Goal: Task Accomplishment & Management: Manage account settings

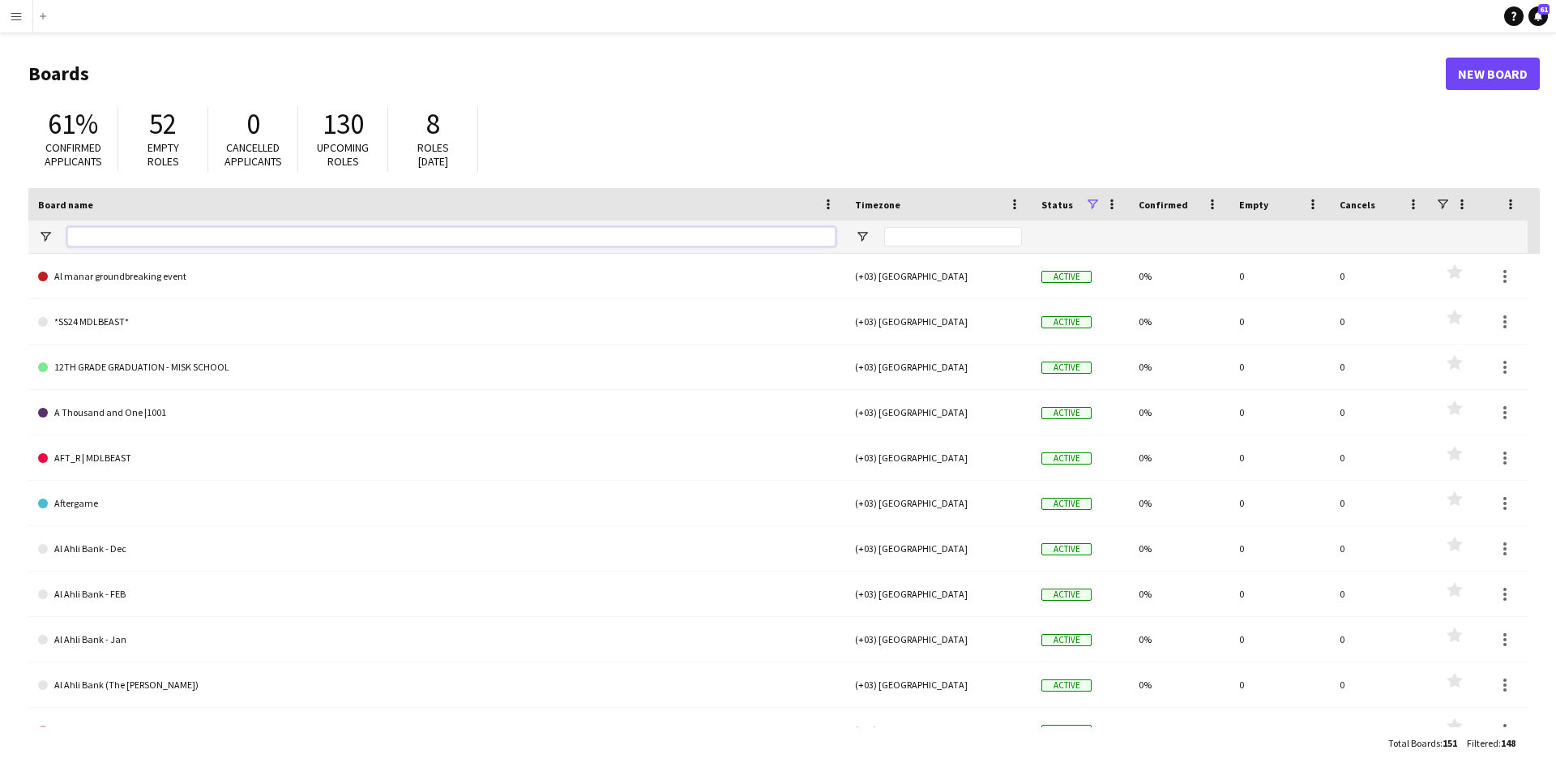
click at [334, 238] on input "Board name Filter Input" at bounding box center [451, 237] width 768 height 20
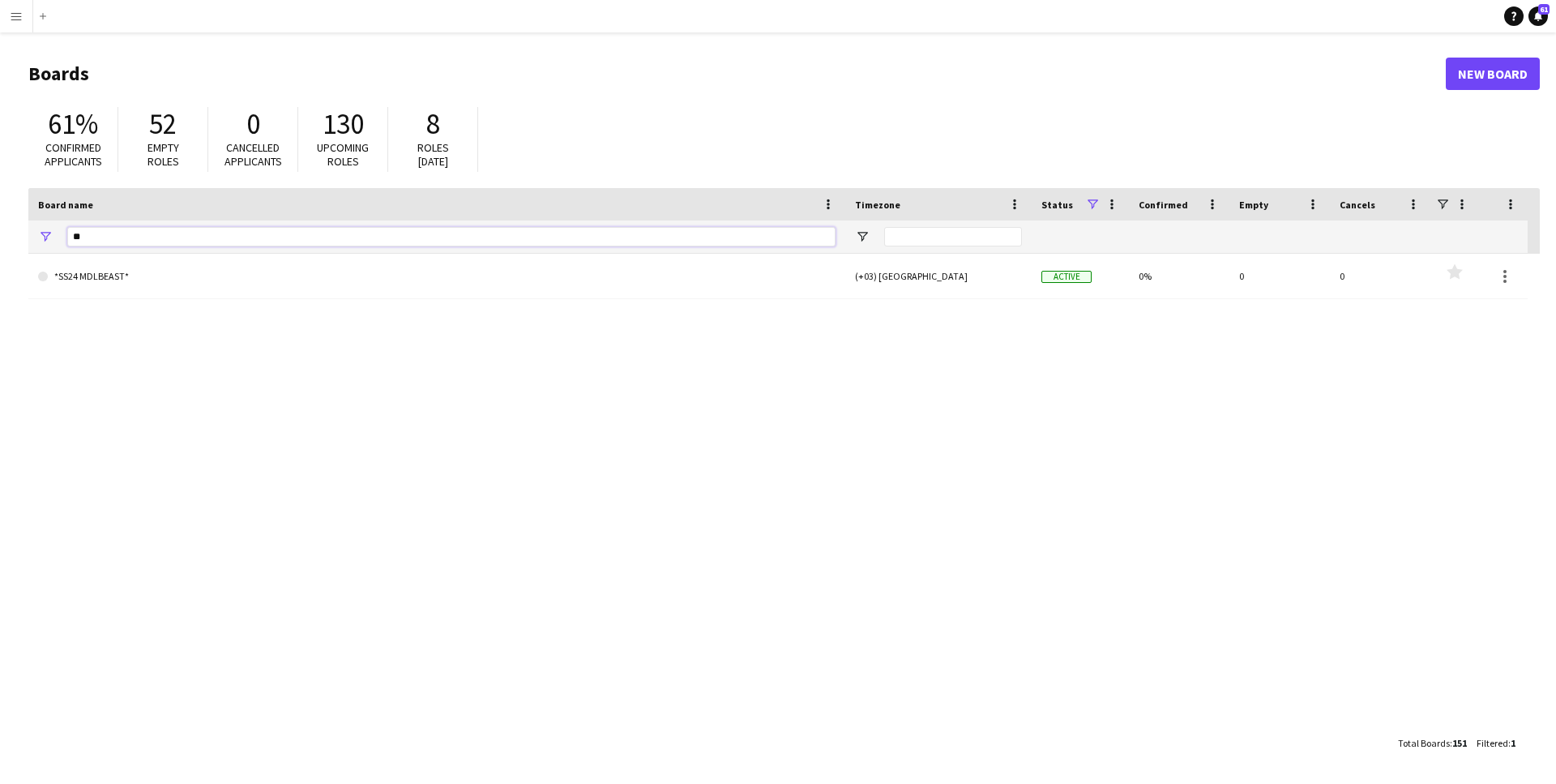
type input "*"
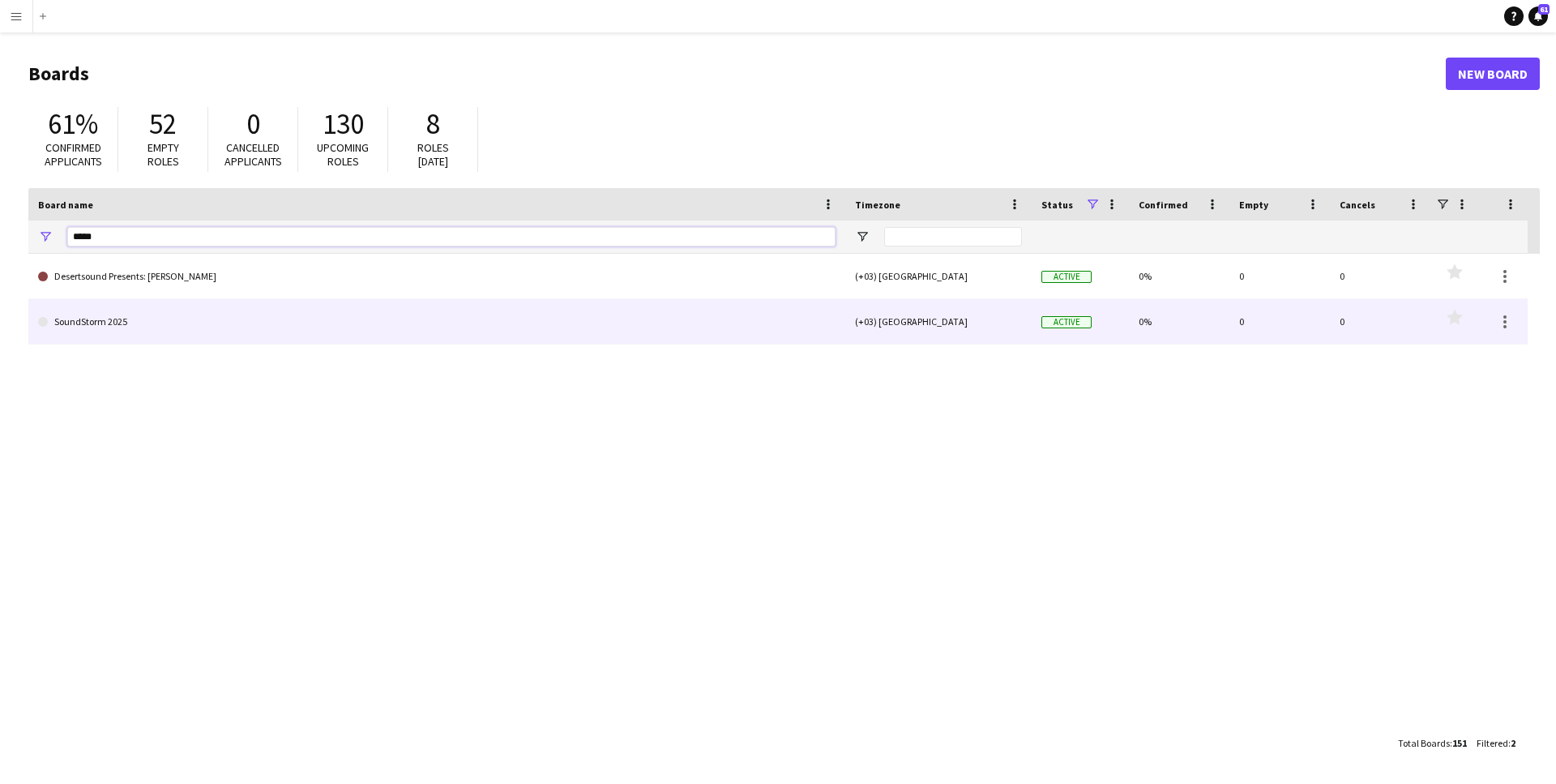
type input "*****"
click at [147, 327] on link "SoundStorm 2025" at bounding box center [437, 321] width 798 height 46
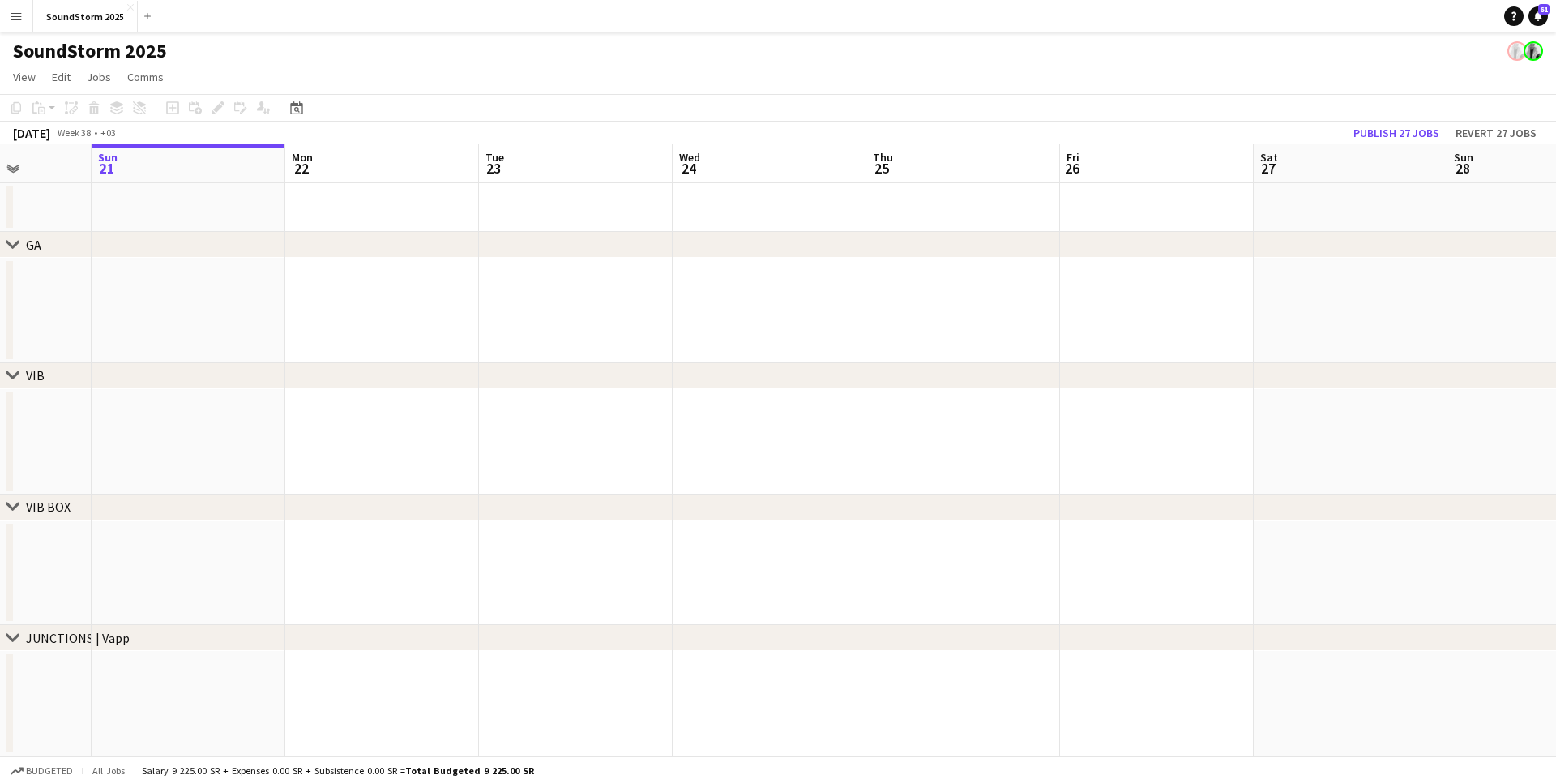
scroll to position [0, 501]
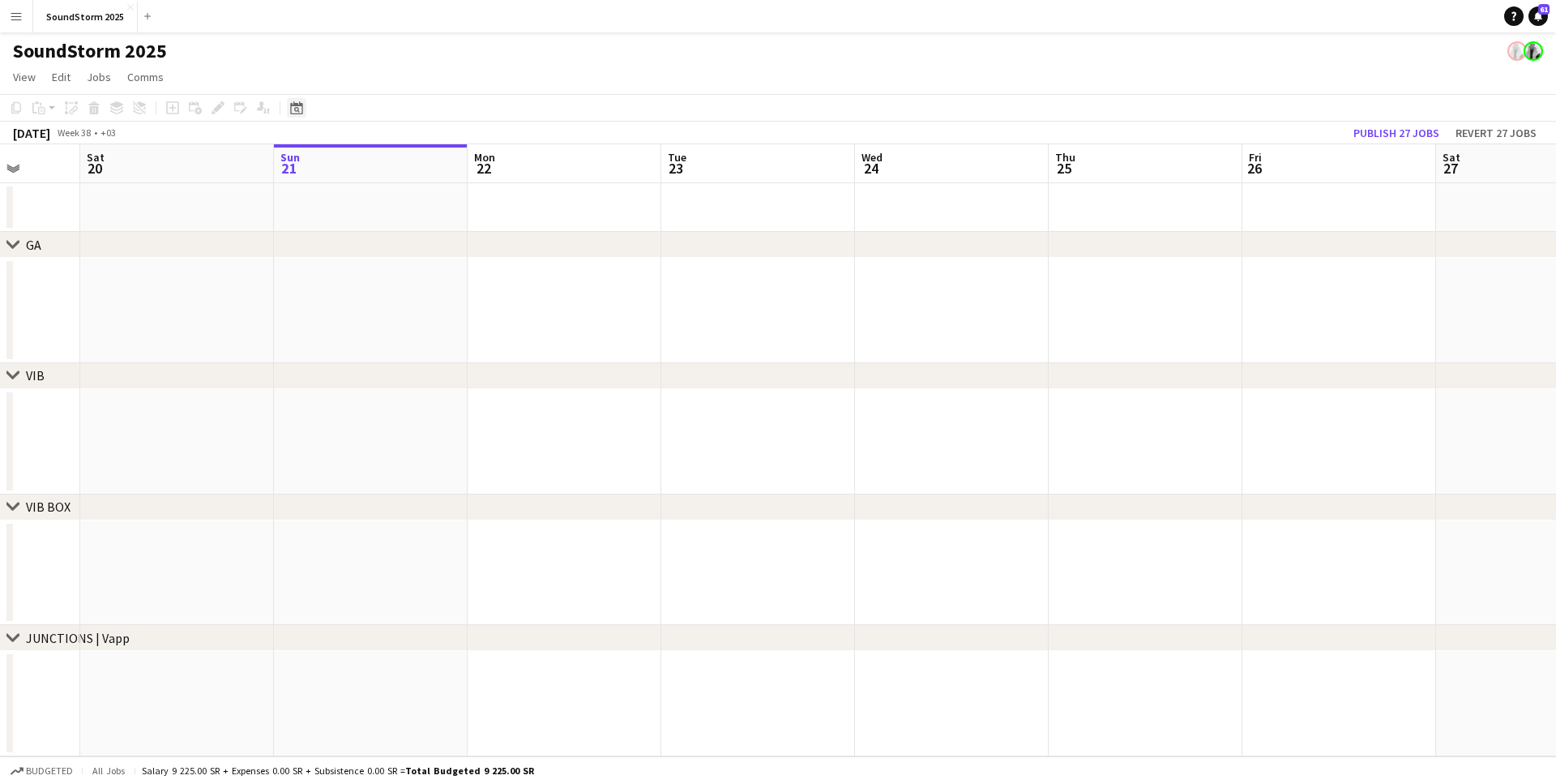
click at [299, 105] on icon at bounding box center [297, 107] width 13 height 13
click at [401, 161] on span "Previous month" at bounding box center [396, 163] width 32 height 32
click at [430, 163] on span "Next month" at bounding box center [428, 163] width 32 height 32
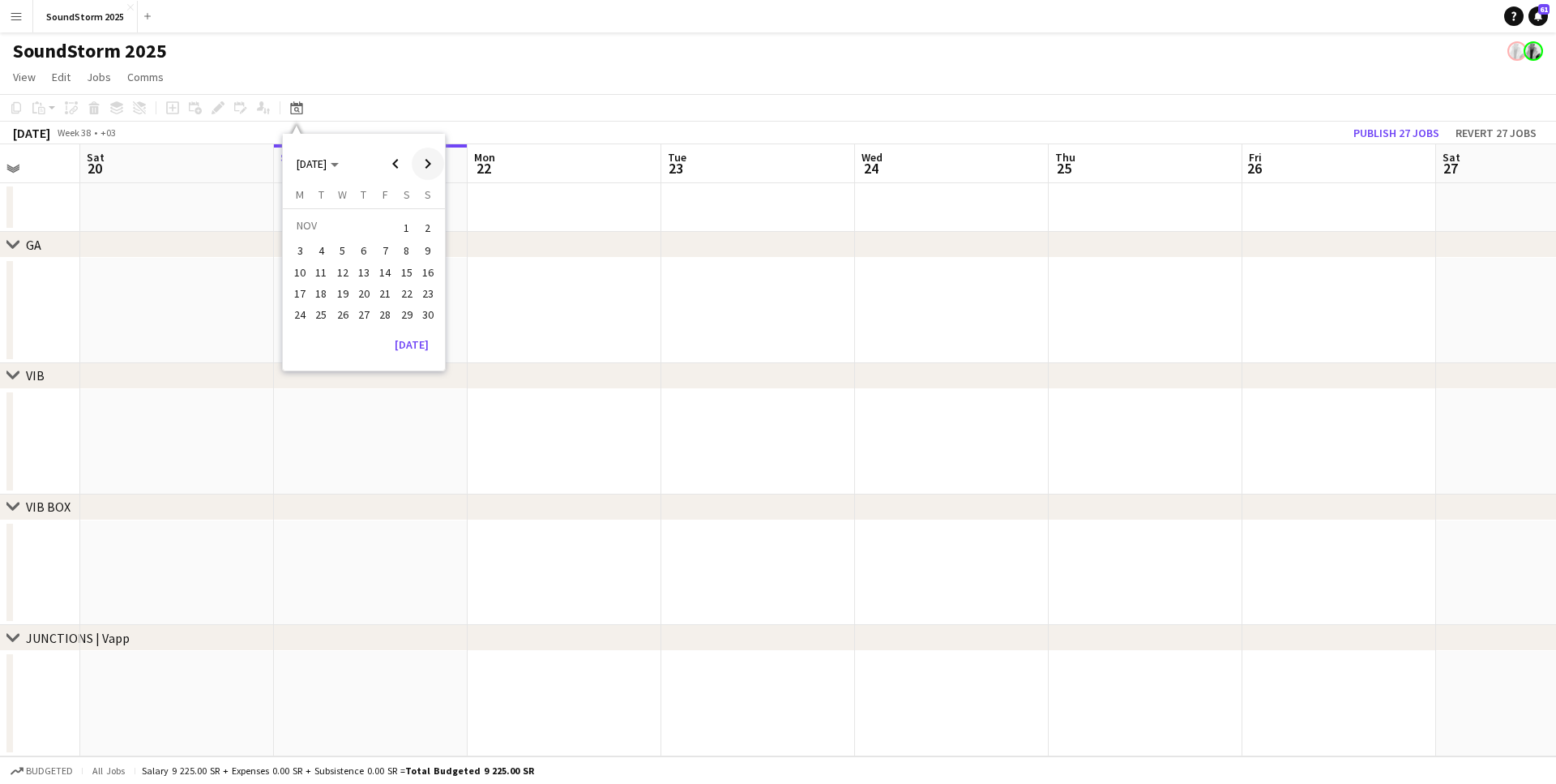
click at [430, 163] on span "Next month" at bounding box center [428, 163] width 32 height 32
click at [378, 263] on span "12" at bounding box center [385, 268] width 20 height 20
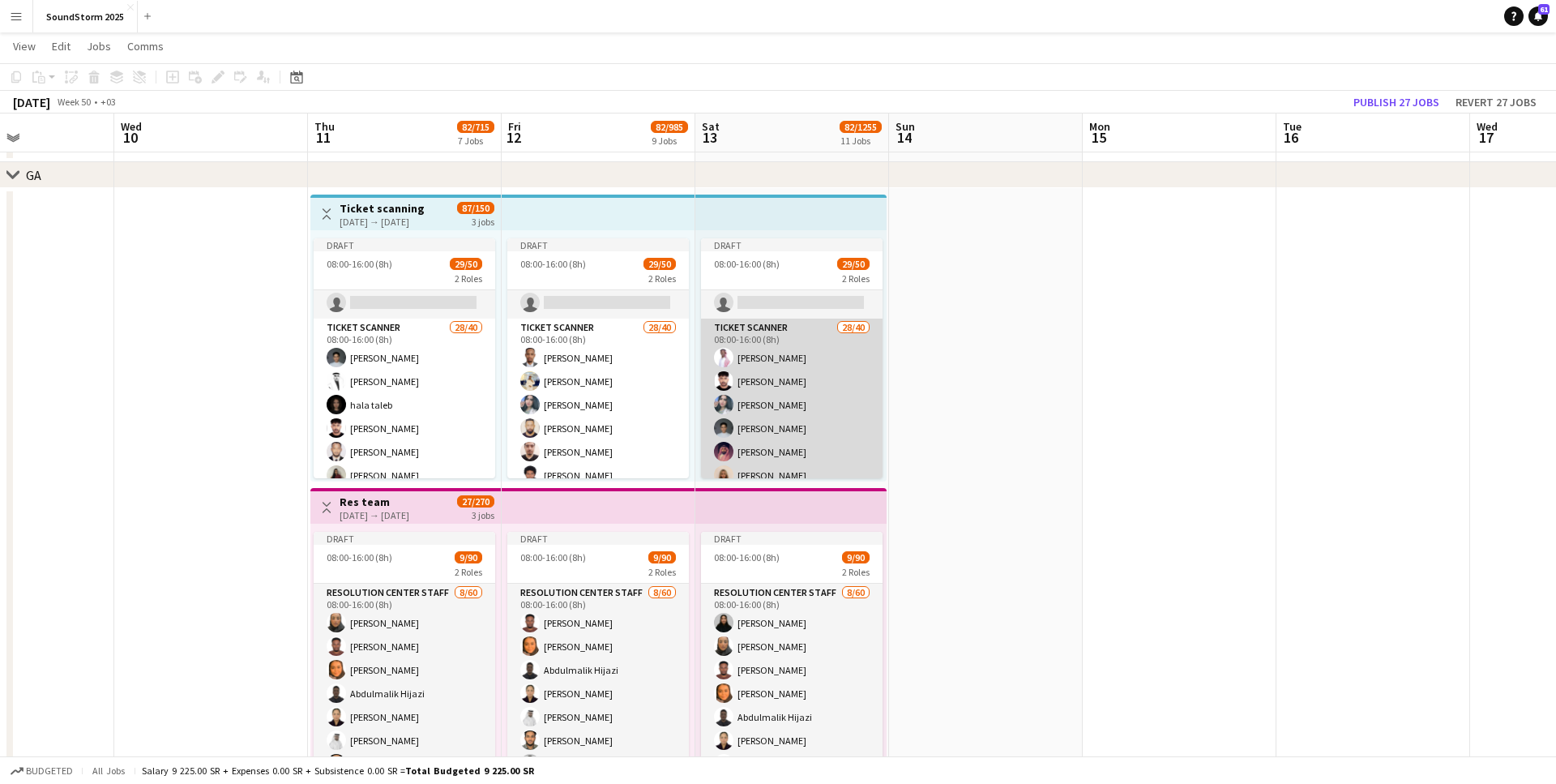
scroll to position [308, 0]
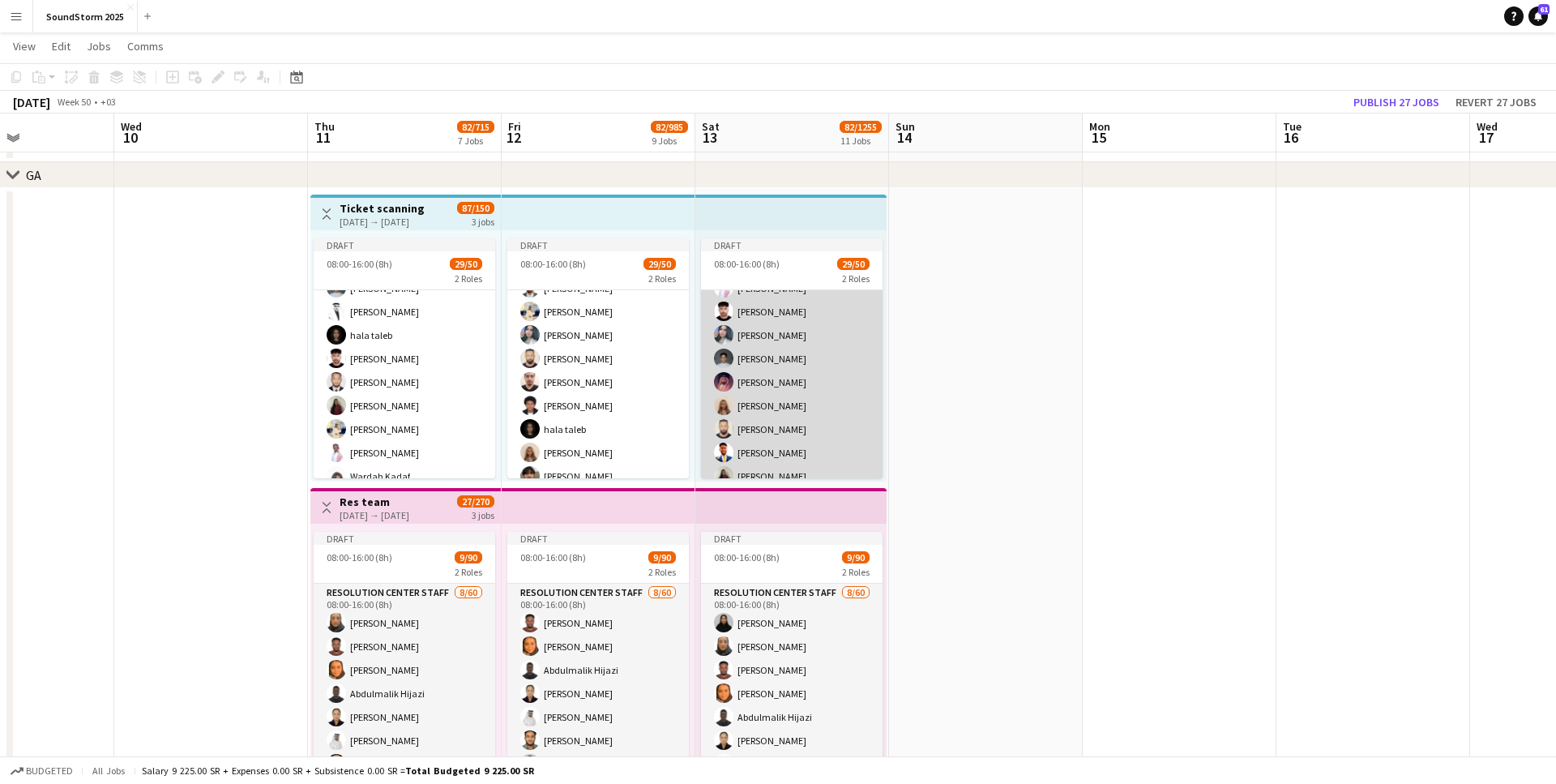
click at [757, 370] on app-card-role "Ticket Scanner 28/40 08:00-16:00 (8h) [PERSON_NAME] [PERSON_NAME] ريماس محمد ري…" at bounding box center [791, 735] width 181 height 972
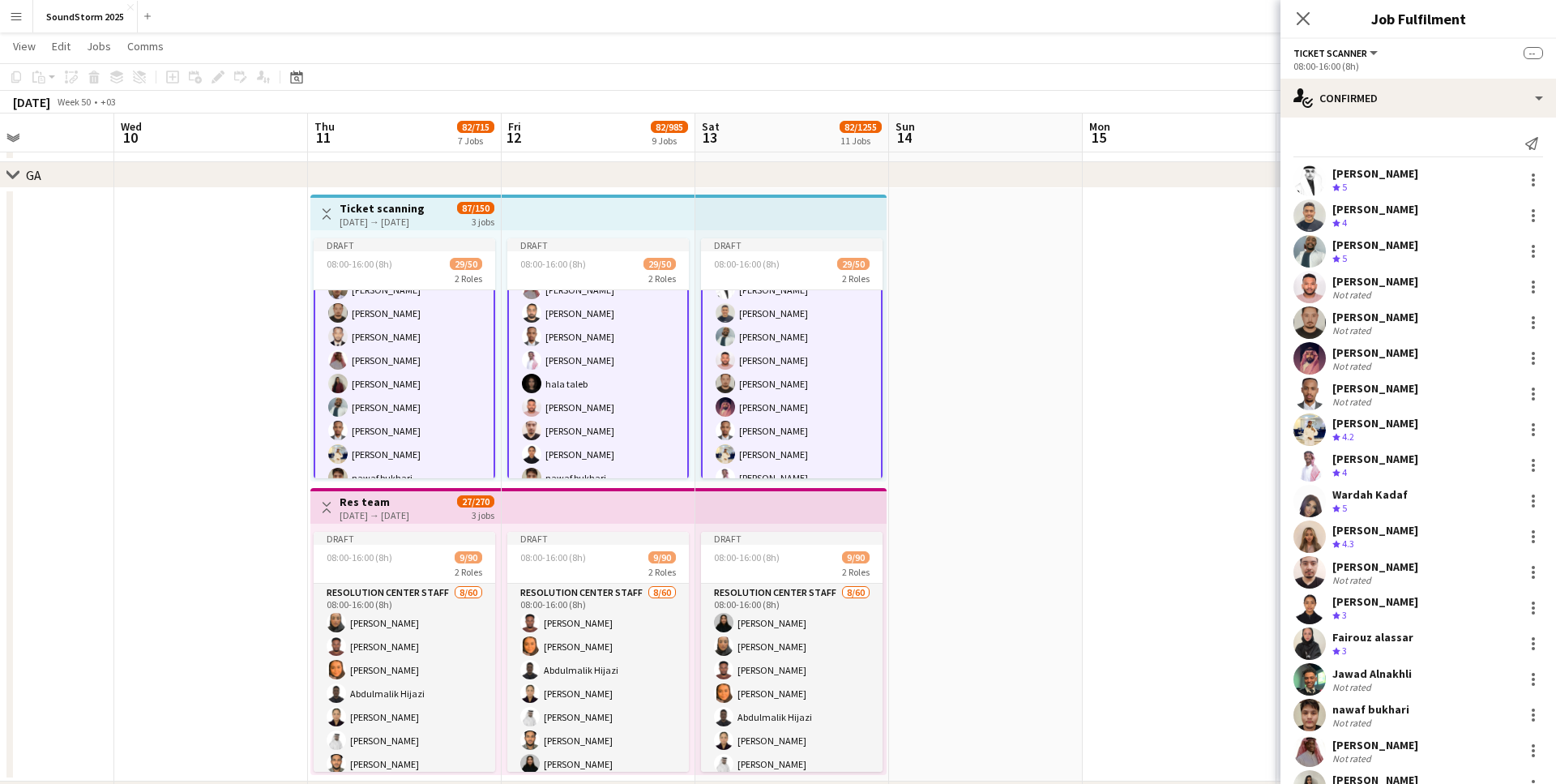
click at [1357, 176] on div "[PERSON_NAME]" at bounding box center [1376, 173] width 86 height 14
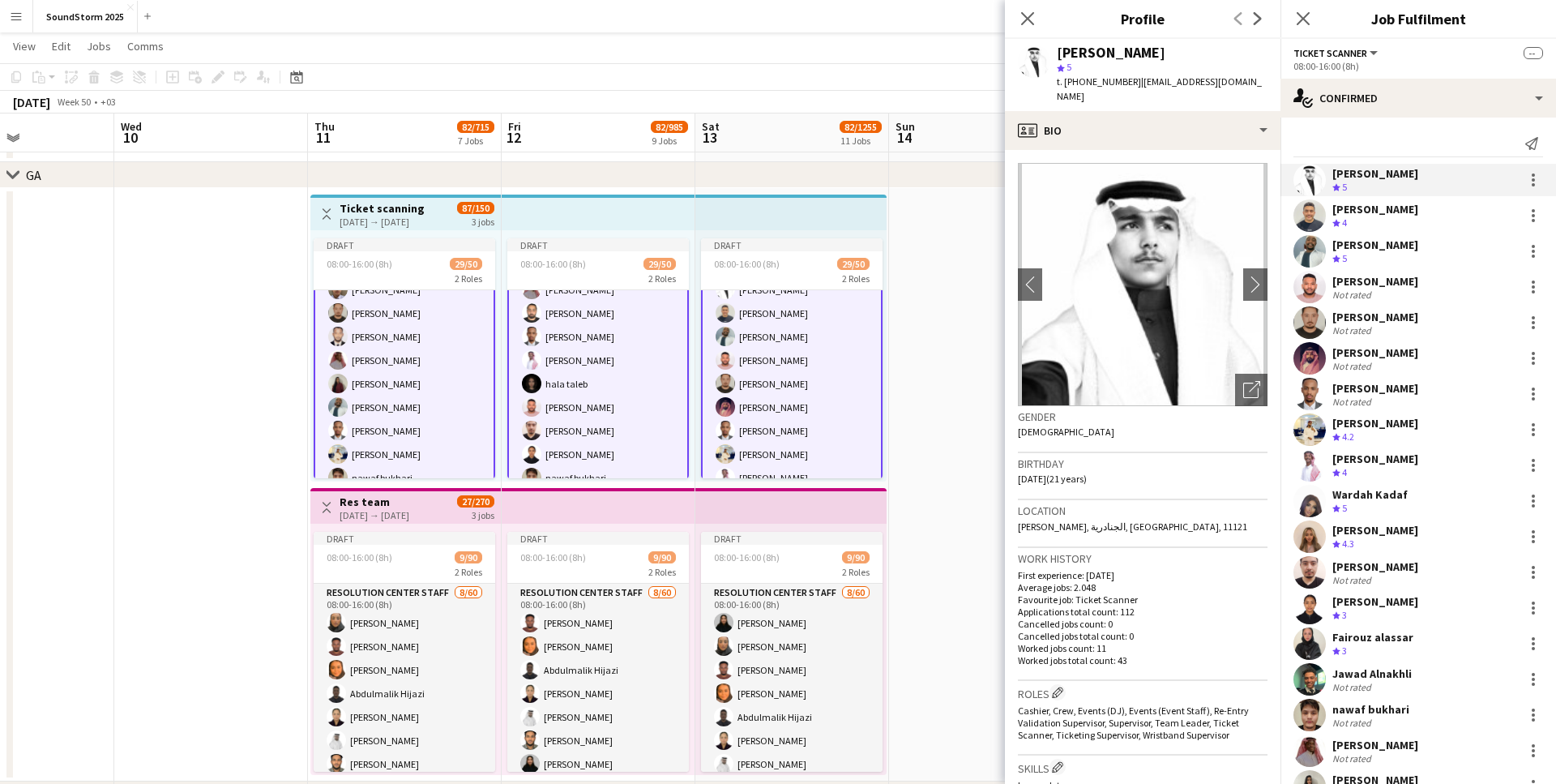
click at [1347, 214] on div "[PERSON_NAME]" at bounding box center [1376, 209] width 86 height 14
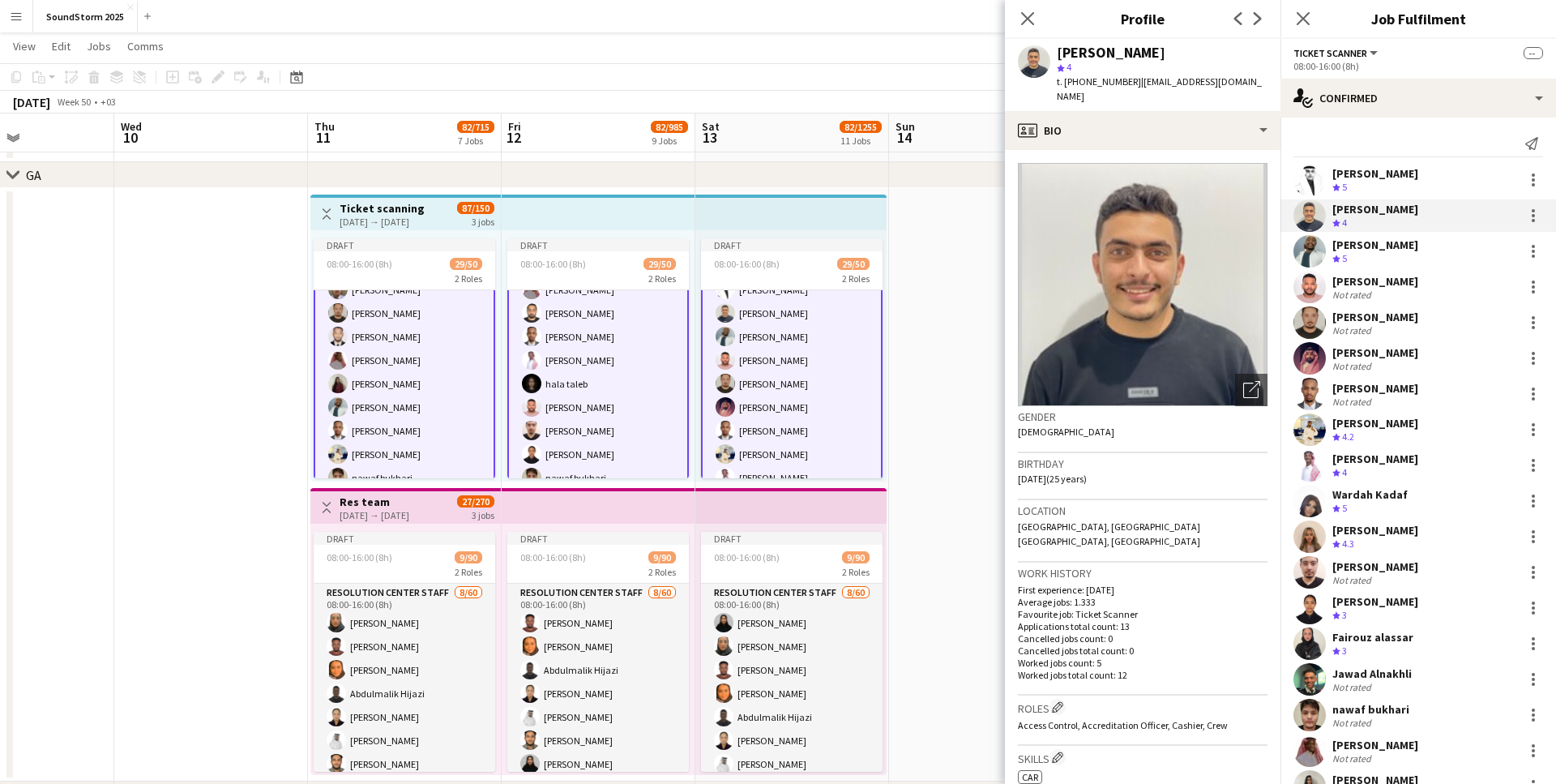
click at [1345, 250] on div "[PERSON_NAME]" at bounding box center [1376, 245] width 86 height 14
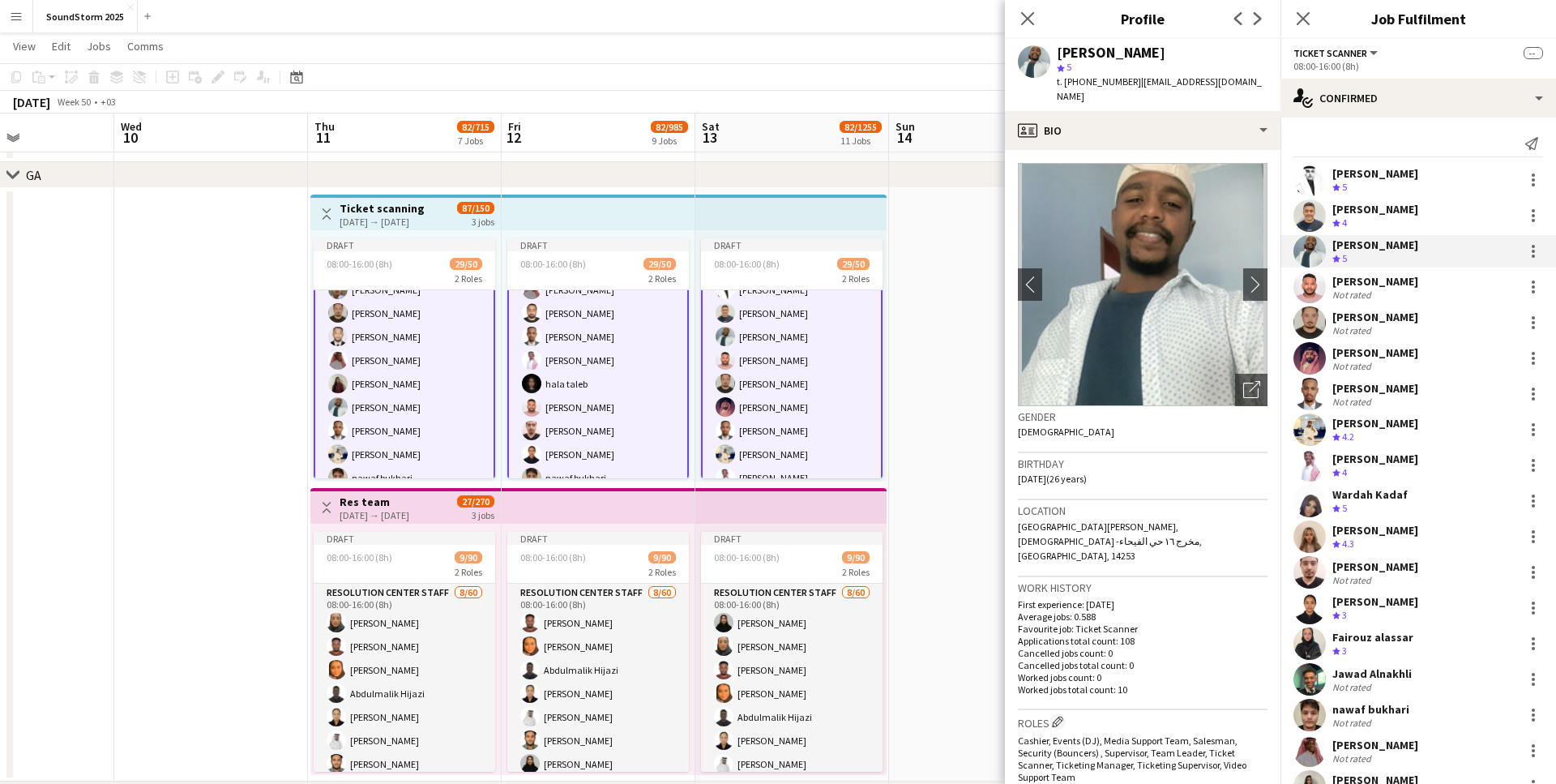
click at [1345, 280] on div "[PERSON_NAME]" at bounding box center [1376, 281] width 86 height 14
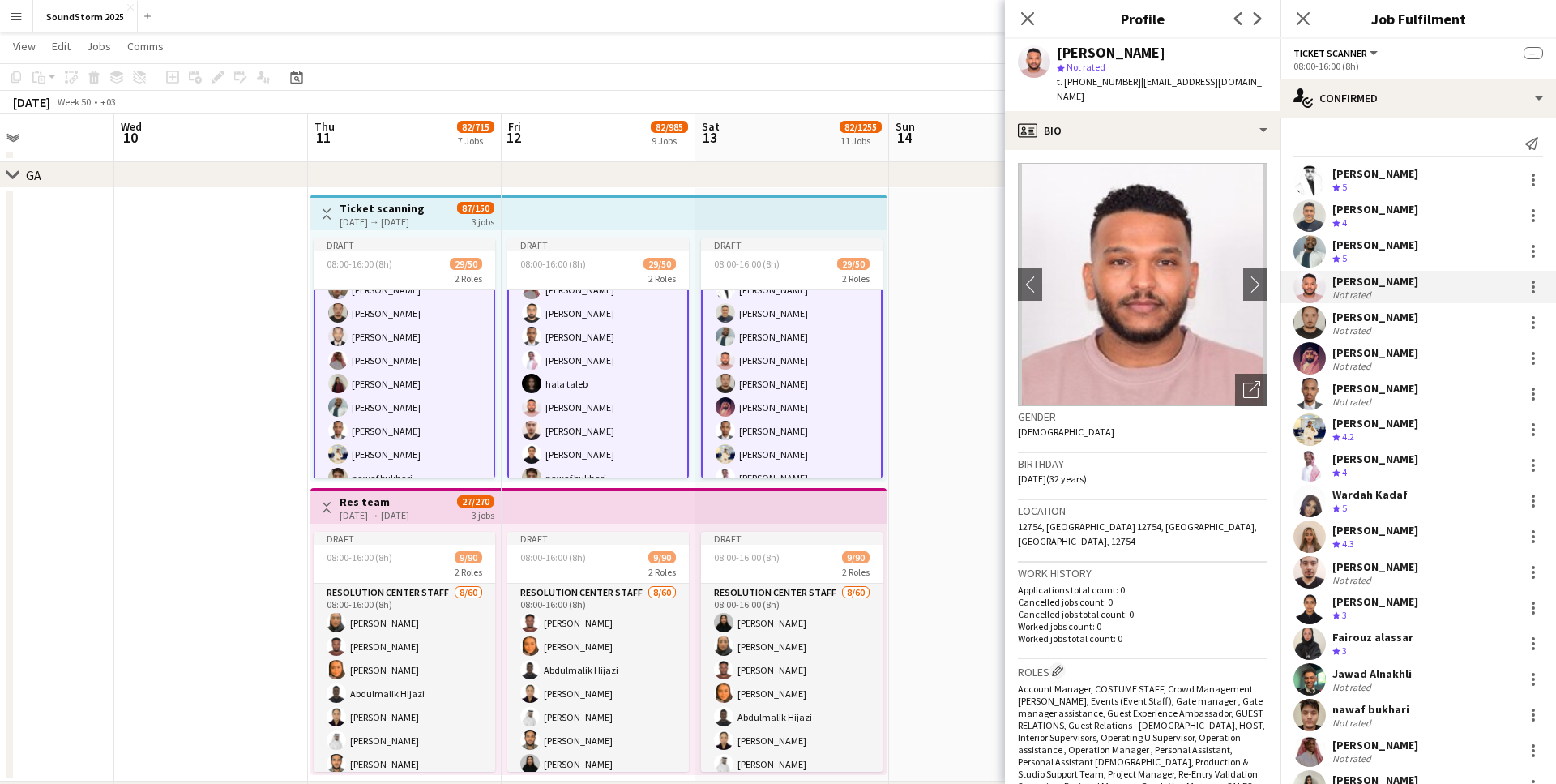
click at [1362, 318] on div "[PERSON_NAME]" at bounding box center [1376, 317] width 86 height 14
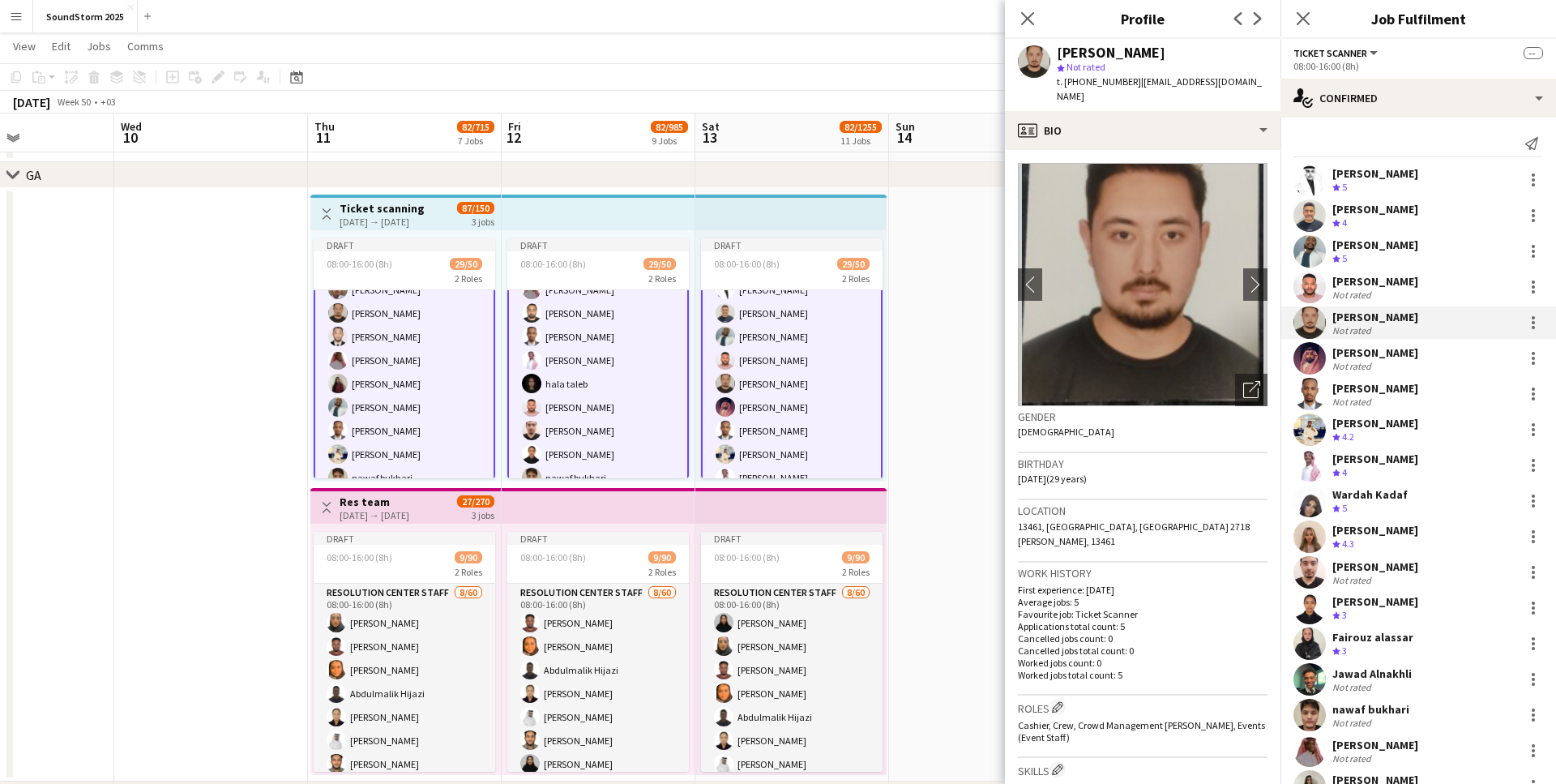
click at [1348, 354] on div "[PERSON_NAME]" at bounding box center [1376, 353] width 86 height 14
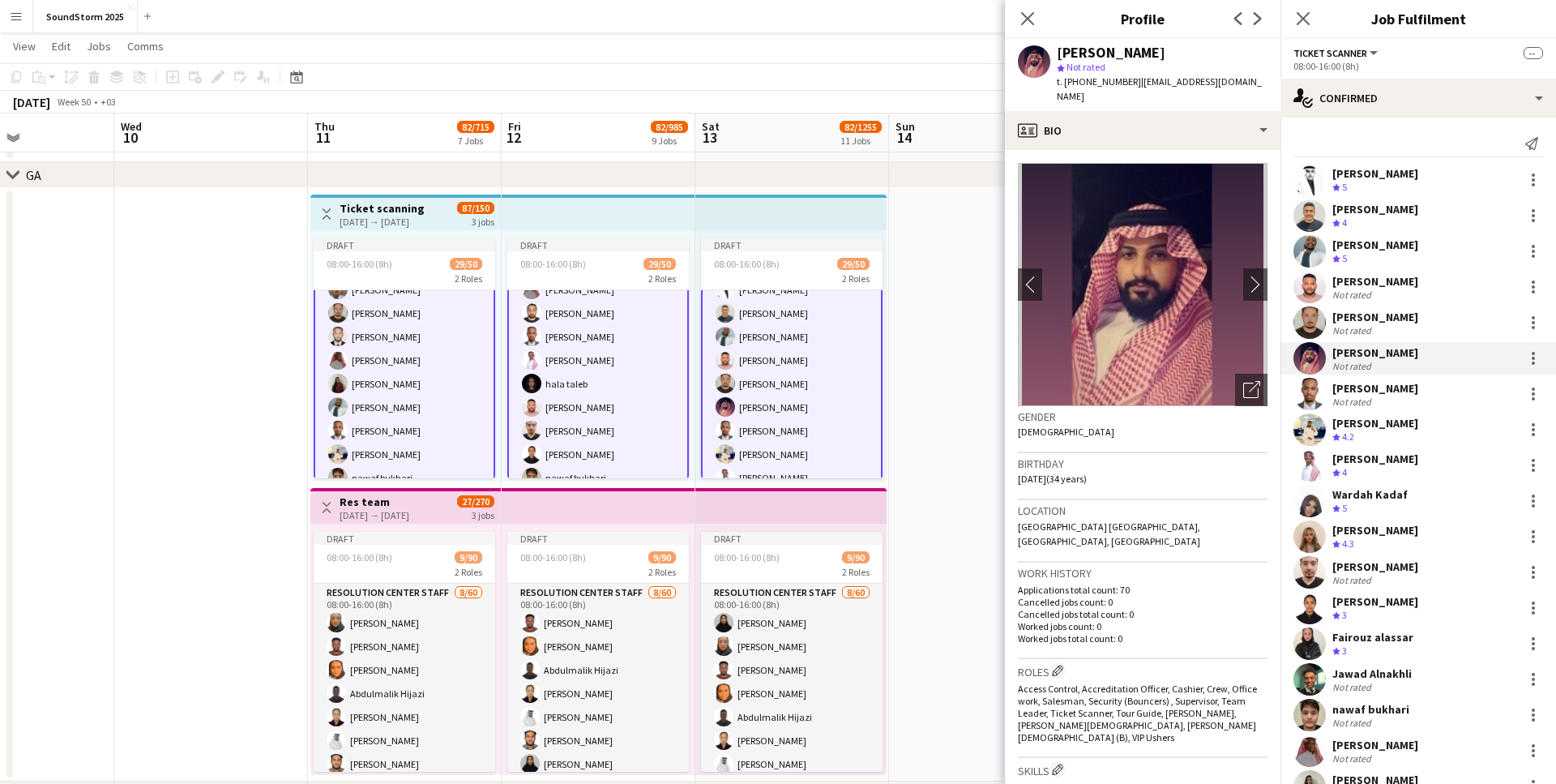
click at [1347, 391] on div "[PERSON_NAME]" at bounding box center [1376, 388] width 86 height 14
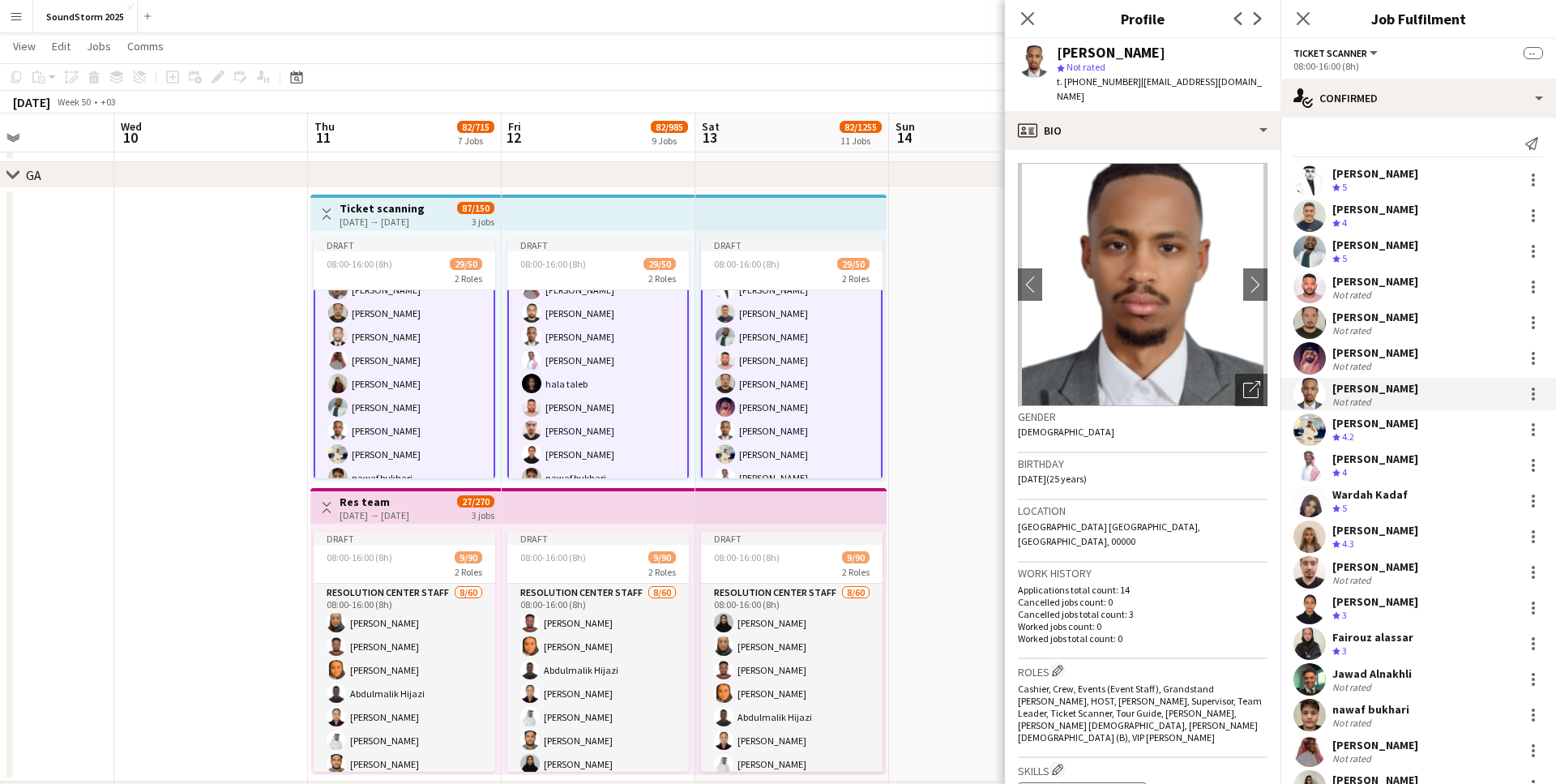
click at [1354, 437] on span "4.2" at bounding box center [1349, 437] width 13 height 13
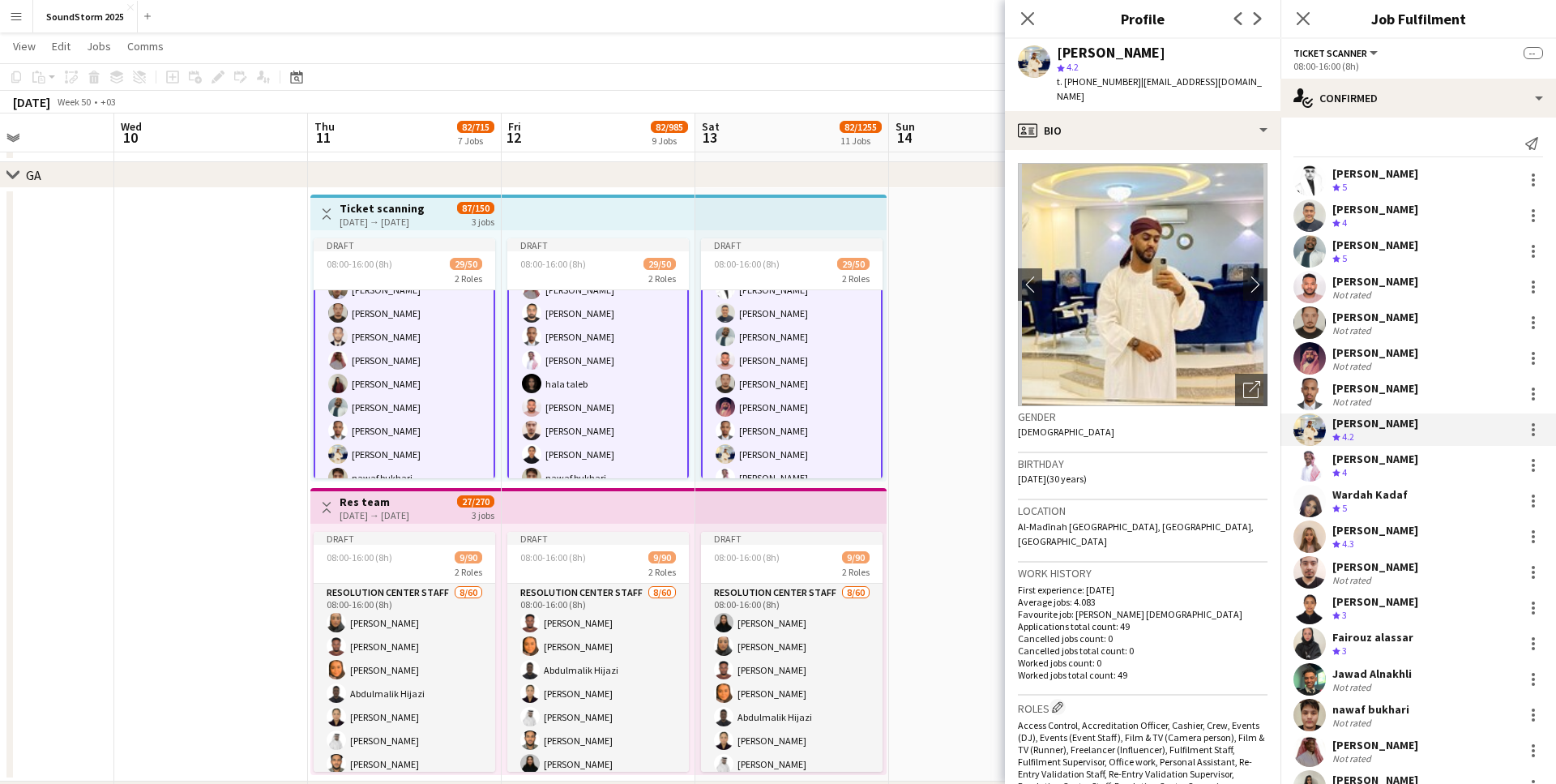
click at [1359, 467] on div "Crew rating 4" at bounding box center [1376, 472] width 86 height 13
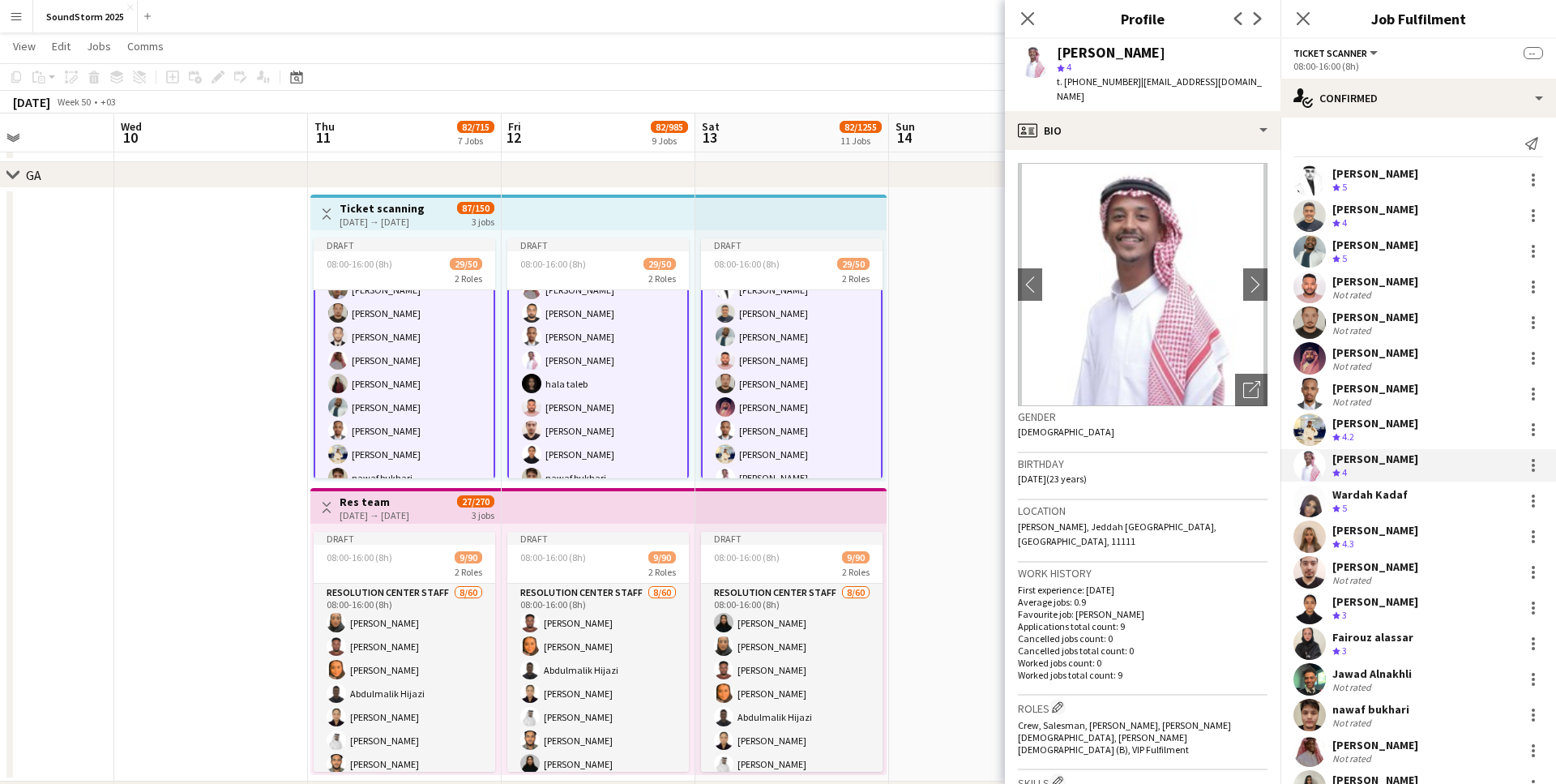
scroll to position [82, 0]
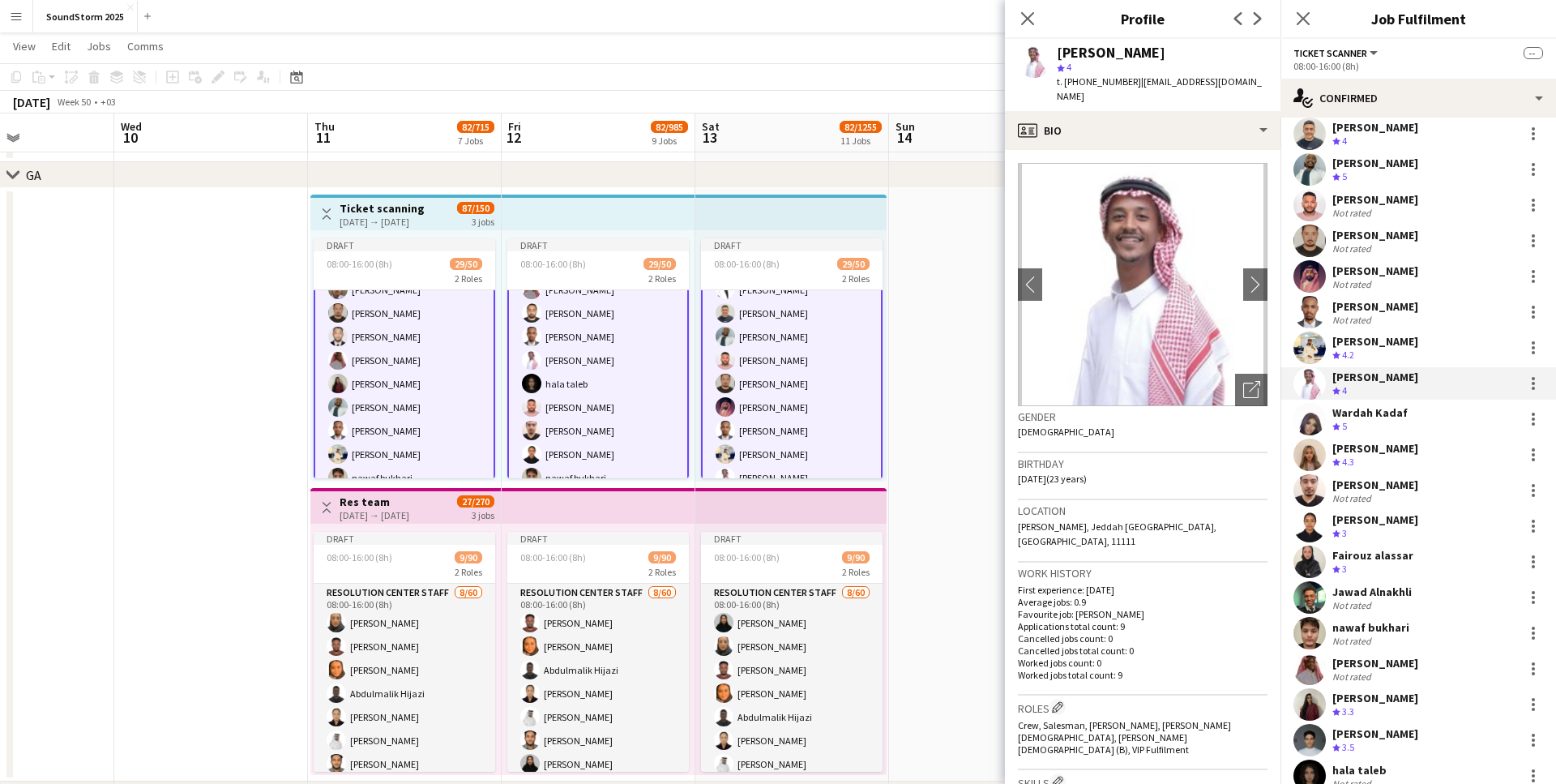
click at [1375, 384] on div "Crew rating 4" at bounding box center [1376, 390] width 86 height 13
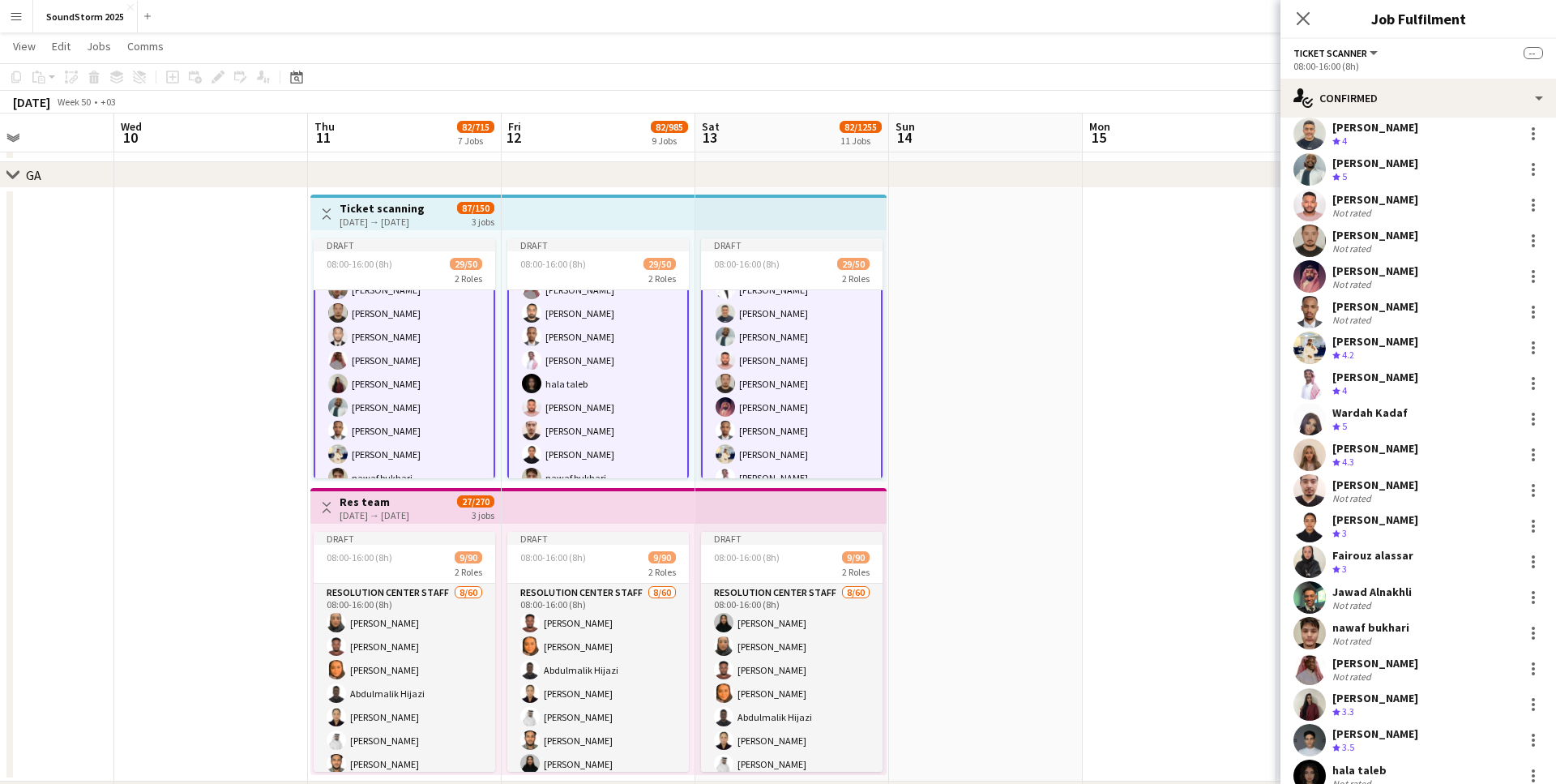
click at [1346, 421] on span "5" at bounding box center [1344, 426] width 4 height 13
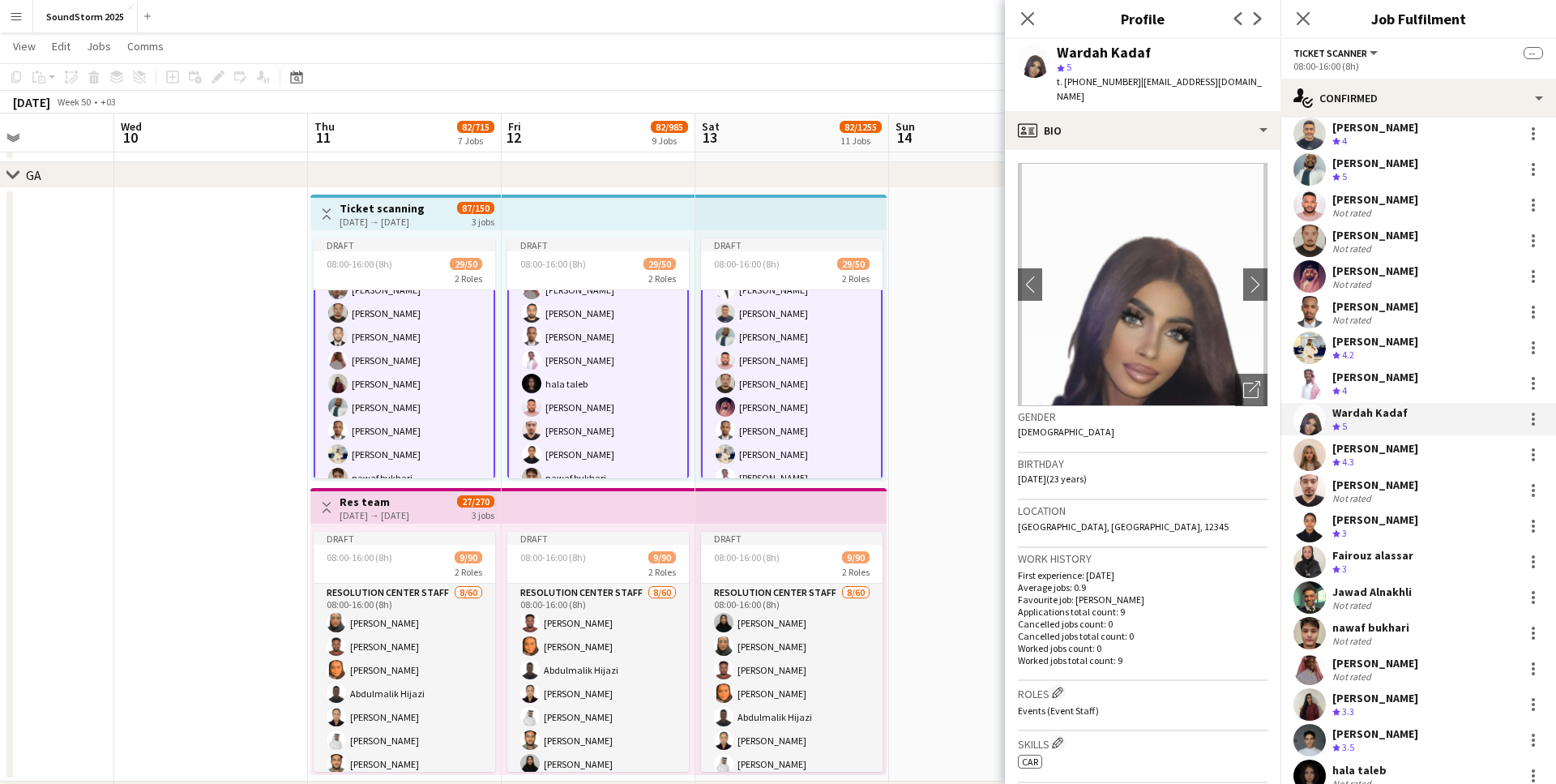
click at [1358, 455] on div "Crew rating 4.3" at bounding box center [1345, 462] width 25 height 13
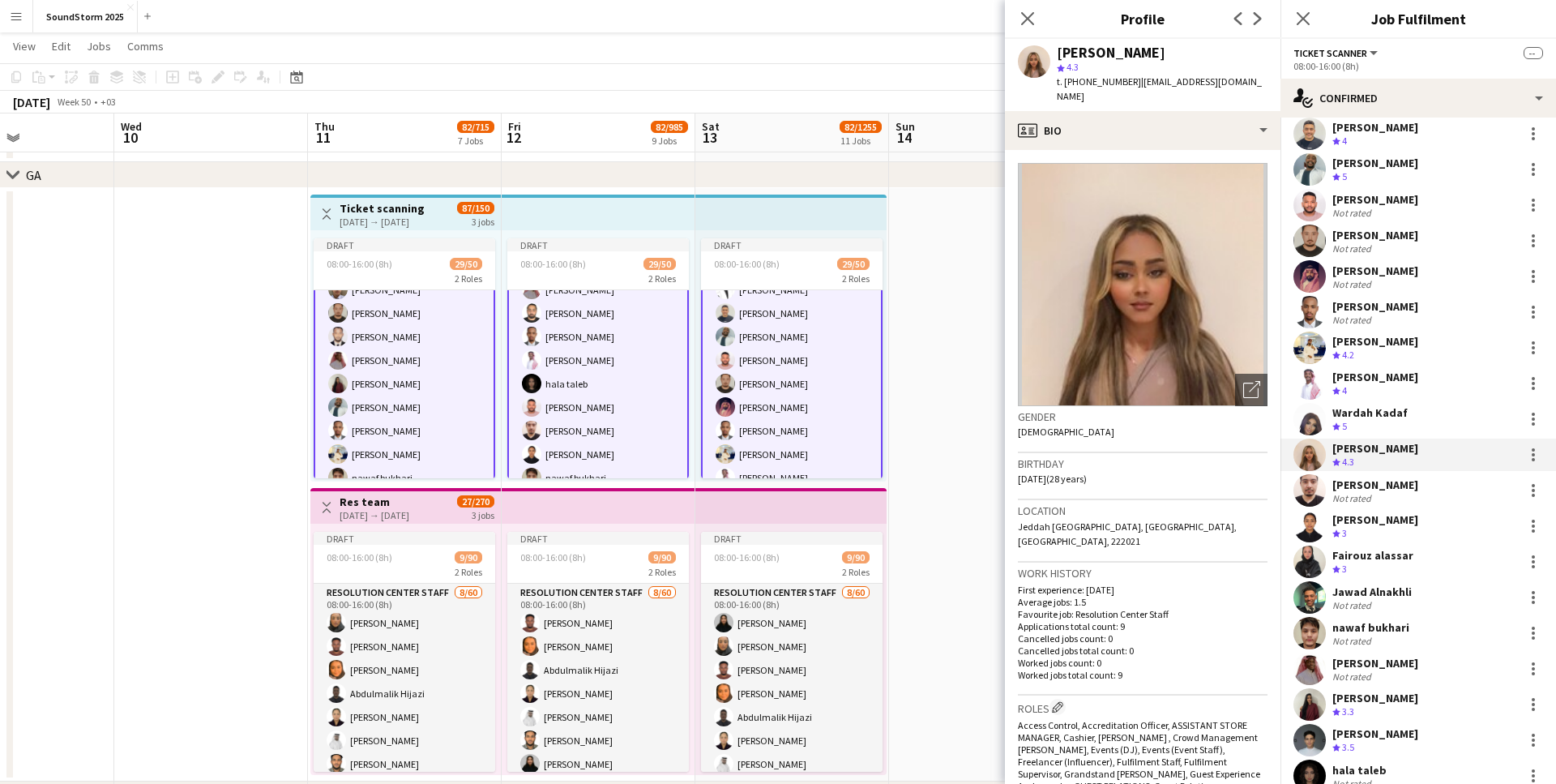
click at [1356, 488] on div "[PERSON_NAME]" at bounding box center [1376, 485] width 86 height 14
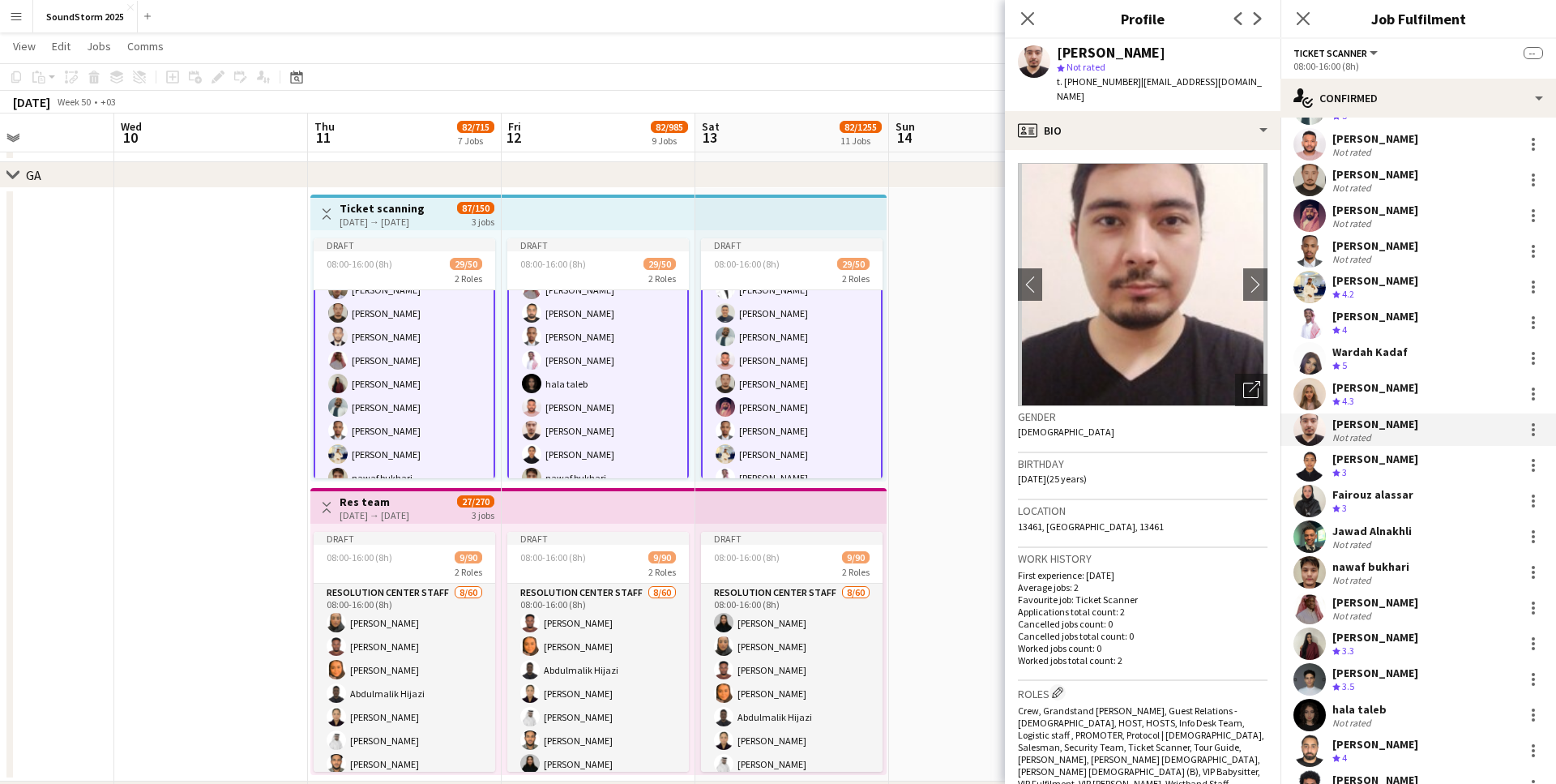
scroll to position [145, 0]
click at [1358, 456] on div "[PERSON_NAME]" at bounding box center [1376, 457] width 86 height 14
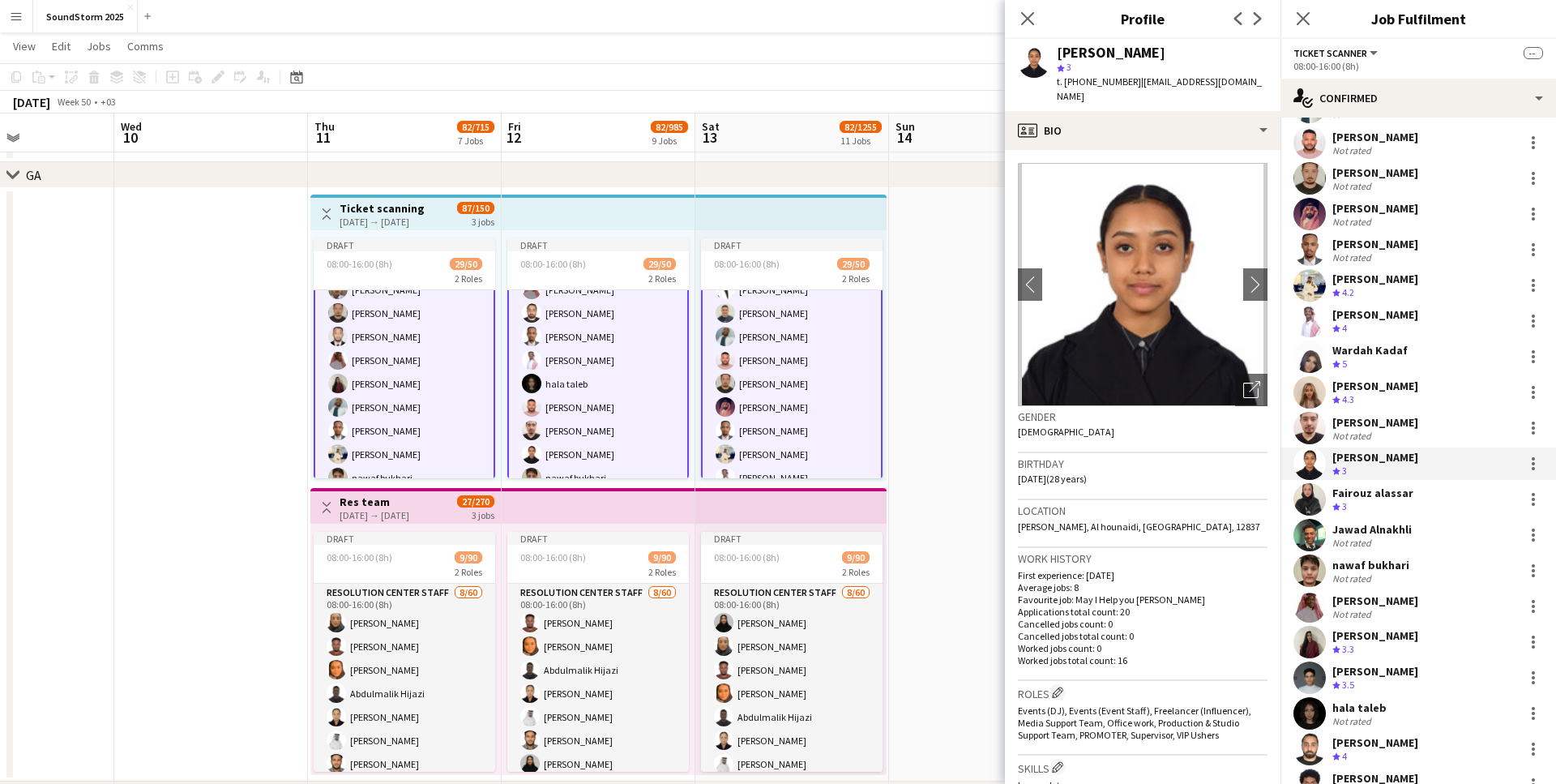
click at [1351, 493] on div "Fairouz alassar" at bounding box center [1373, 493] width 81 height 14
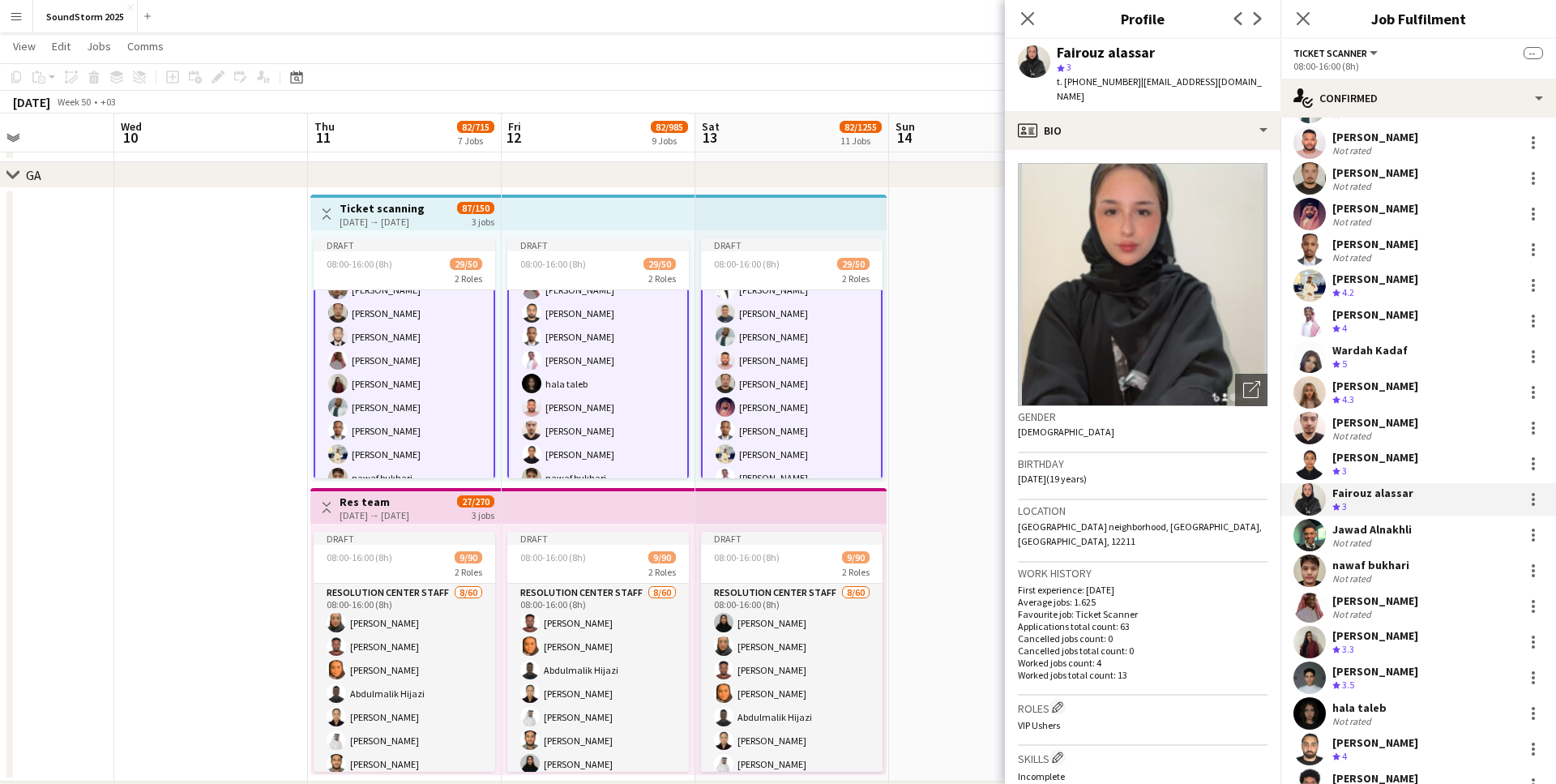
scroll to position [241, 0]
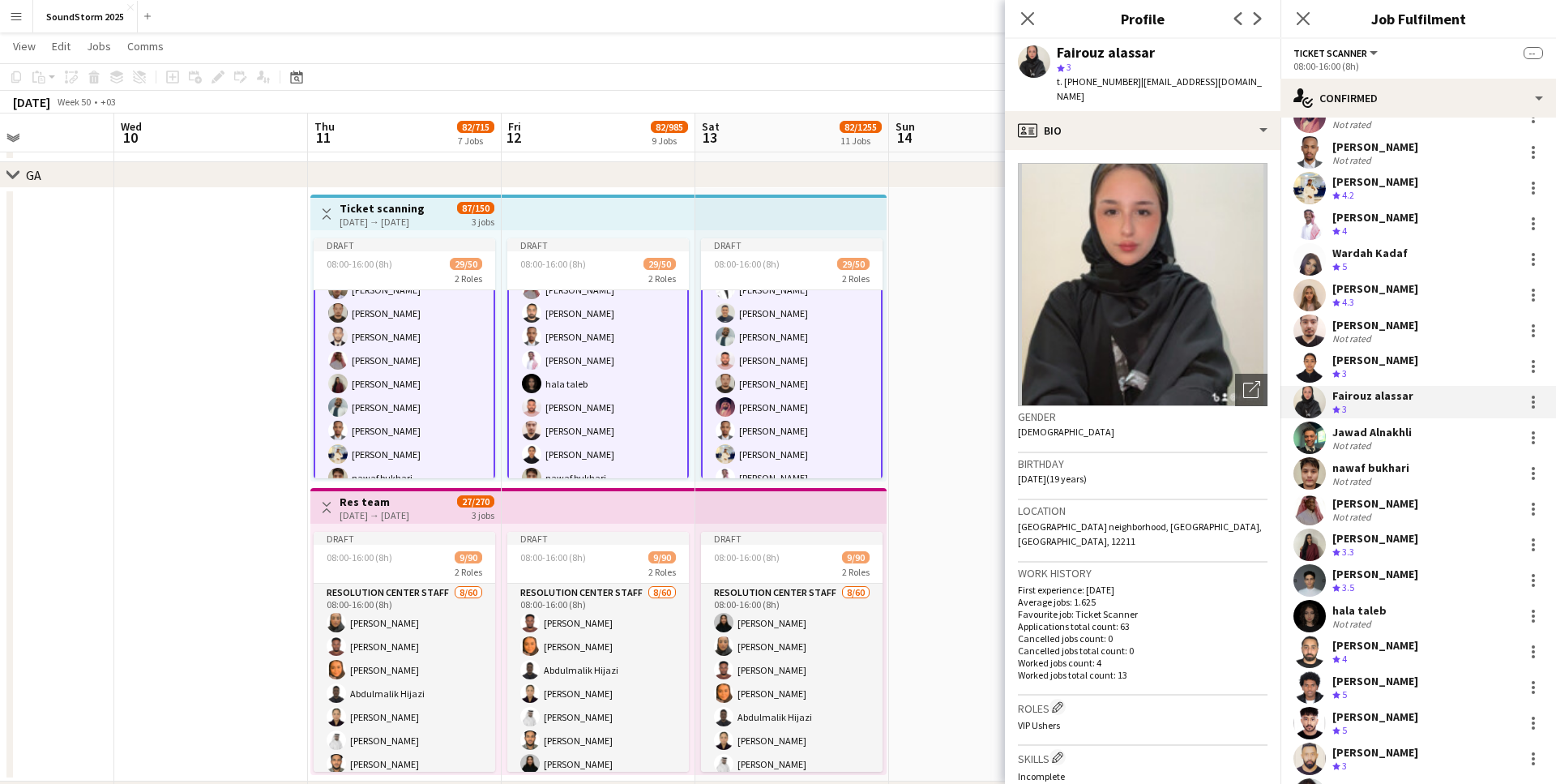
click at [1366, 434] on div "Jawad Alnakhli" at bounding box center [1372, 432] width 79 height 14
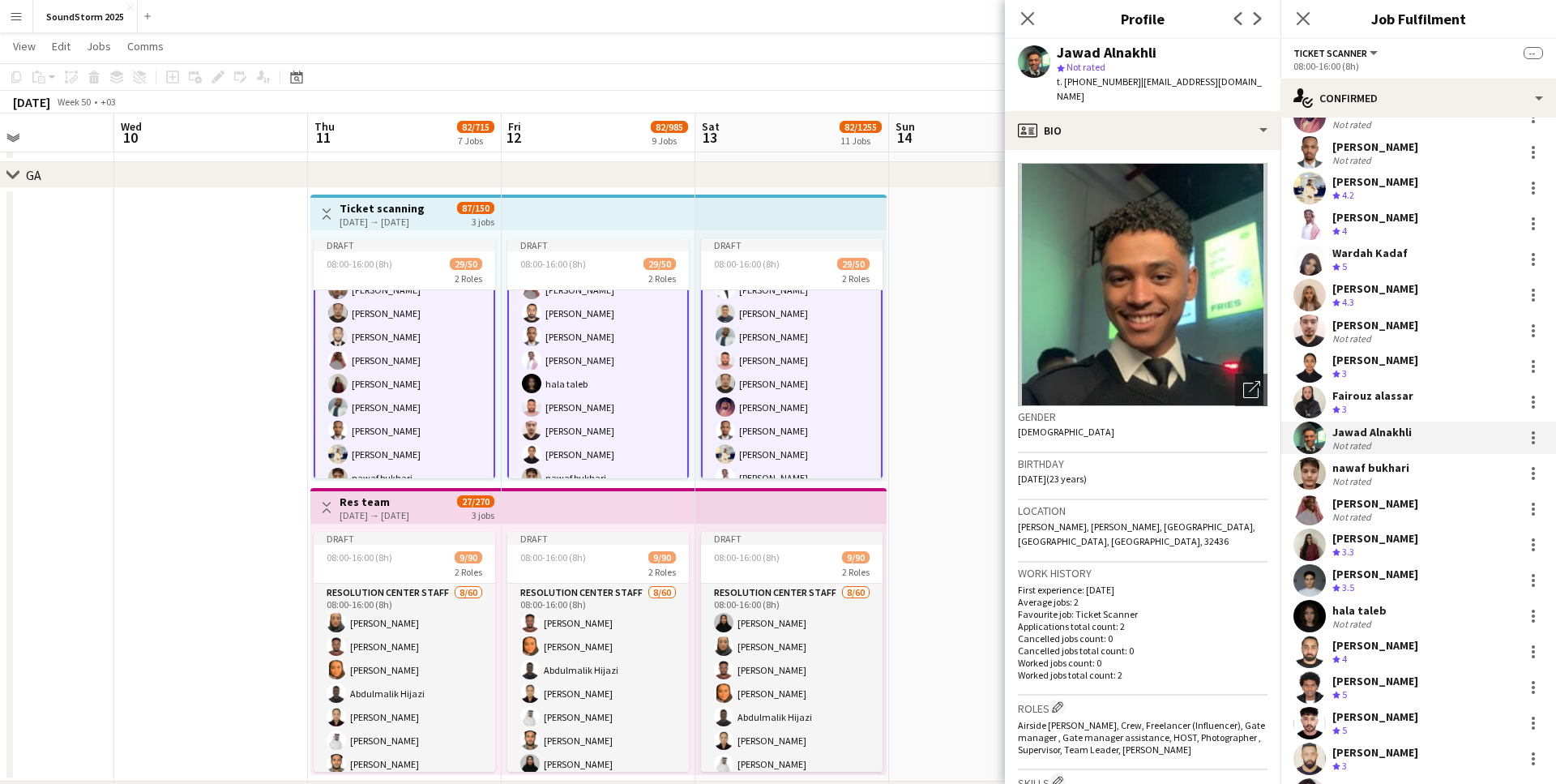
click at [1368, 396] on div "Fairouz alassar" at bounding box center [1373, 396] width 81 height 14
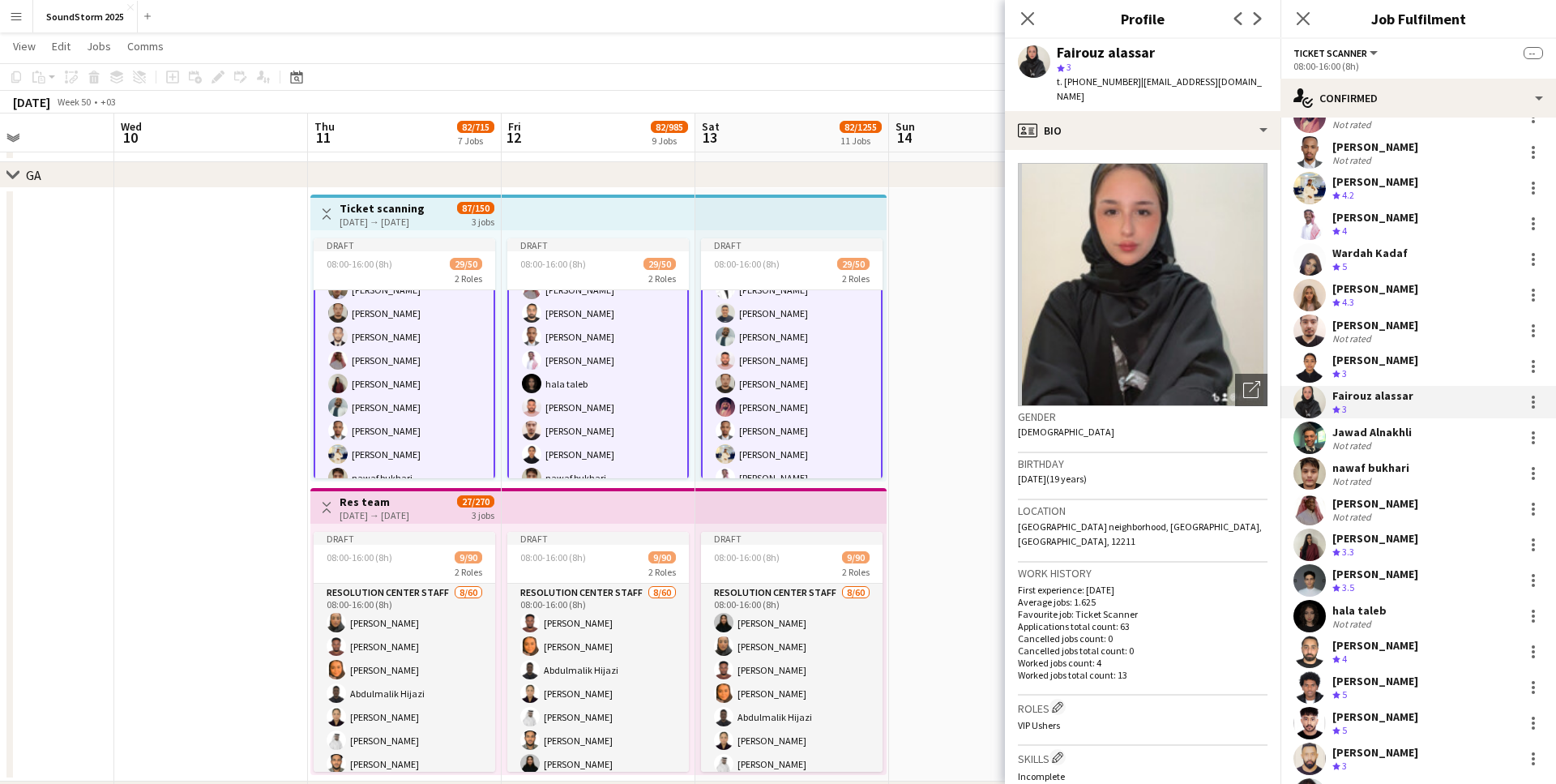
click at [1359, 439] on div "Not rated" at bounding box center [1353, 446] width 42 height 13
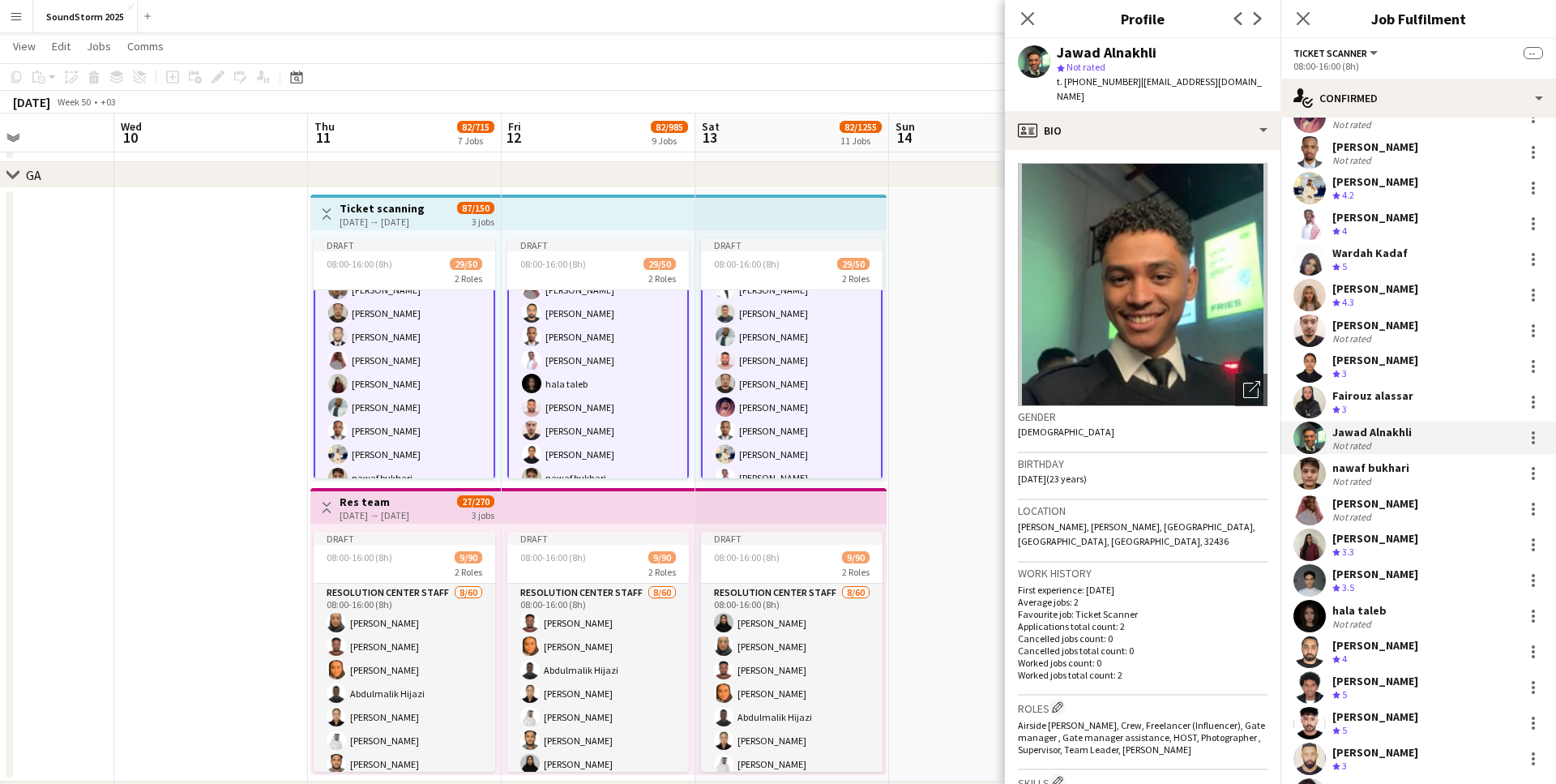
click at [1354, 477] on div "Not rated" at bounding box center [1353, 481] width 42 height 13
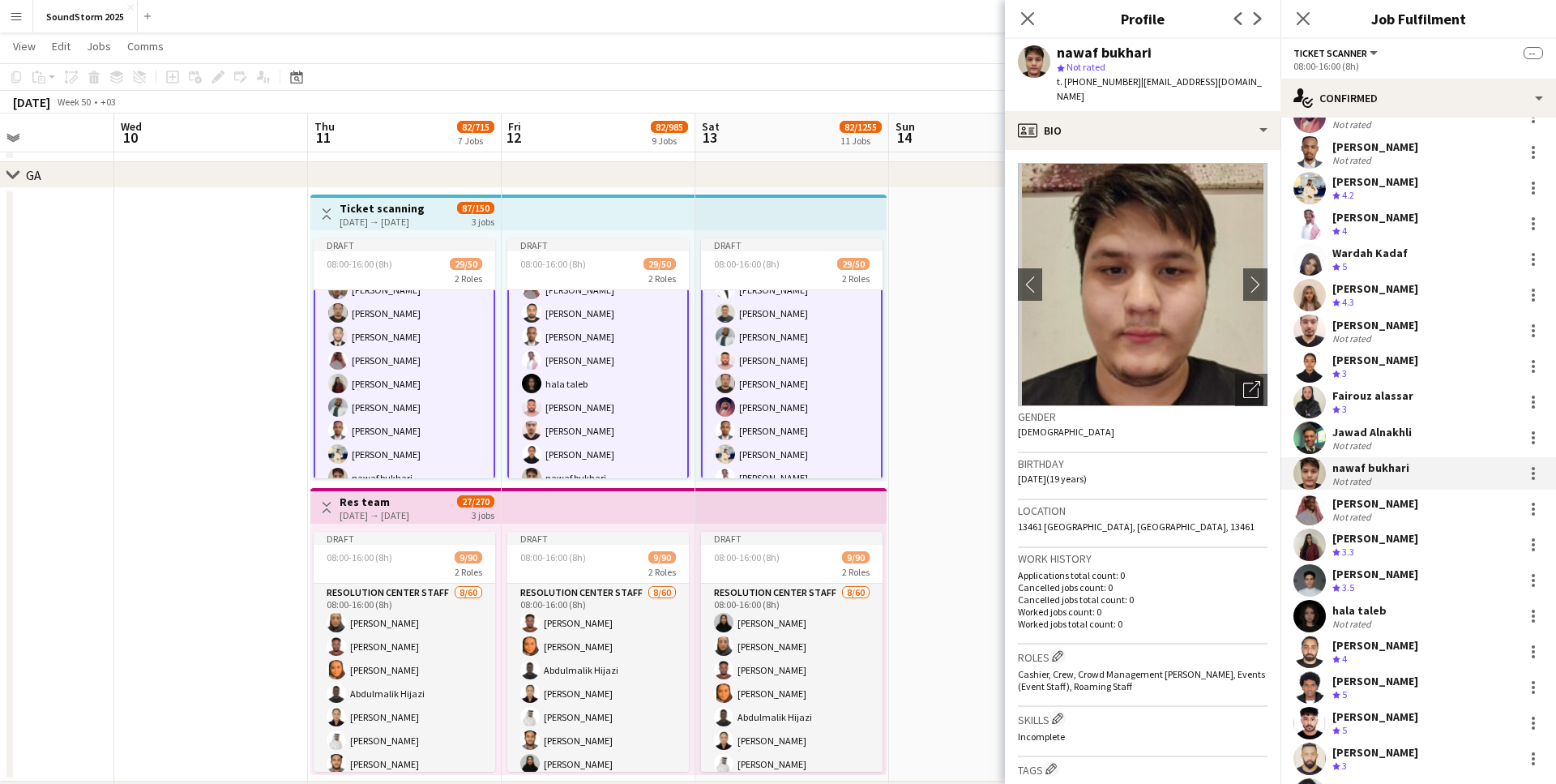
click at [1359, 516] on div "Not rated" at bounding box center [1353, 517] width 42 height 13
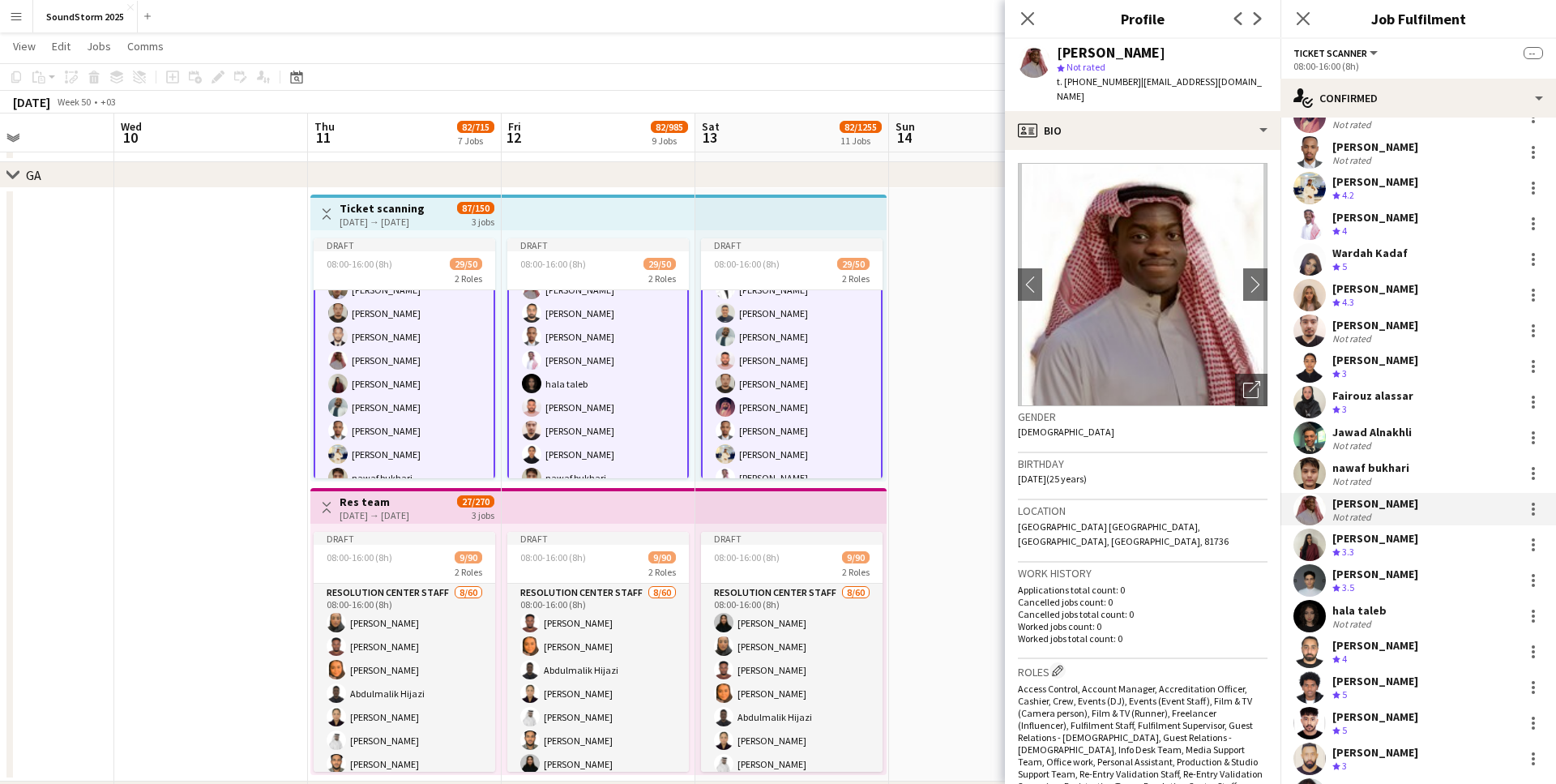
click at [1362, 478] on div "Not rated" at bounding box center [1353, 481] width 42 height 13
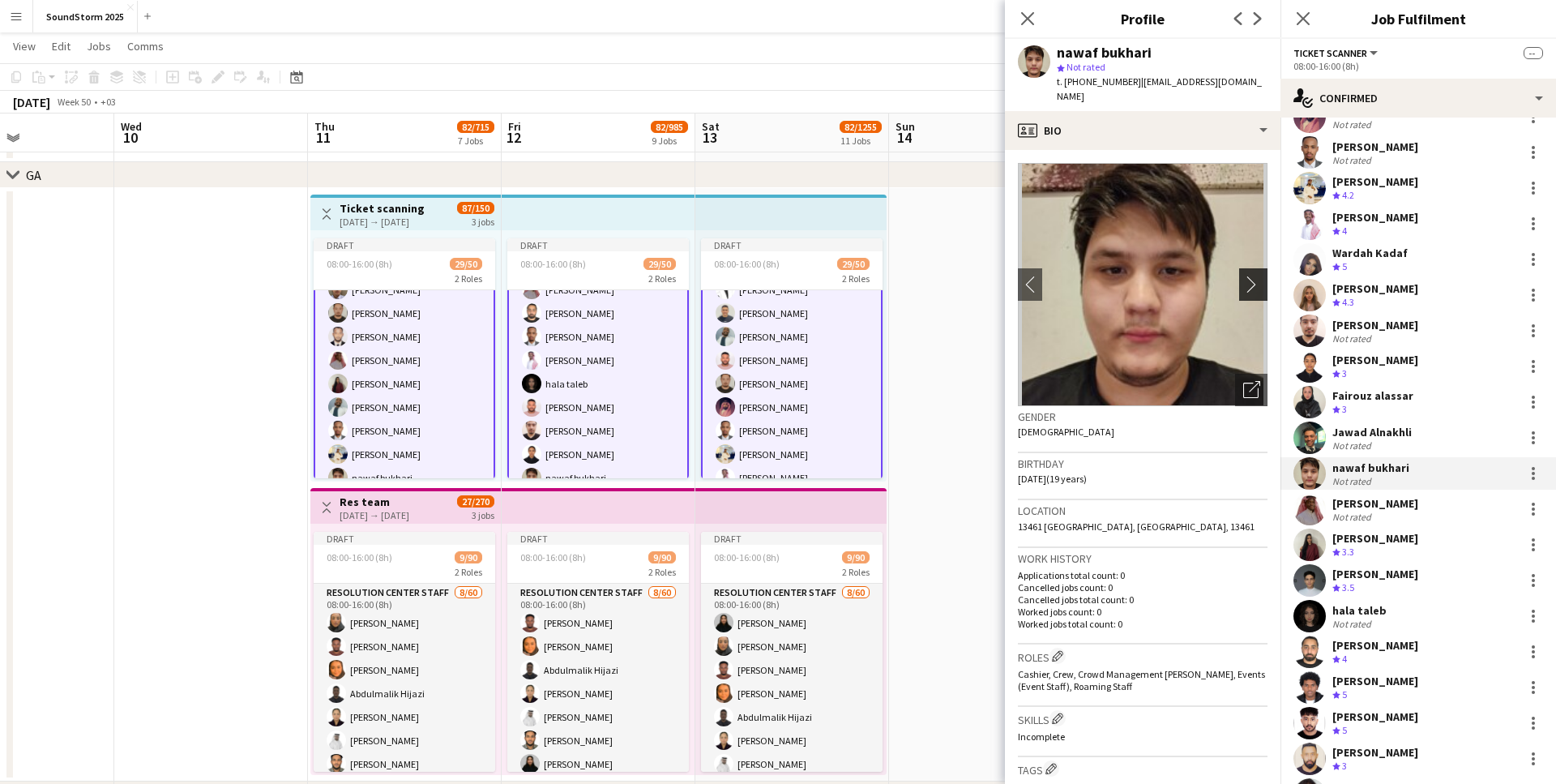
click at [1254, 276] on app-icon "chevron-right" at bounding box center [1256, 284] width 25 height 17
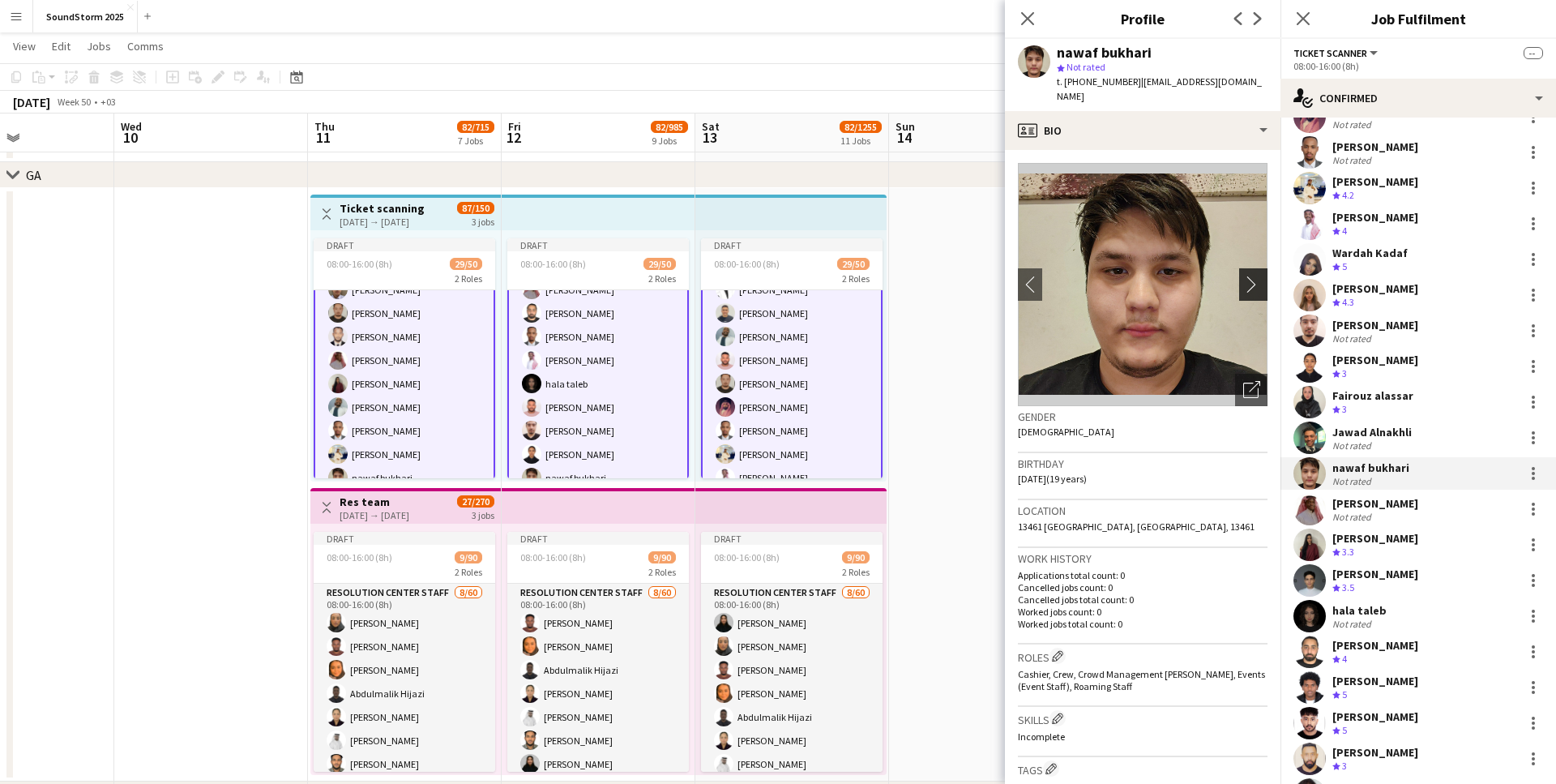
click at [1254, 276] on app-icon "chevron-right" at bounding box center [1256, 284] width 25 height 17
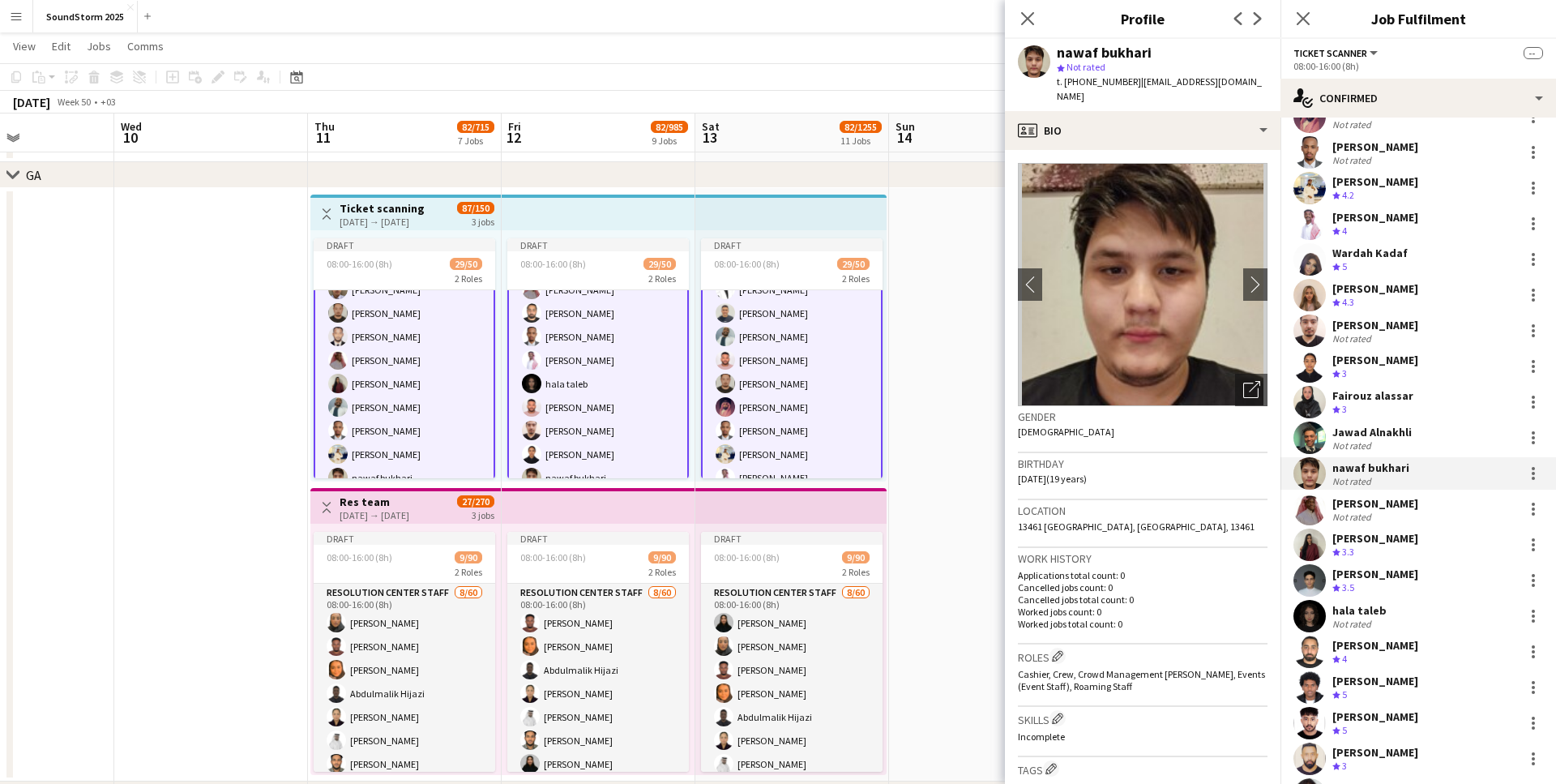
click at [1374, 507] on div "[PERSON_NAME]" at bounding box center [1376, 503] width 86 height 14
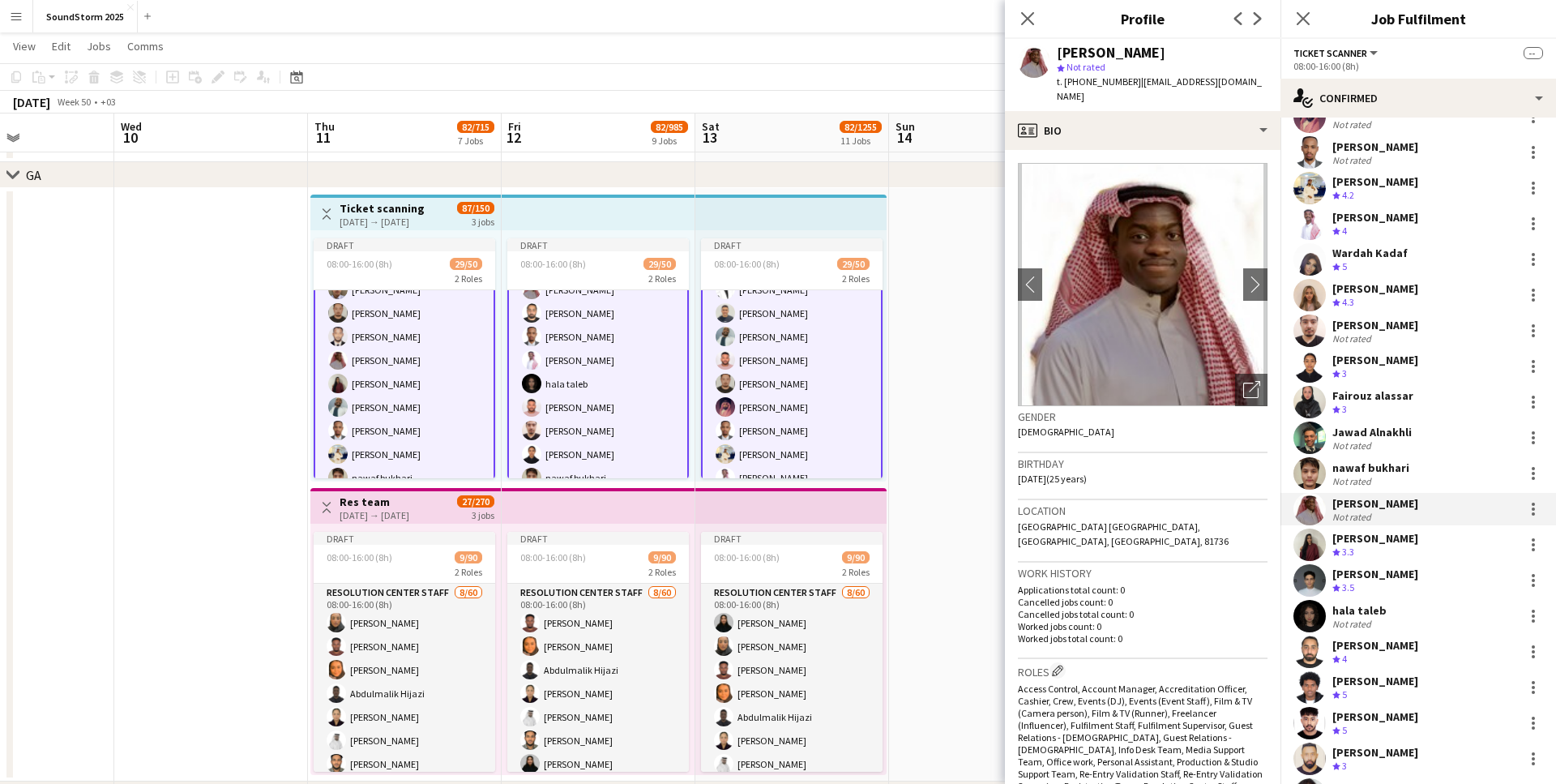
click at [1378, 544] on div "[PERSON_NAME]" at bounding box center [1376, 538] width 86 height 14
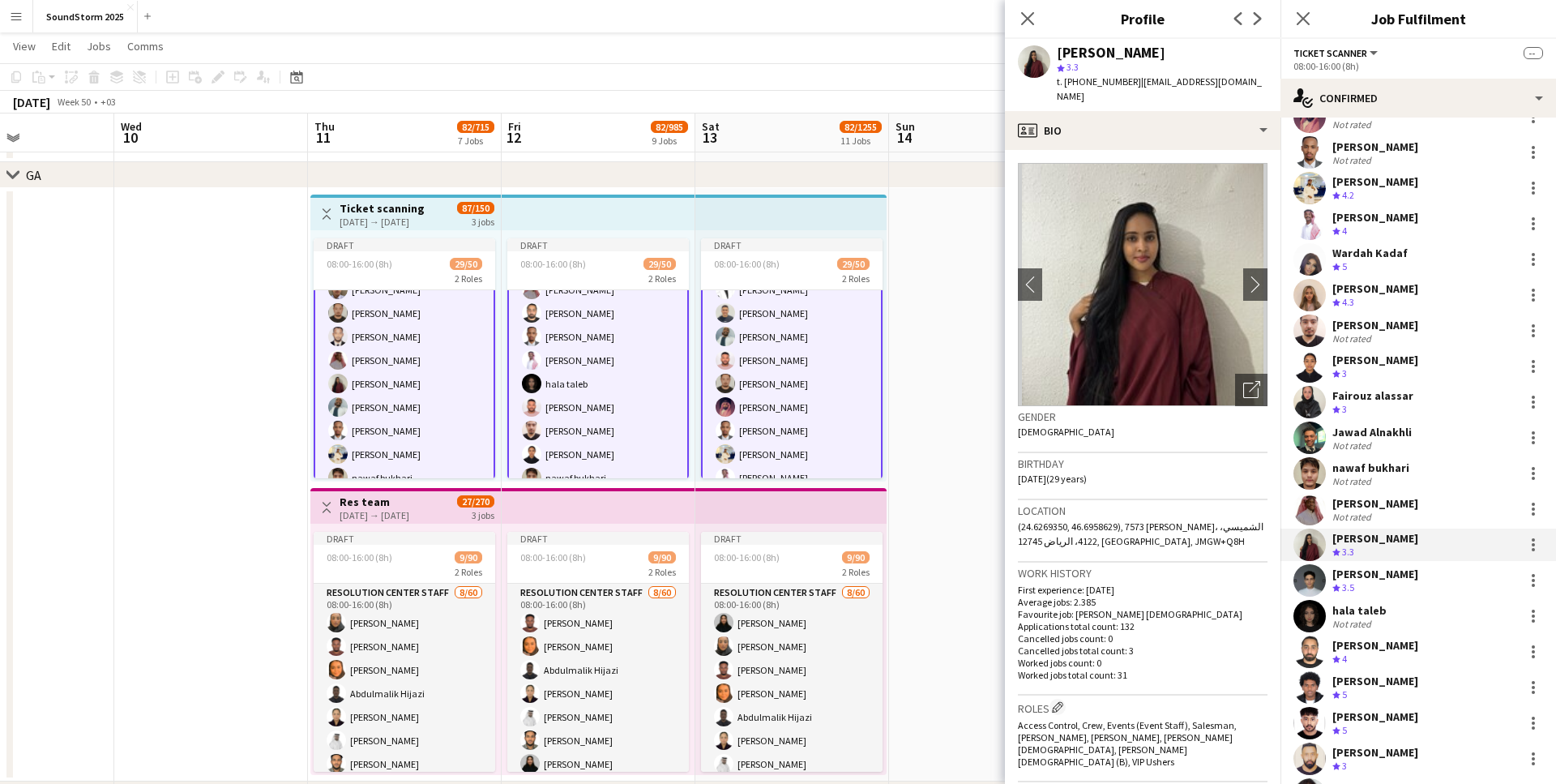
click at [1363, 566] on div "[PERSON_NAME]" at bounding box center [1376, 573] width 86 height 14
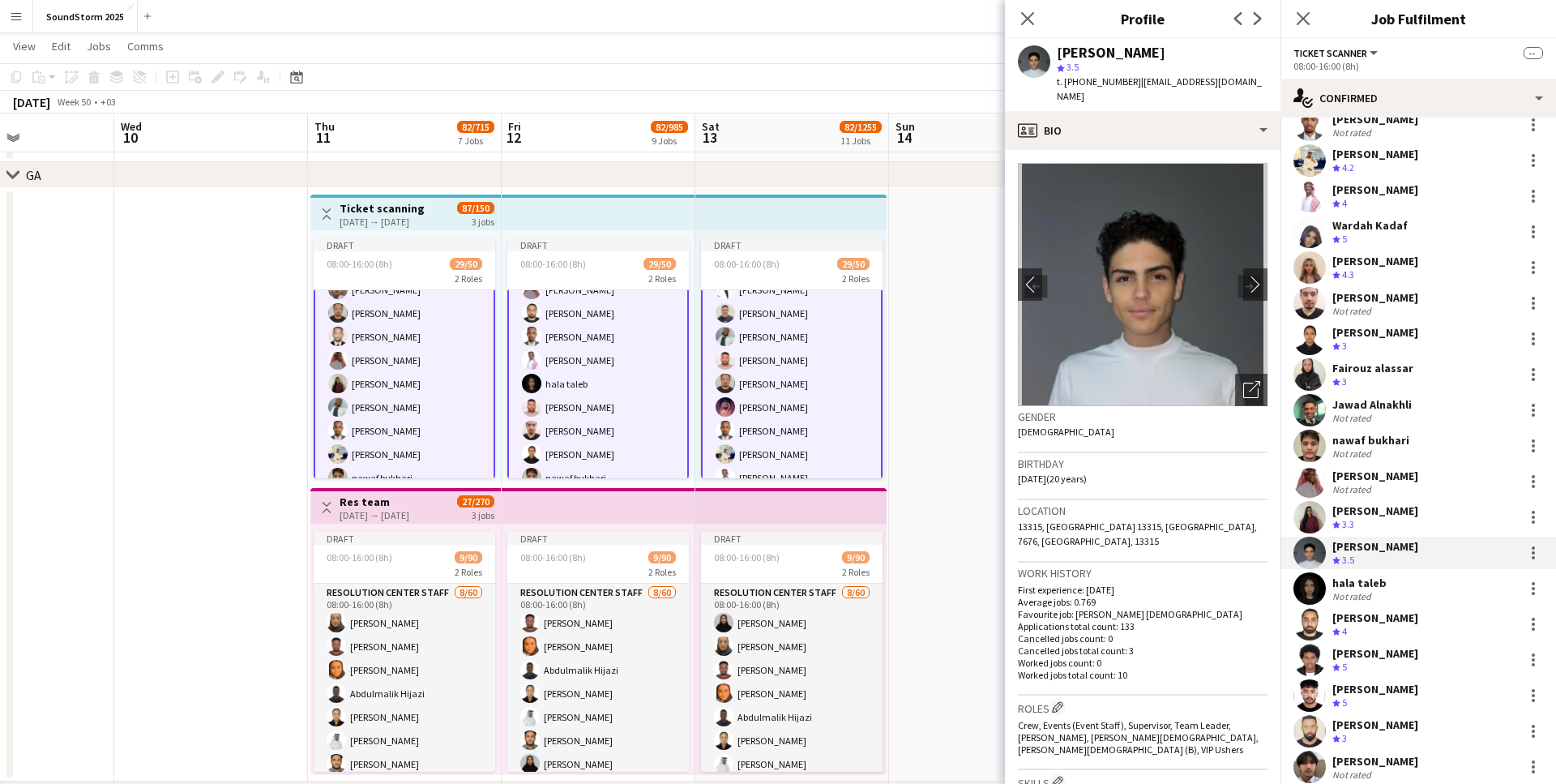
scroll to position [320, 0]
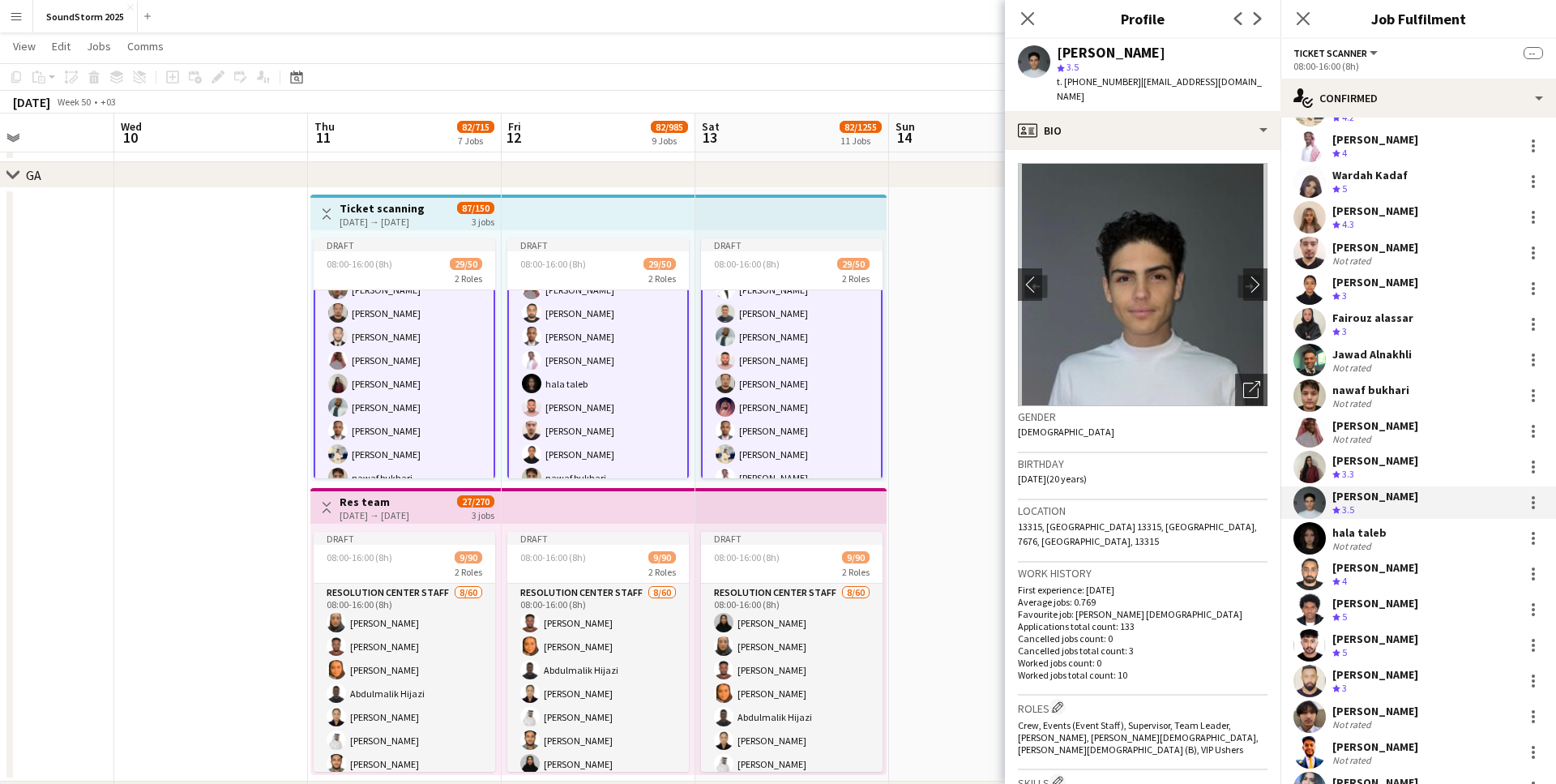
click at [1359, 538] on div "hala taleb" at bounding box center [1359, 532] width 54 height 14
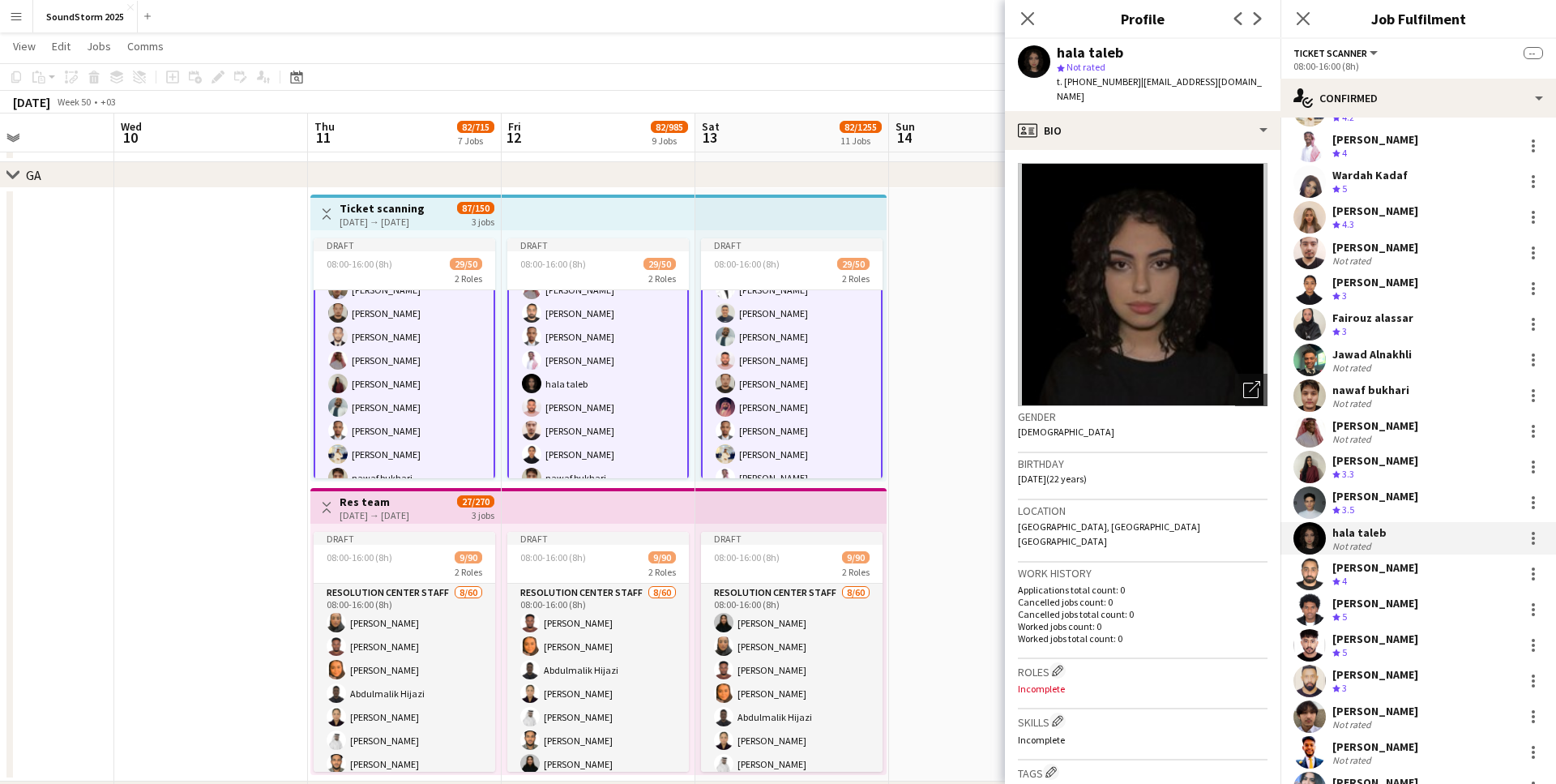
click at [1369, 580] on div "Crew rating 4" at bounding box center [1376, 580] width 86 height 13
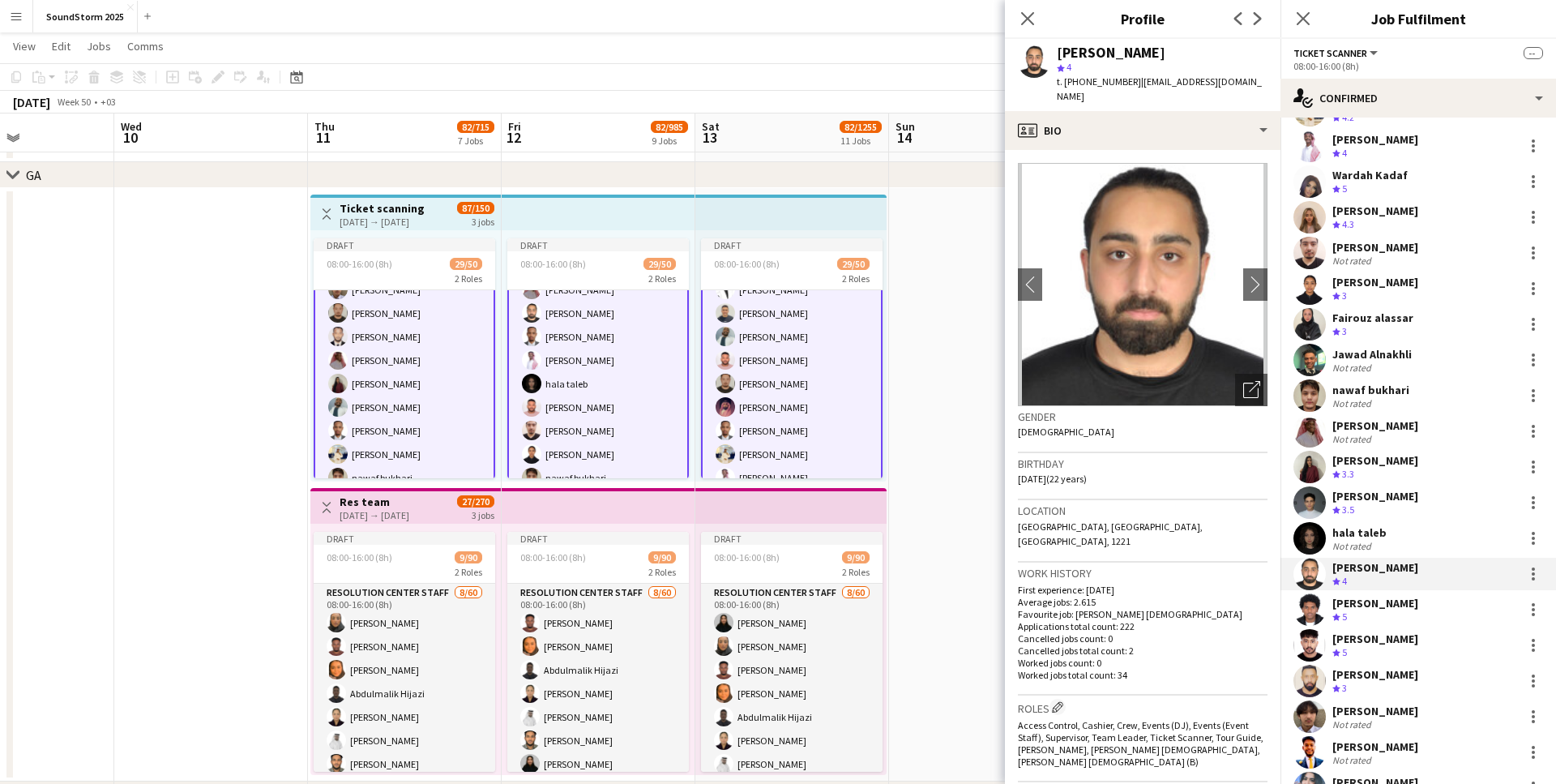
click at [1364, 607] on div "[PERSON_NAME]" at bounding box center [1376, 603] width 86 height 14
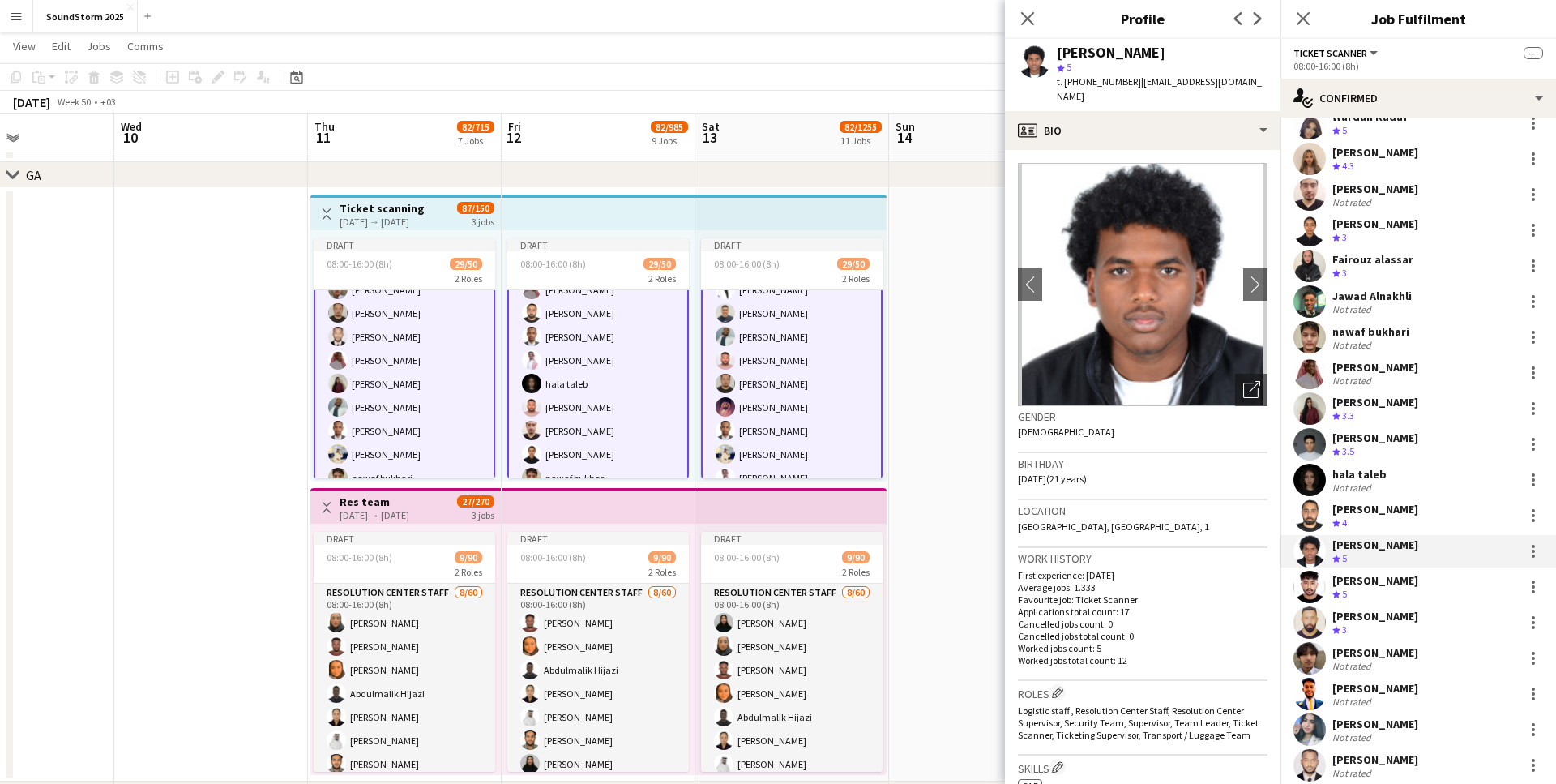
scroll to position [379, 0]
click at [1353, 593] on div "Crew rating 5" at bounding box center [1376, 592] width 86 height 13
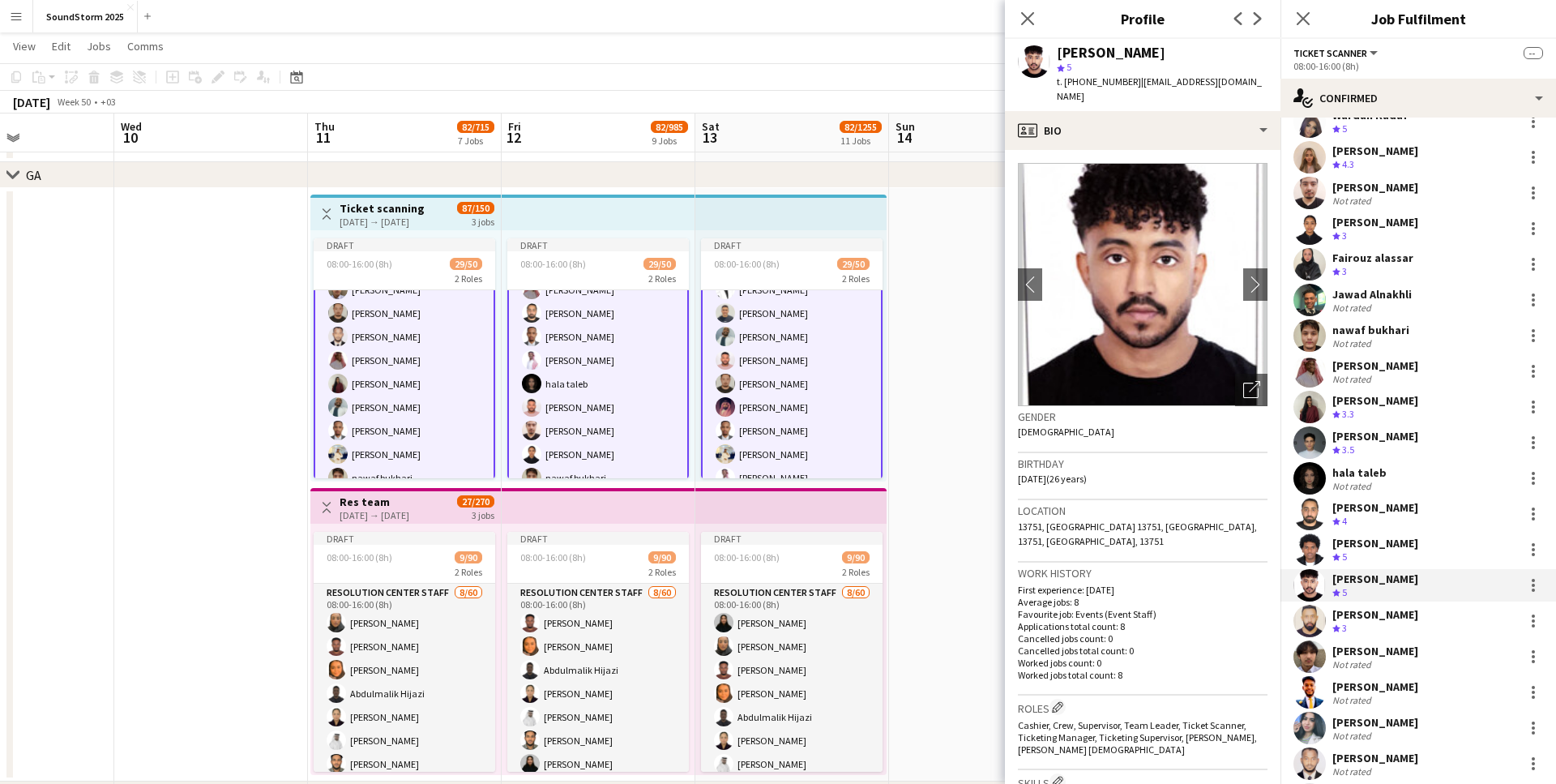
click at [1351, 618] on div "[PERSON_NAME]" at bounding box center [1376, 614] width 86 height 14
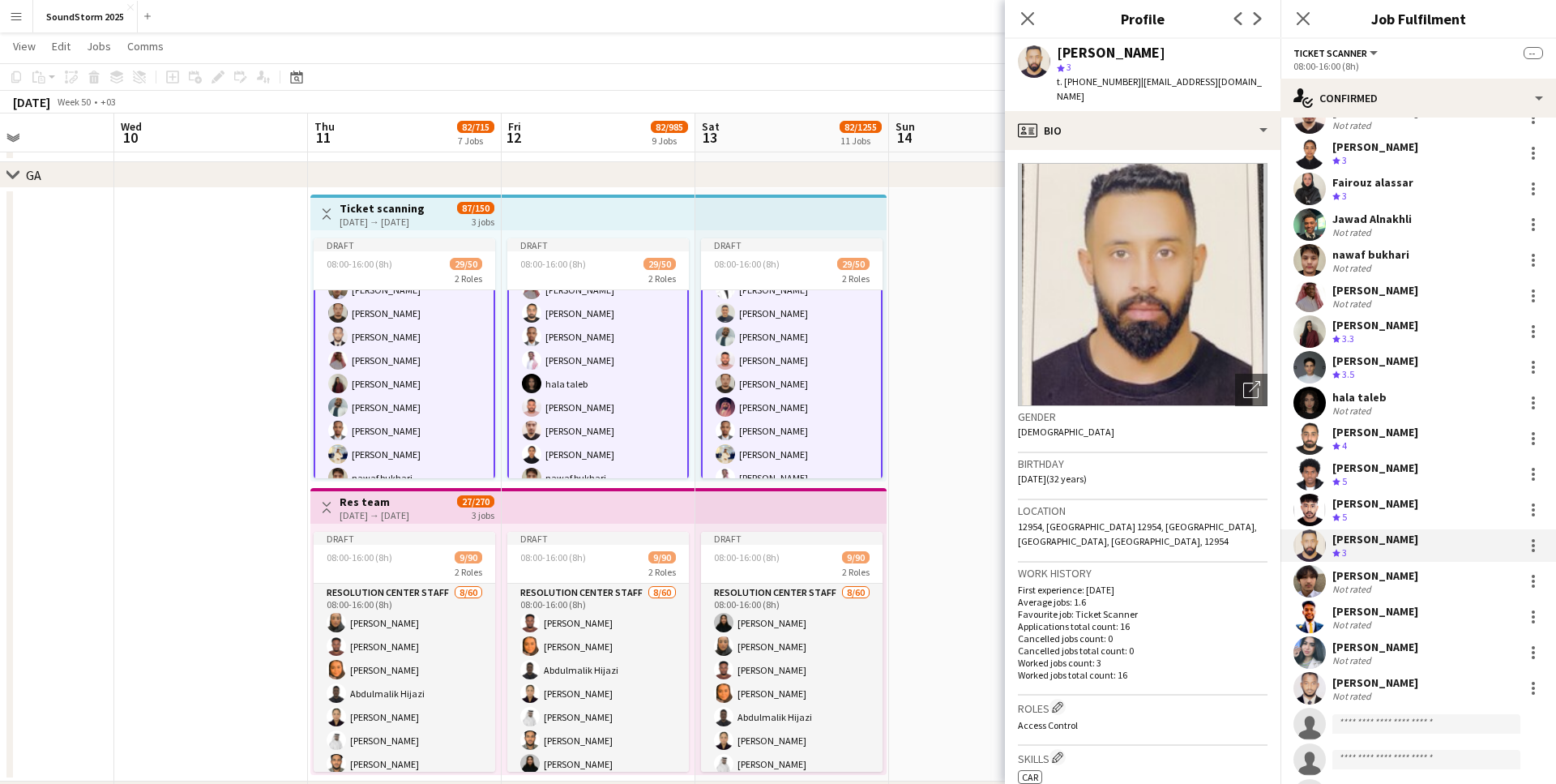
scroll to position [472, 0]
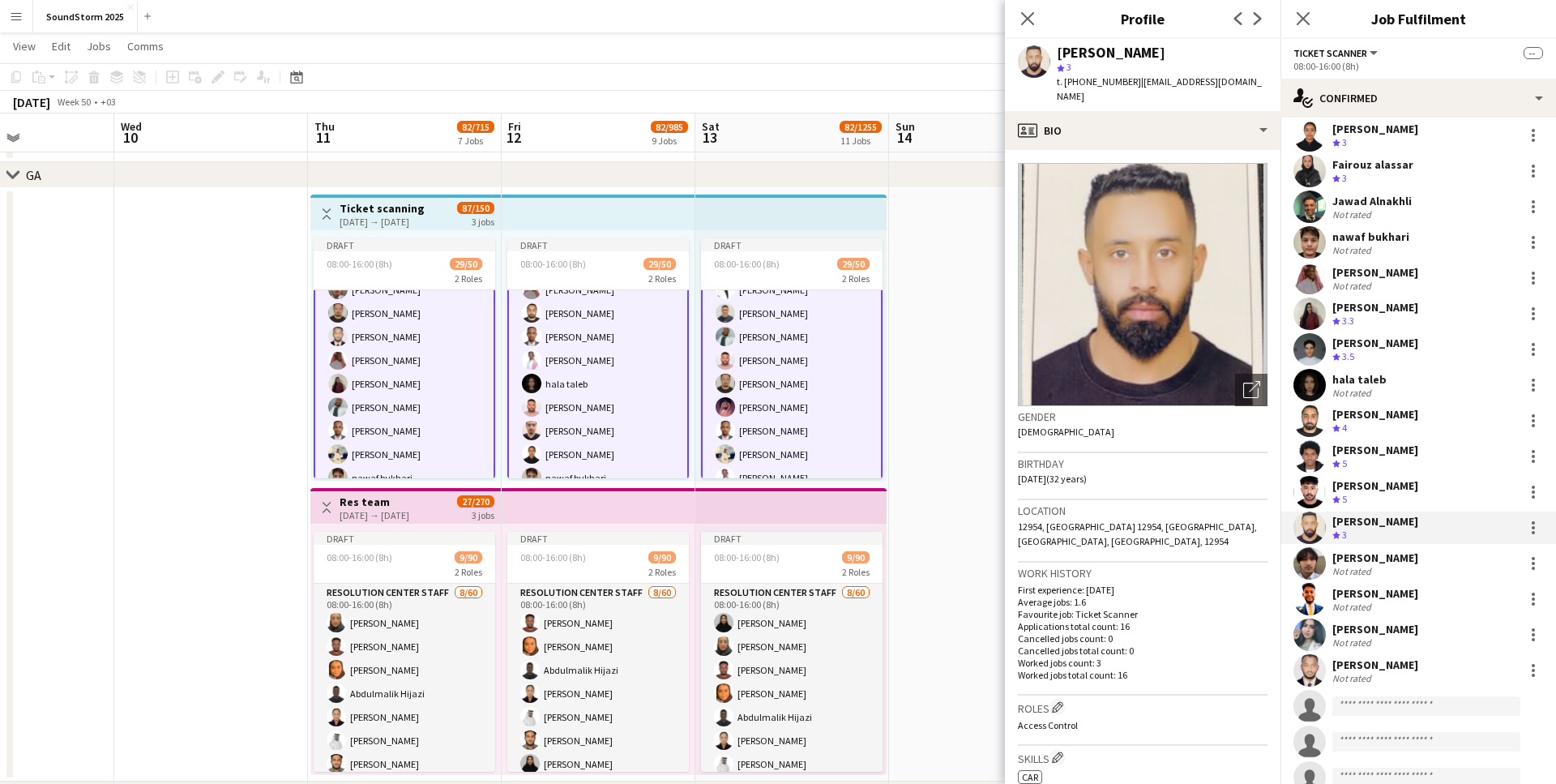
click at [1352, 558] on div "[PERSON_NAME]" at bounding box center [1376, 557] width 86 height 14
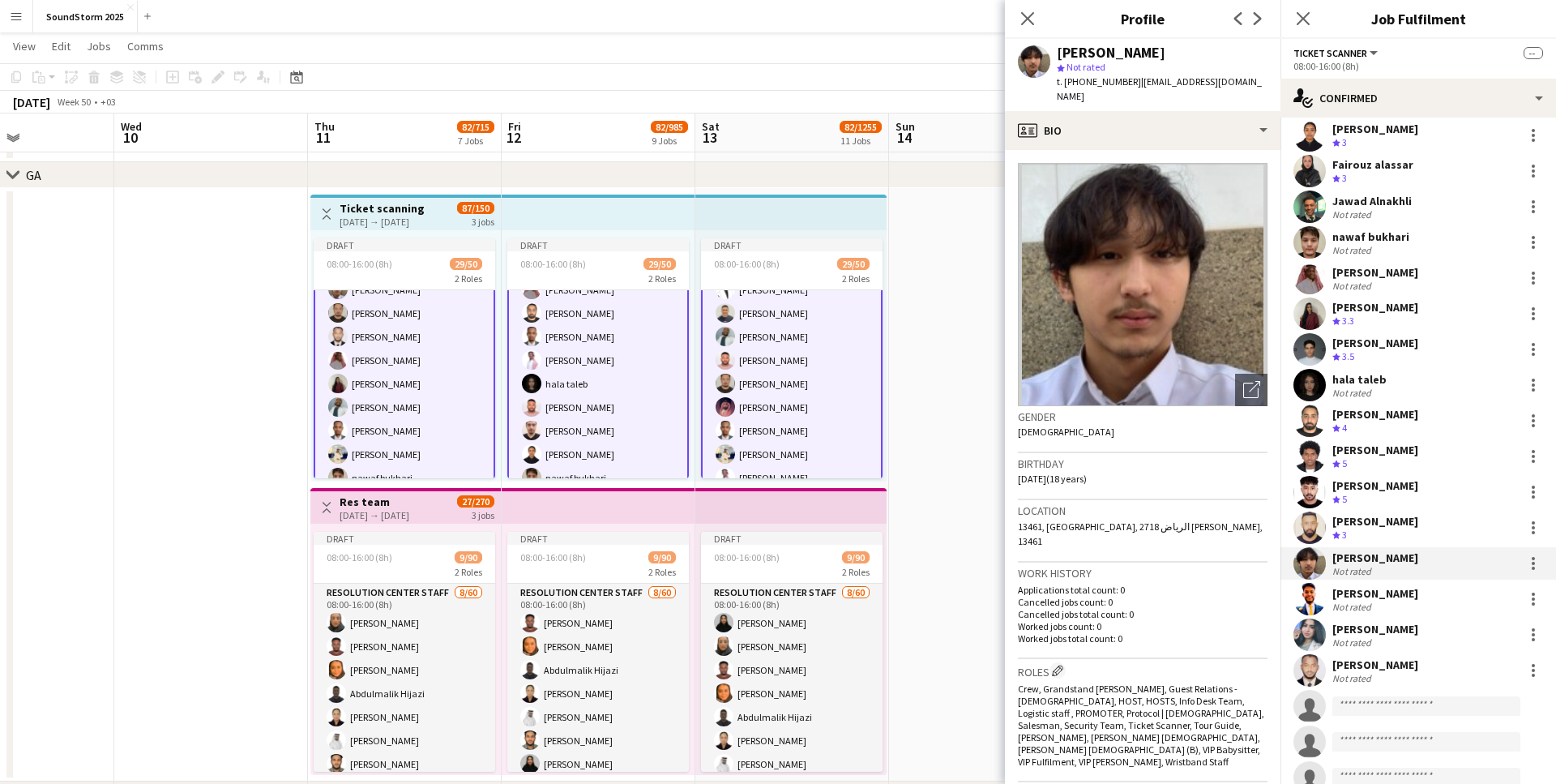
click at [1350, 588] on div "[PERSON_NAME]" at bounding box center [1376, 593] width 86 height 14
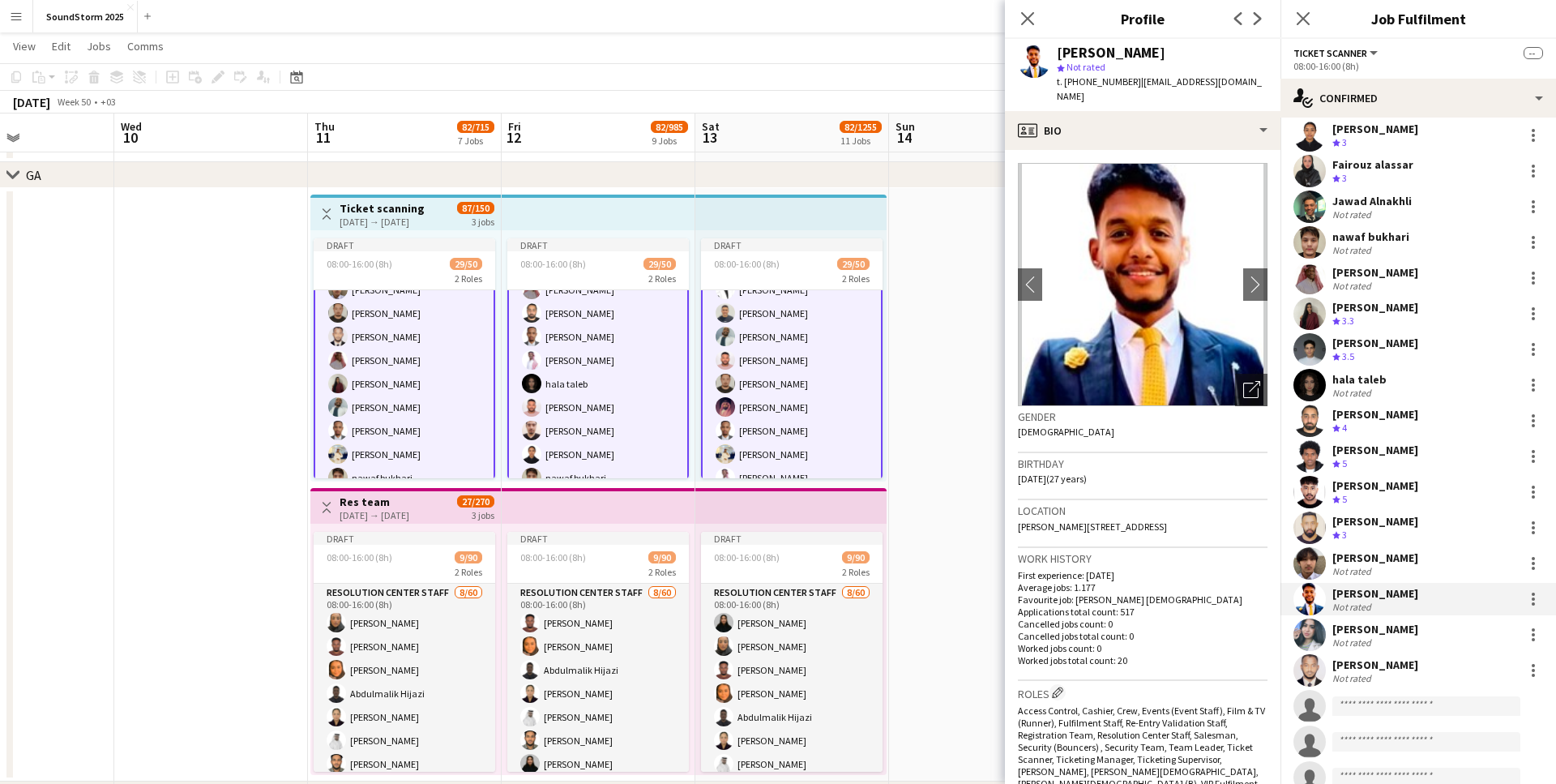
click at [1356, 627] on div "[PERSON_NAME]" at bounding box center [1376, 629] width 86 height 14
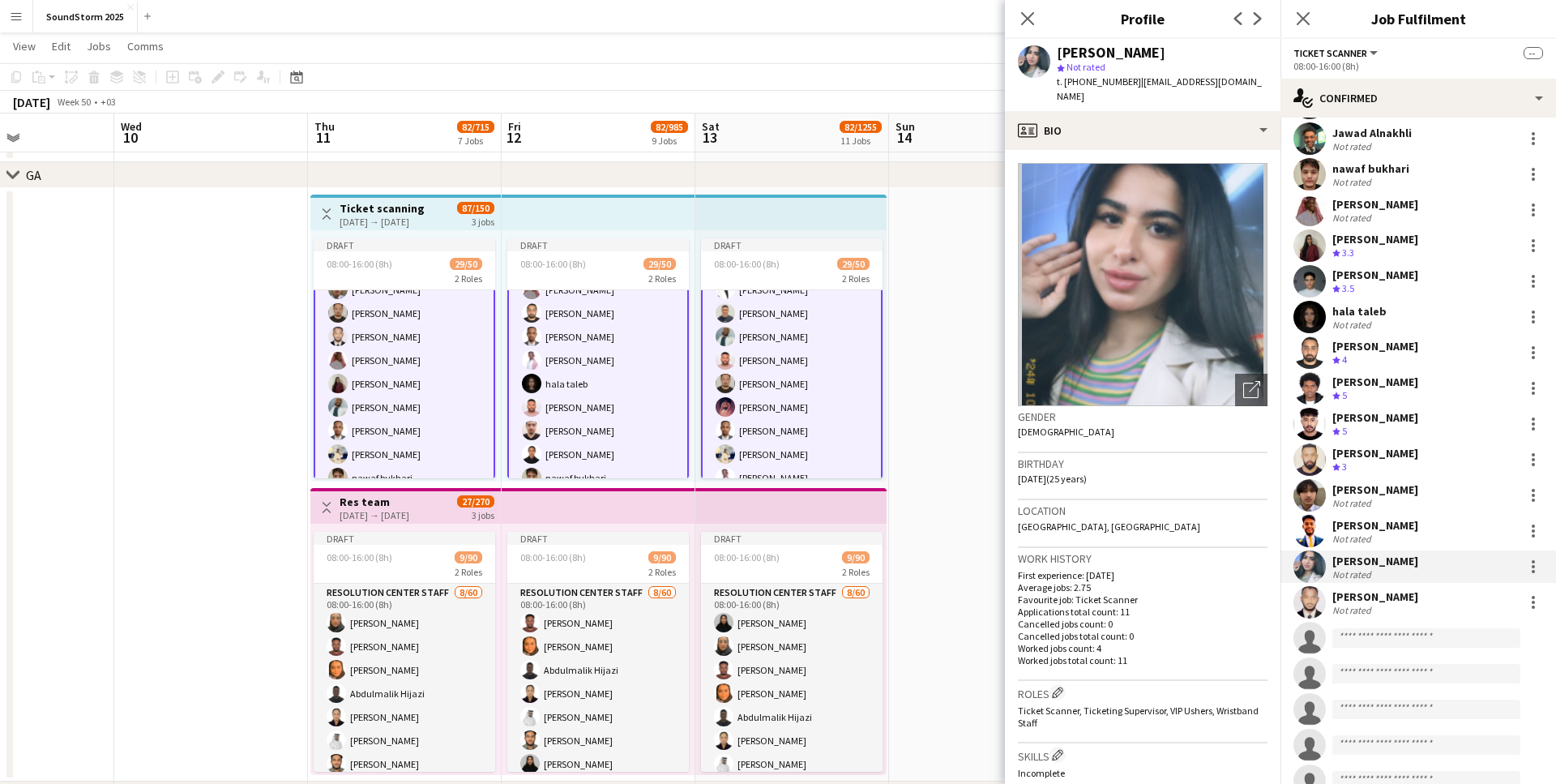
scroll to position [548, 0]
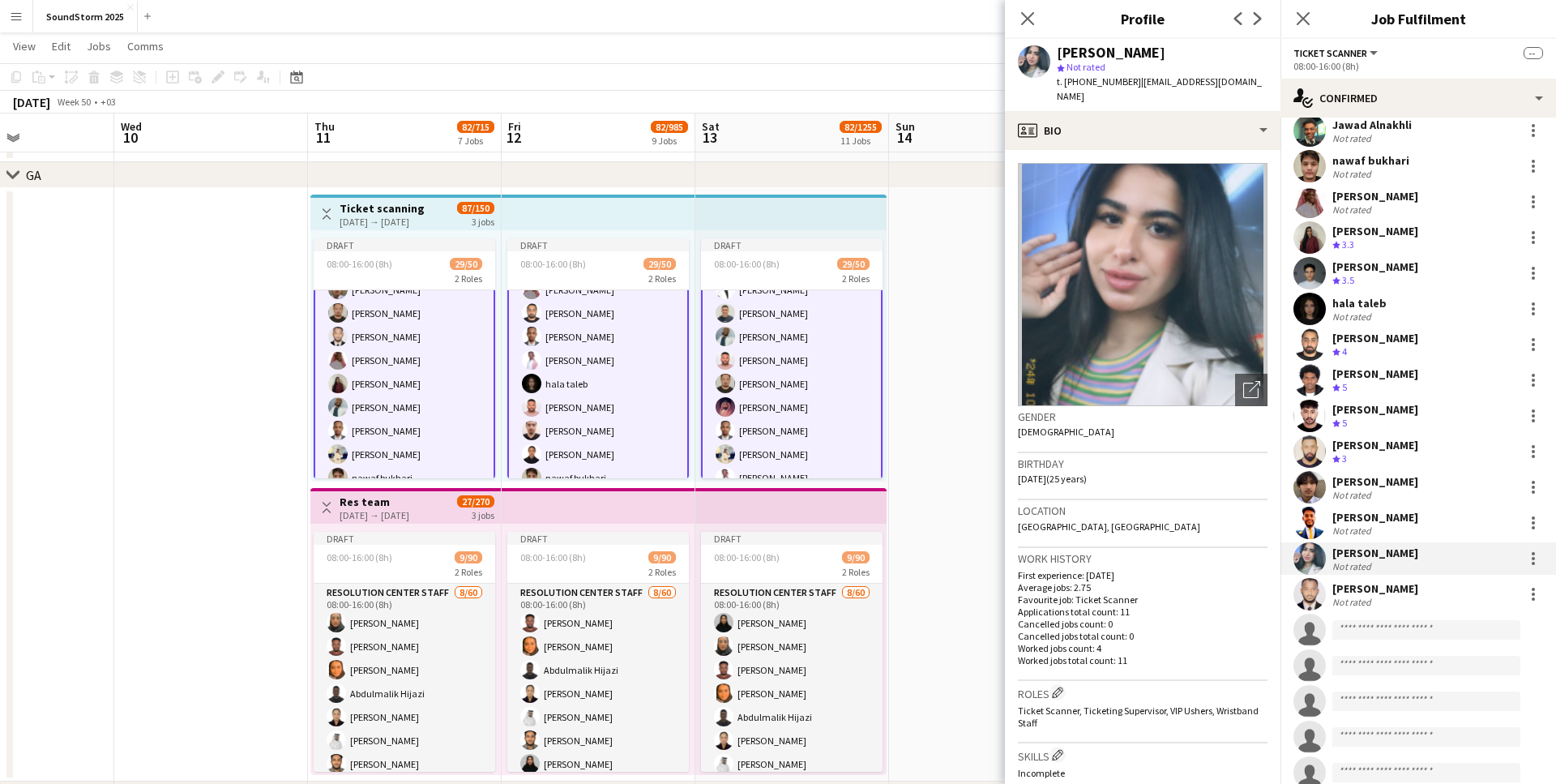
click at [1363, 596] on div "Not rated" at bounding box center [1353, 602] width 42 height 13
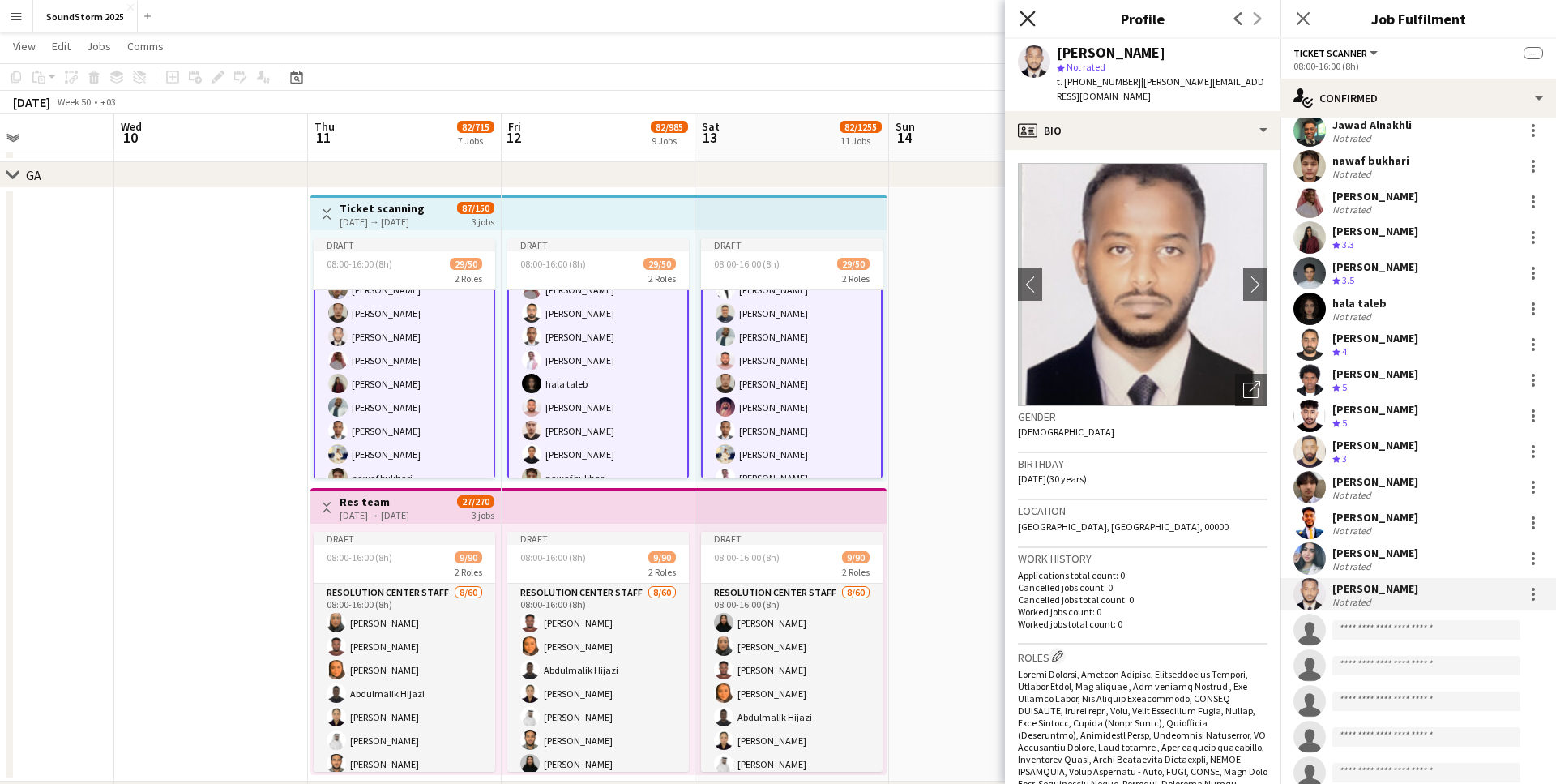
click at [1028, 15] on icon "Close pop-in" at bounding box center [1027, 18] width 15 height 15
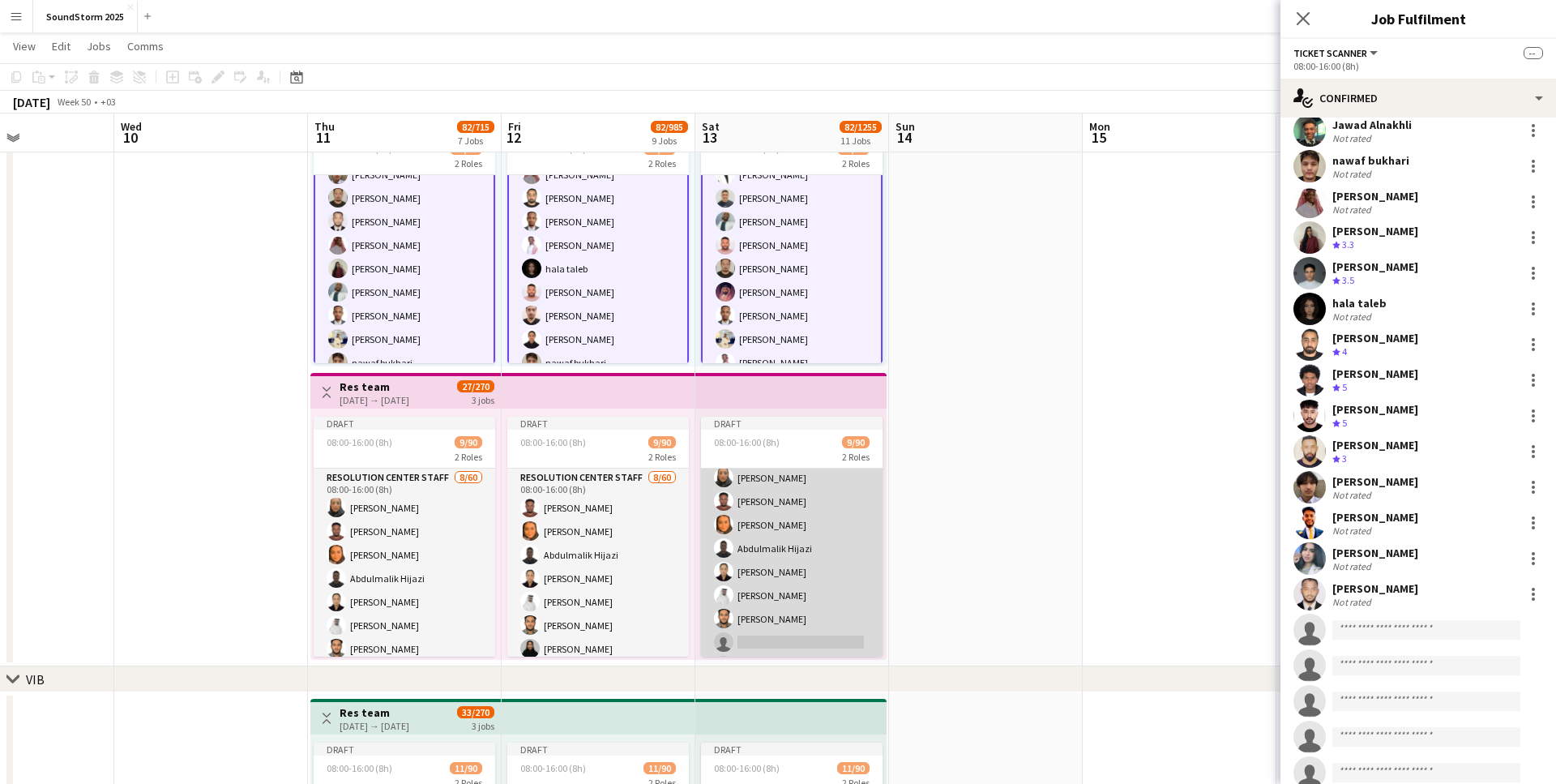
scroll to position [56, 0]
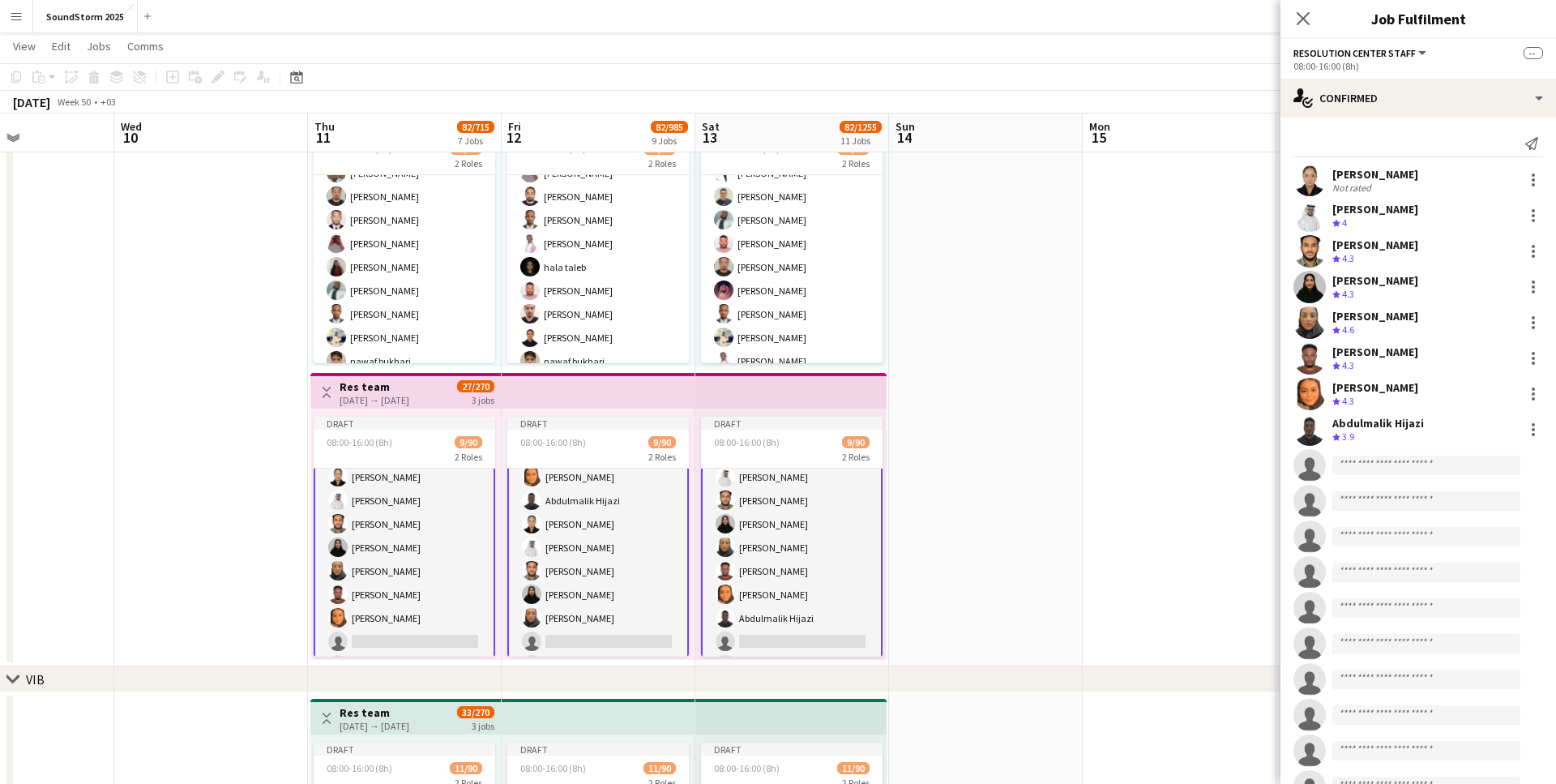
scroll to position [0, 0]
click at [1378, 179] on div "[PERSON_NAME]" at bounding box center [1376, 174] width 86 height 14
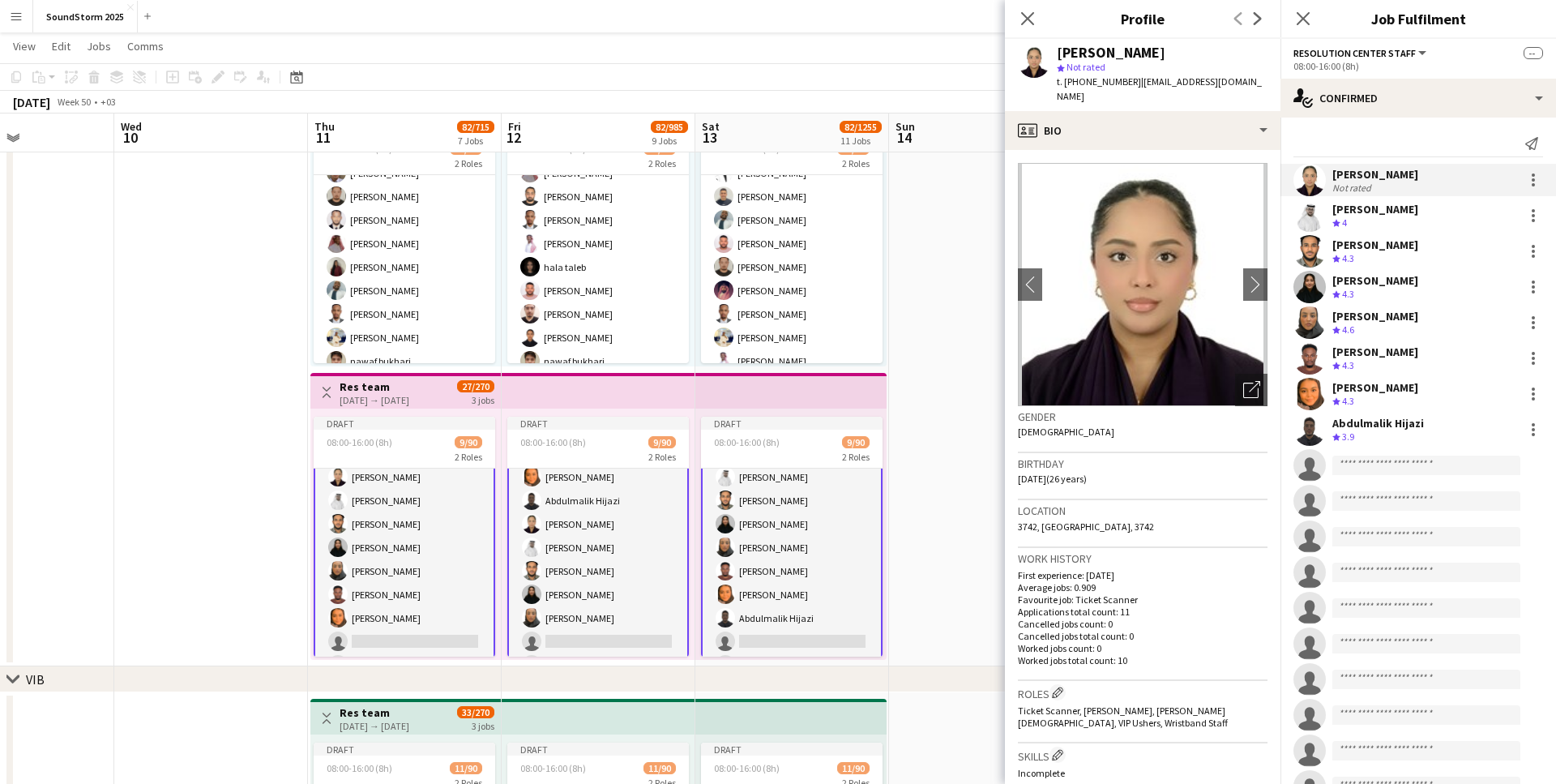
click at [1368, 208] on div "[PERSON_NAME]" at bounding box center [1376, 209] width 86 height 14
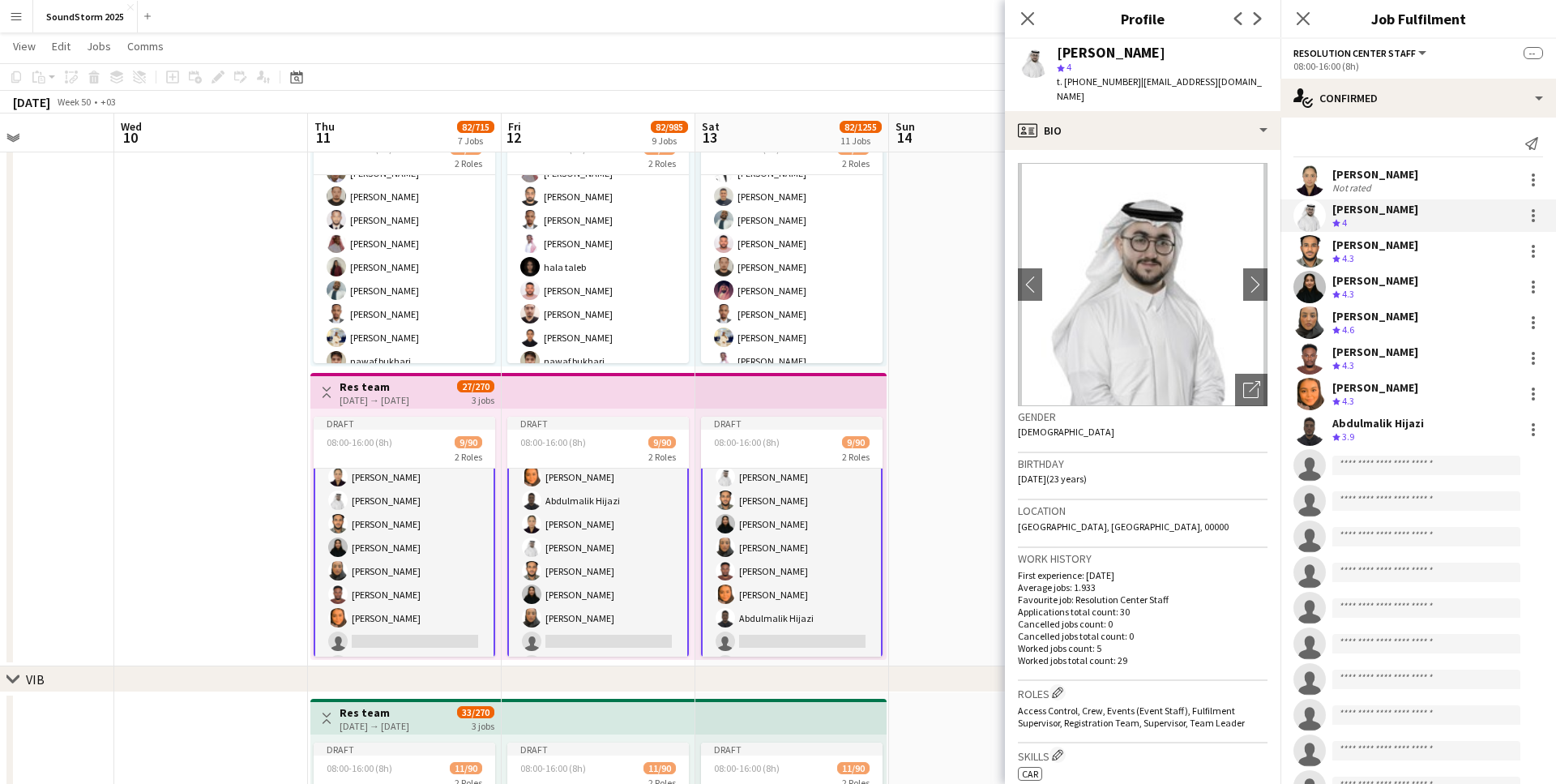
drag, startPoint x: 1351, startPoint y: 239, endPoint x: 1340, endPoint y: 257, distance: 21.1
click at [1350, 240] on div "[PERSON_NAME]" at bounding box center [1376, 245] width 86 height 14
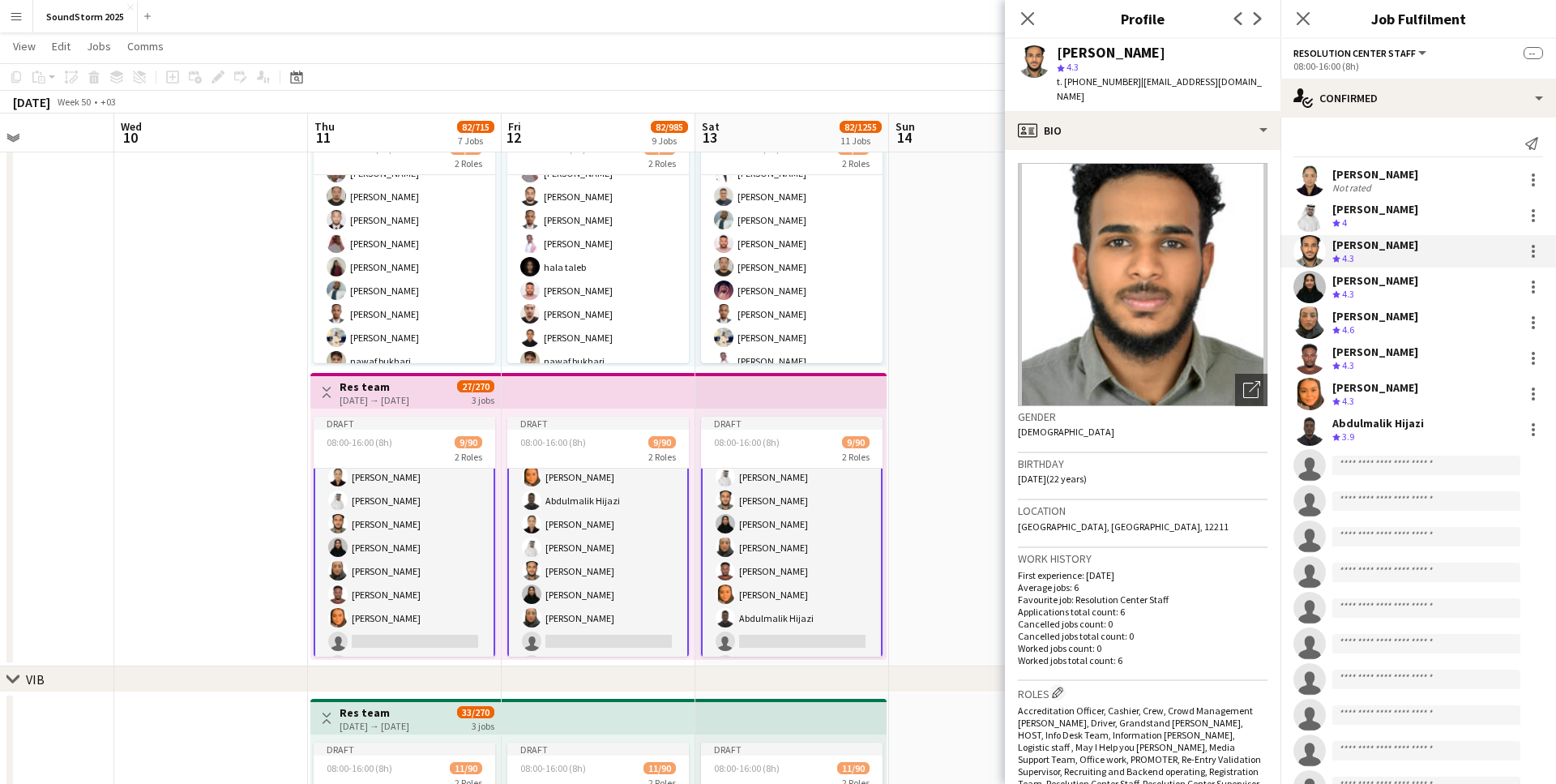
click at [1352, 280] on div "[PERSON_NAME]" at bounding box center [1376, 280] width 86 height 14
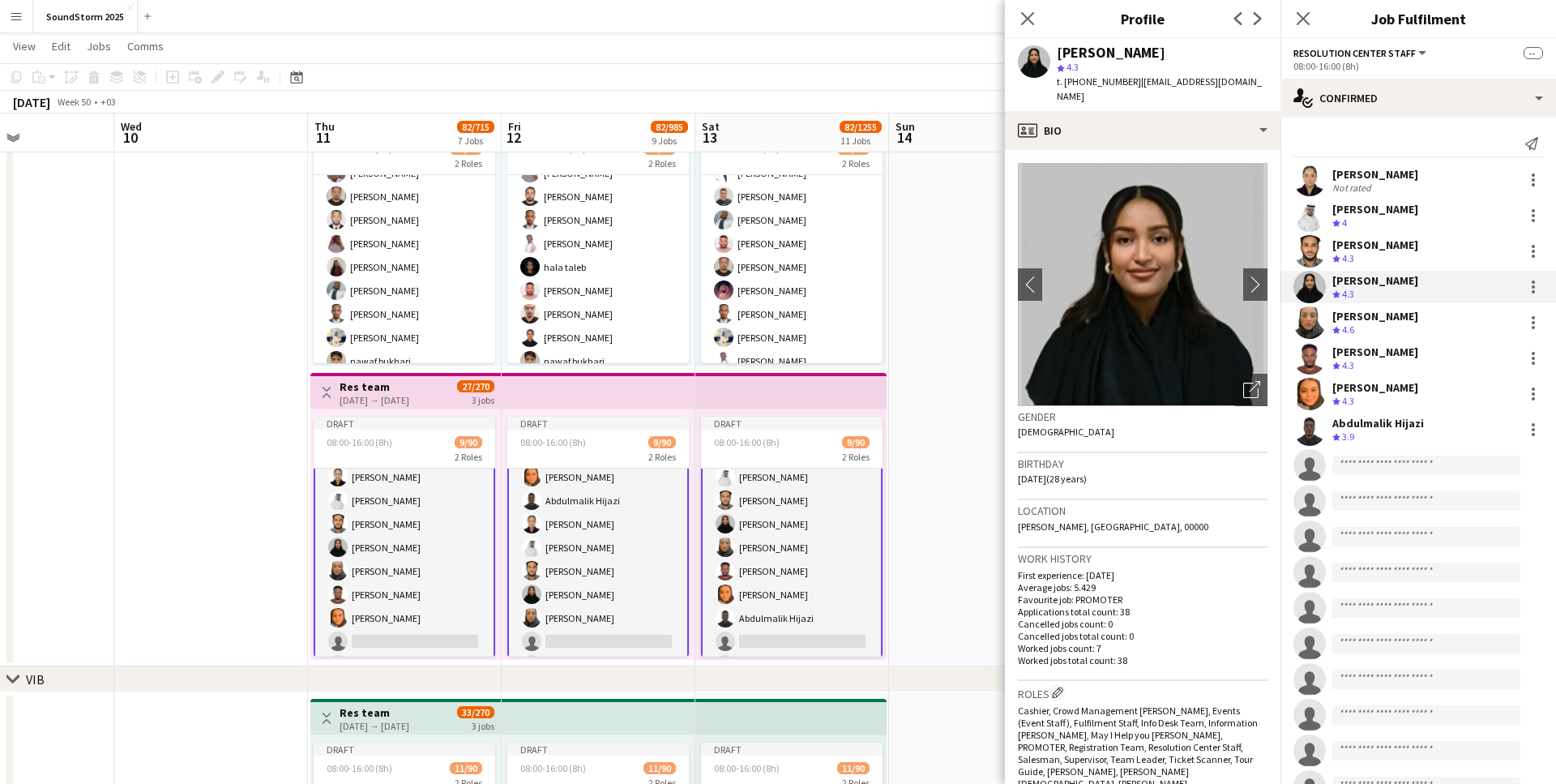
click at [1354, 313] on div "[PERSON_NAME]" at bounding box center [1376, 316] width 86 height 14
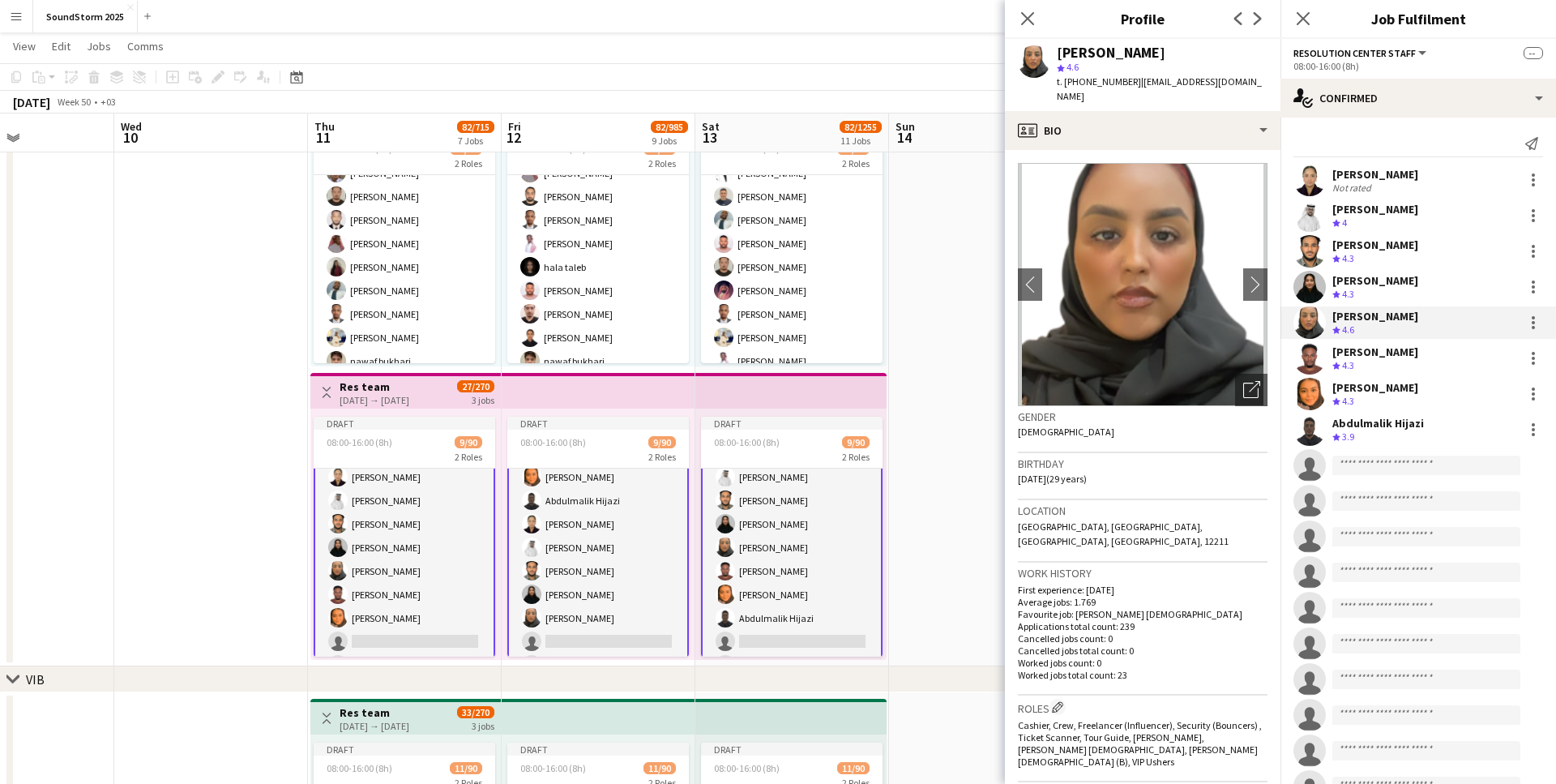
click at [1353, 352] on div "[PERSON_NAME]" at bounding box center [1376, 352] width 86 height 14
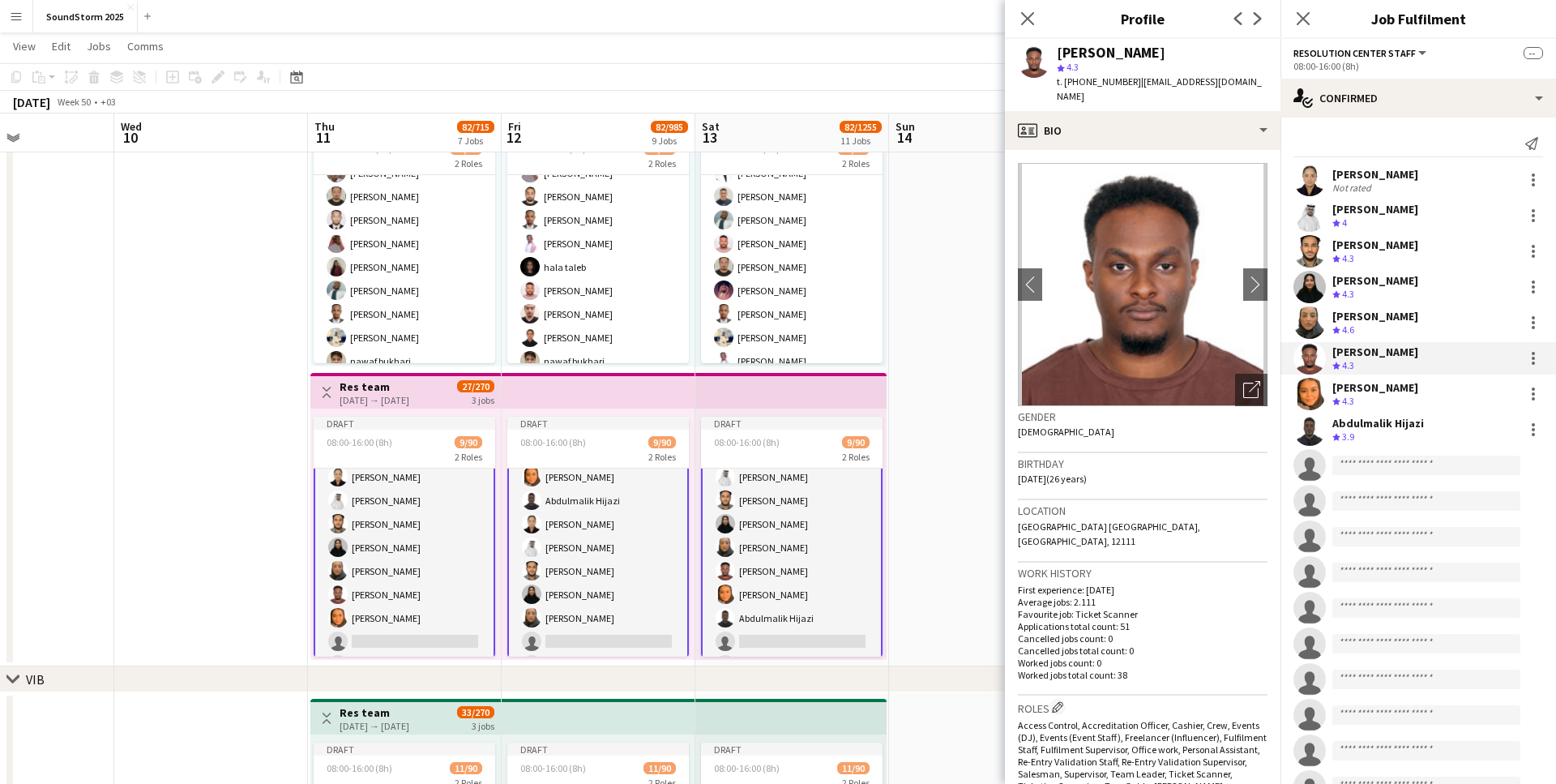
click at [1347, 396] on span "4.3" at bounding box center [1349, 401] width 13 height 13
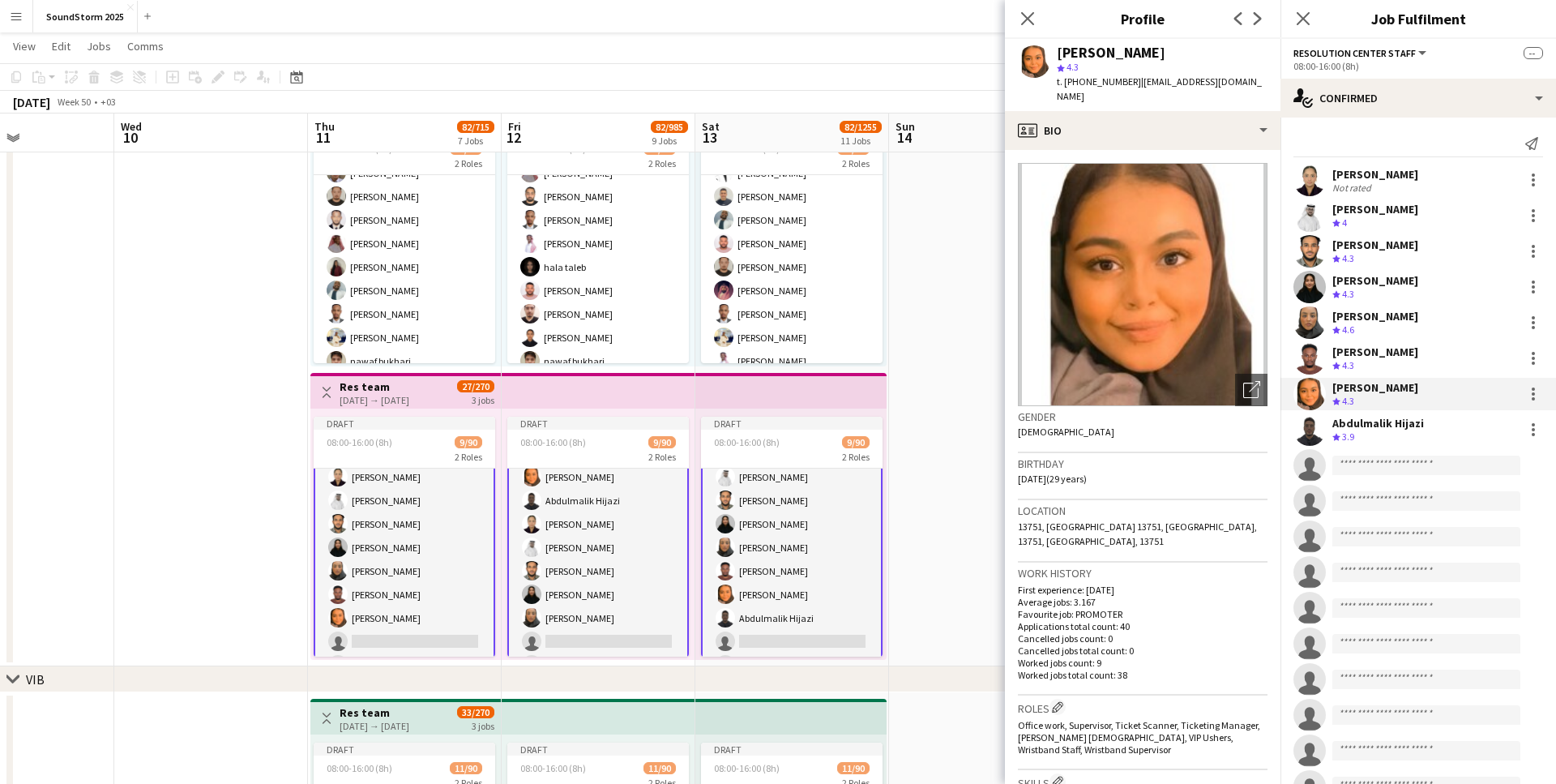
click at [1343, 425] on div "Abdulmalik Hijazi" at bounding box center [1378, 423] width 92 height 14
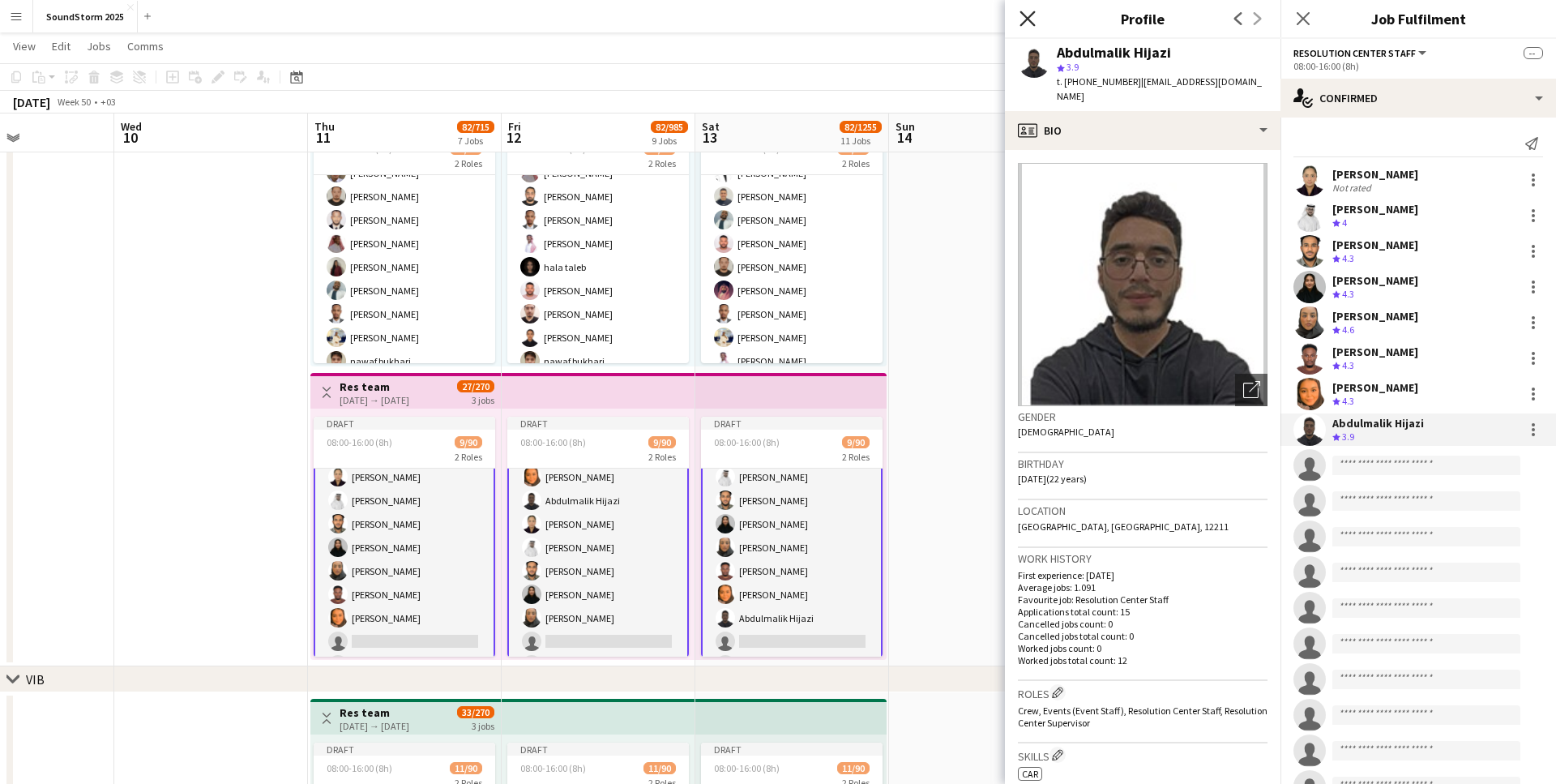
click at [1032, 15] on icon at bounding box center [1027, 18] width 15 height 15
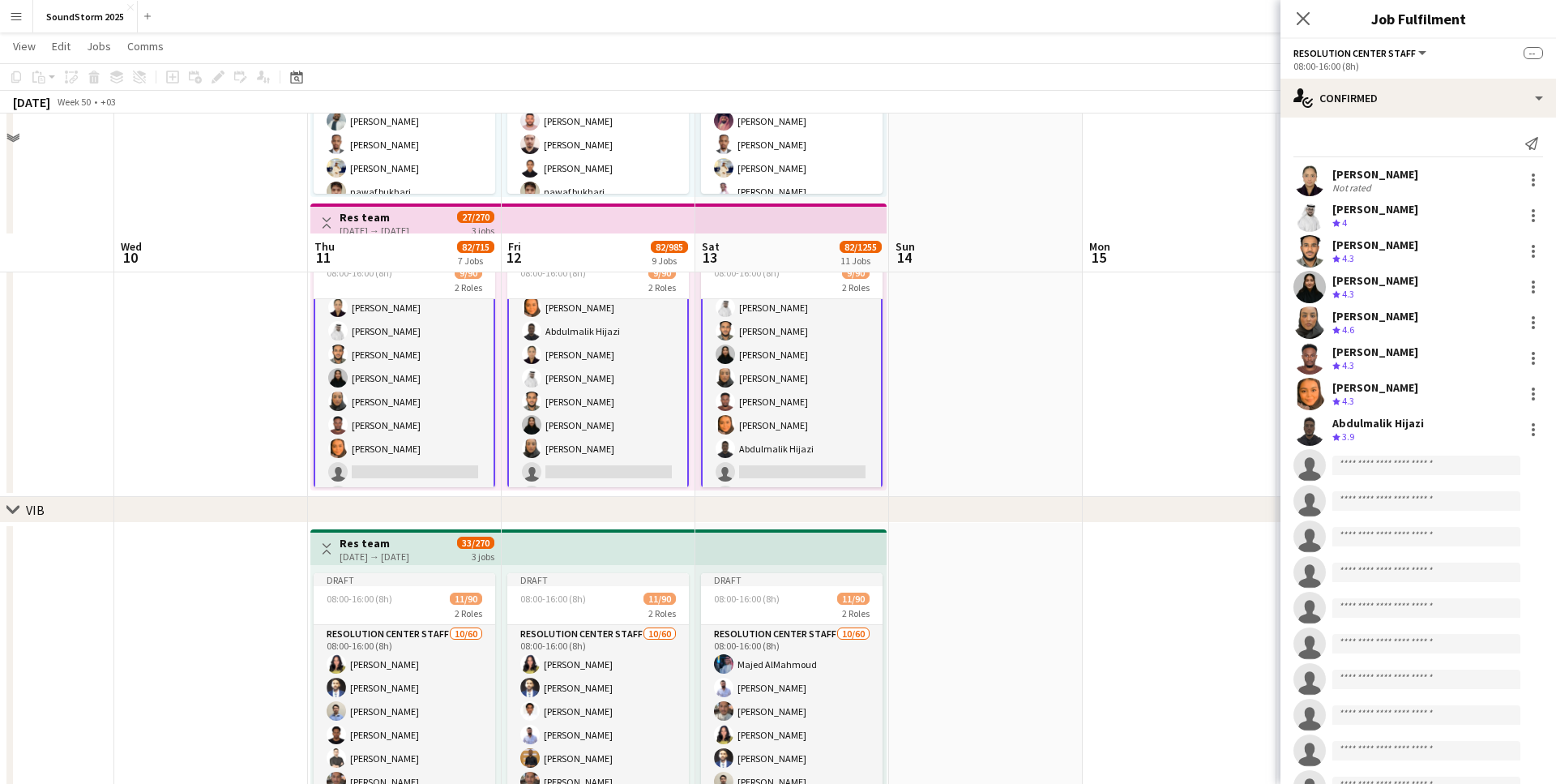
scroll to position [555, 0]
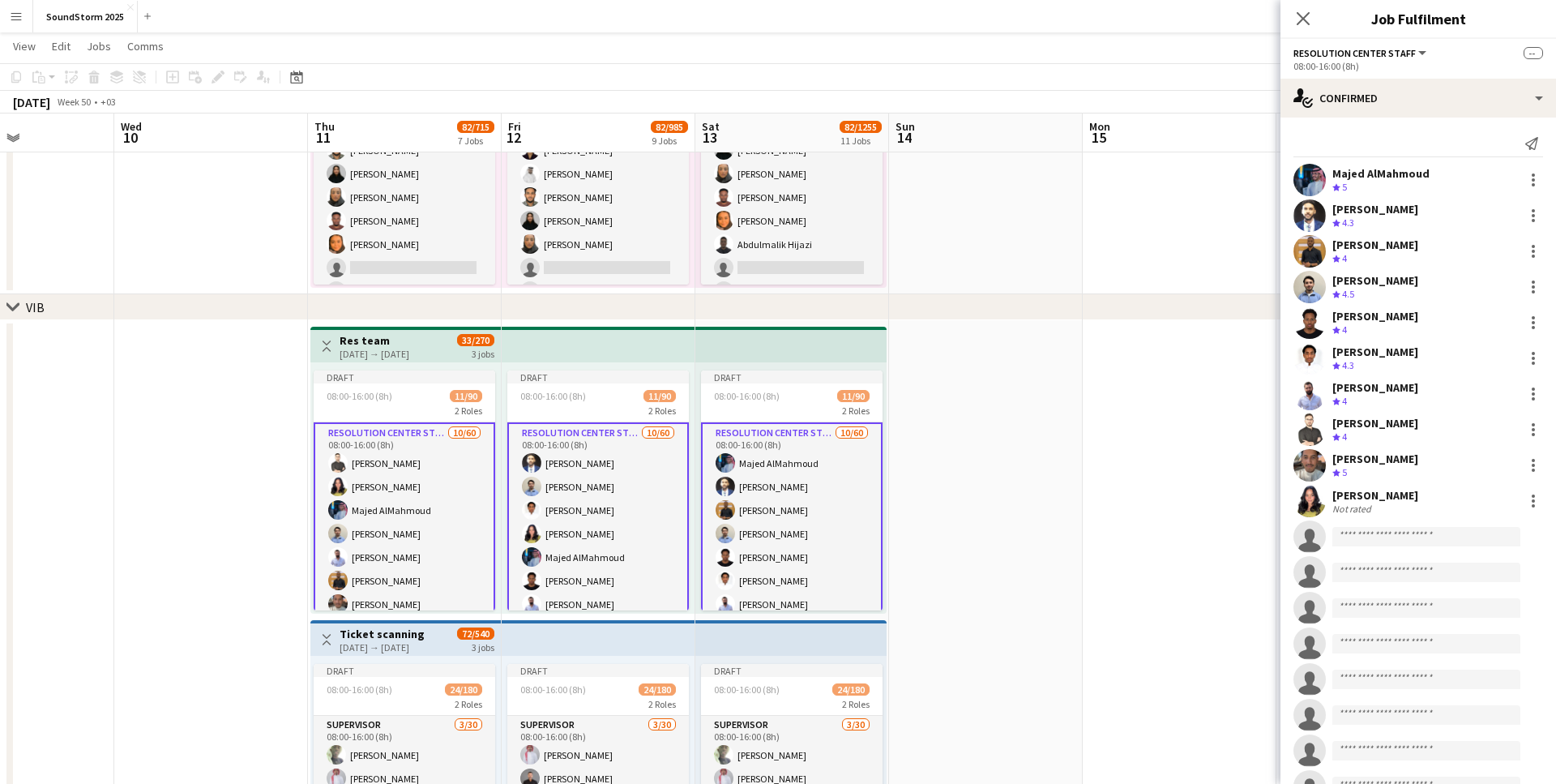
click at [1408, 175] on div "Majed AlMahmoud" at bounding box center [1381, 173] width 97 height 14
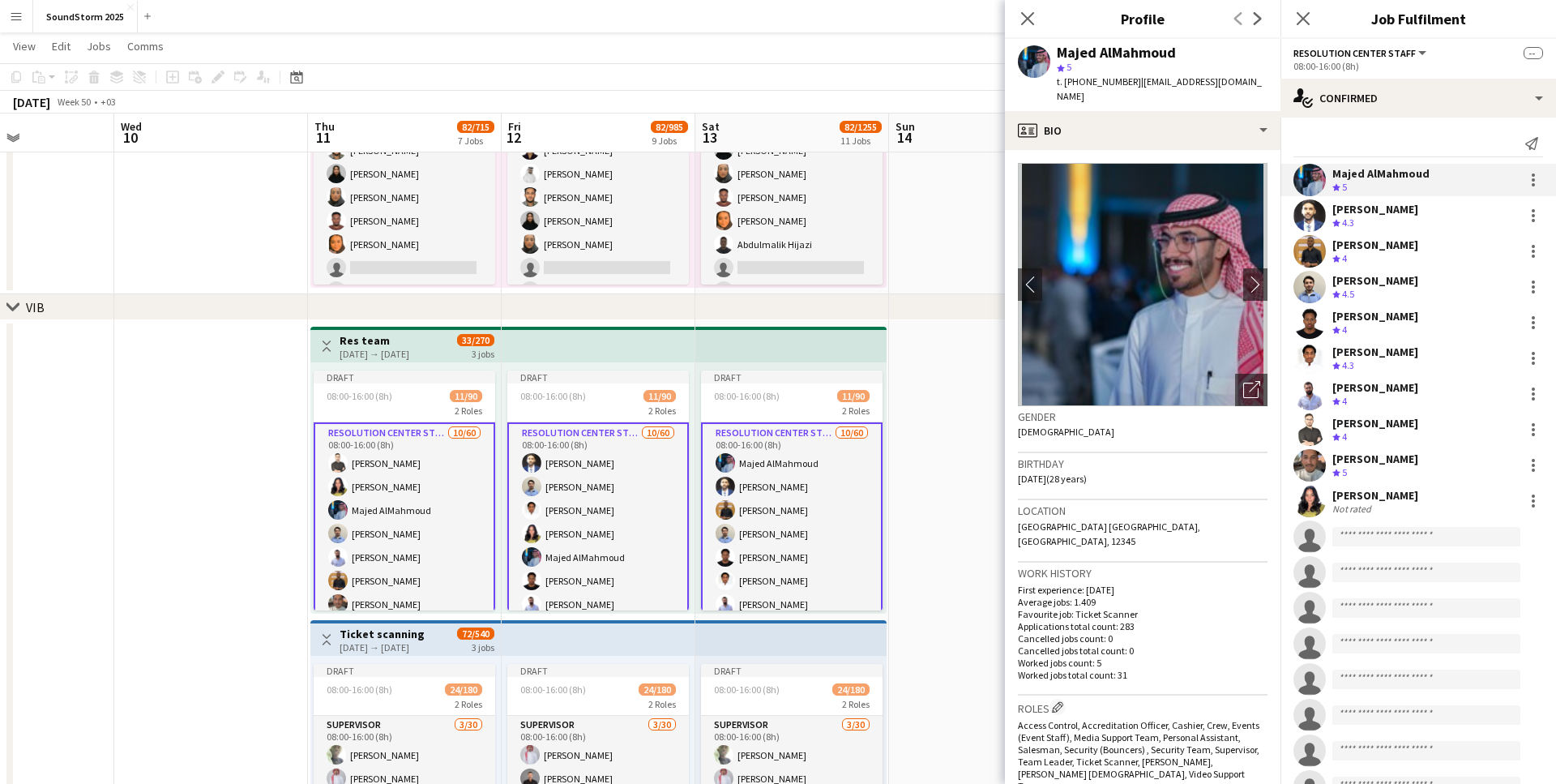
click at [1394, 216] on div "Crew rating 4.3" at bounding box center [1376, 222] width 86 height 13
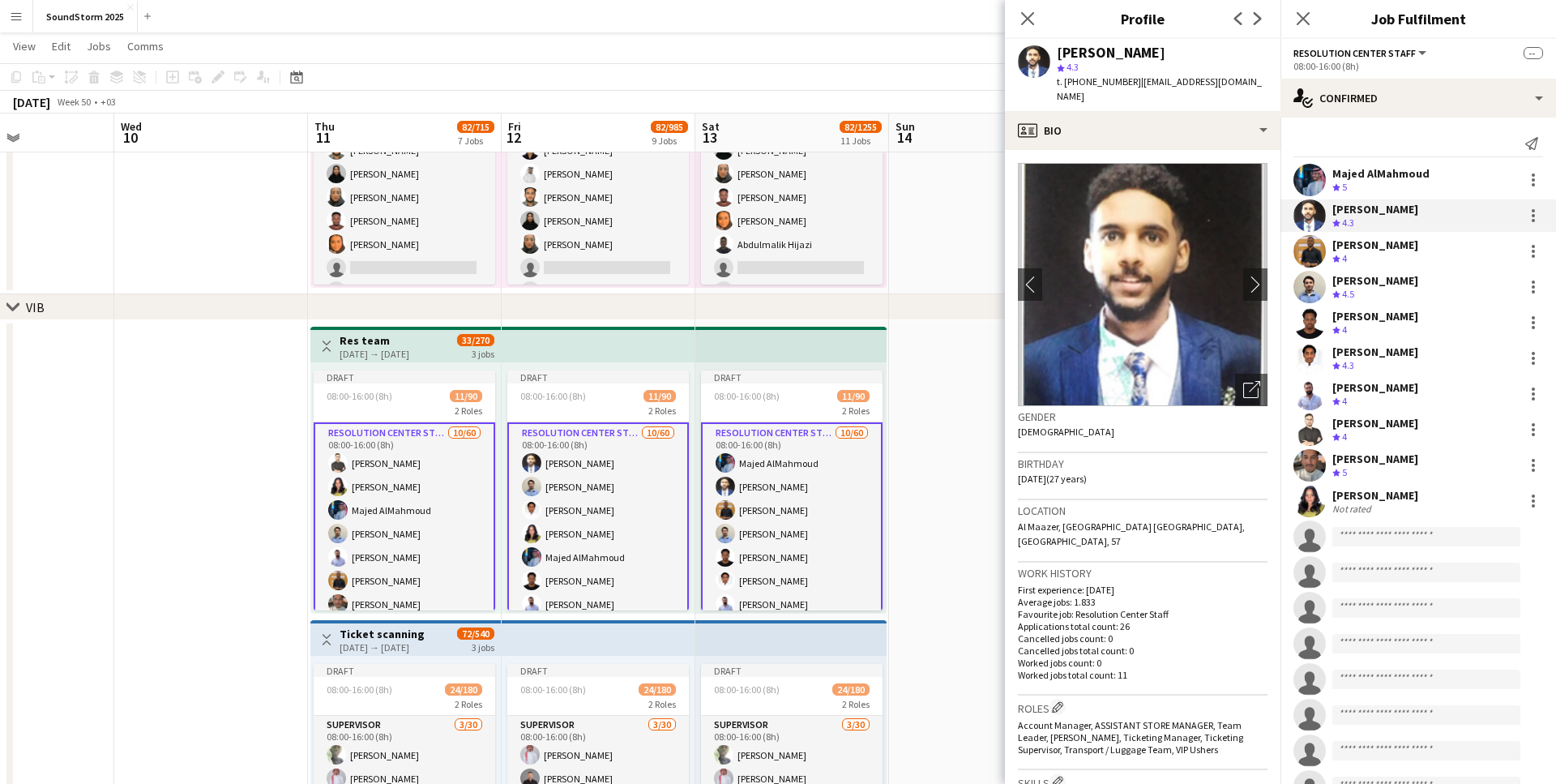
click at [1375, 241] on div "[PERSON_NAME]" at bounding box center [1376, 245] width 86 height 14
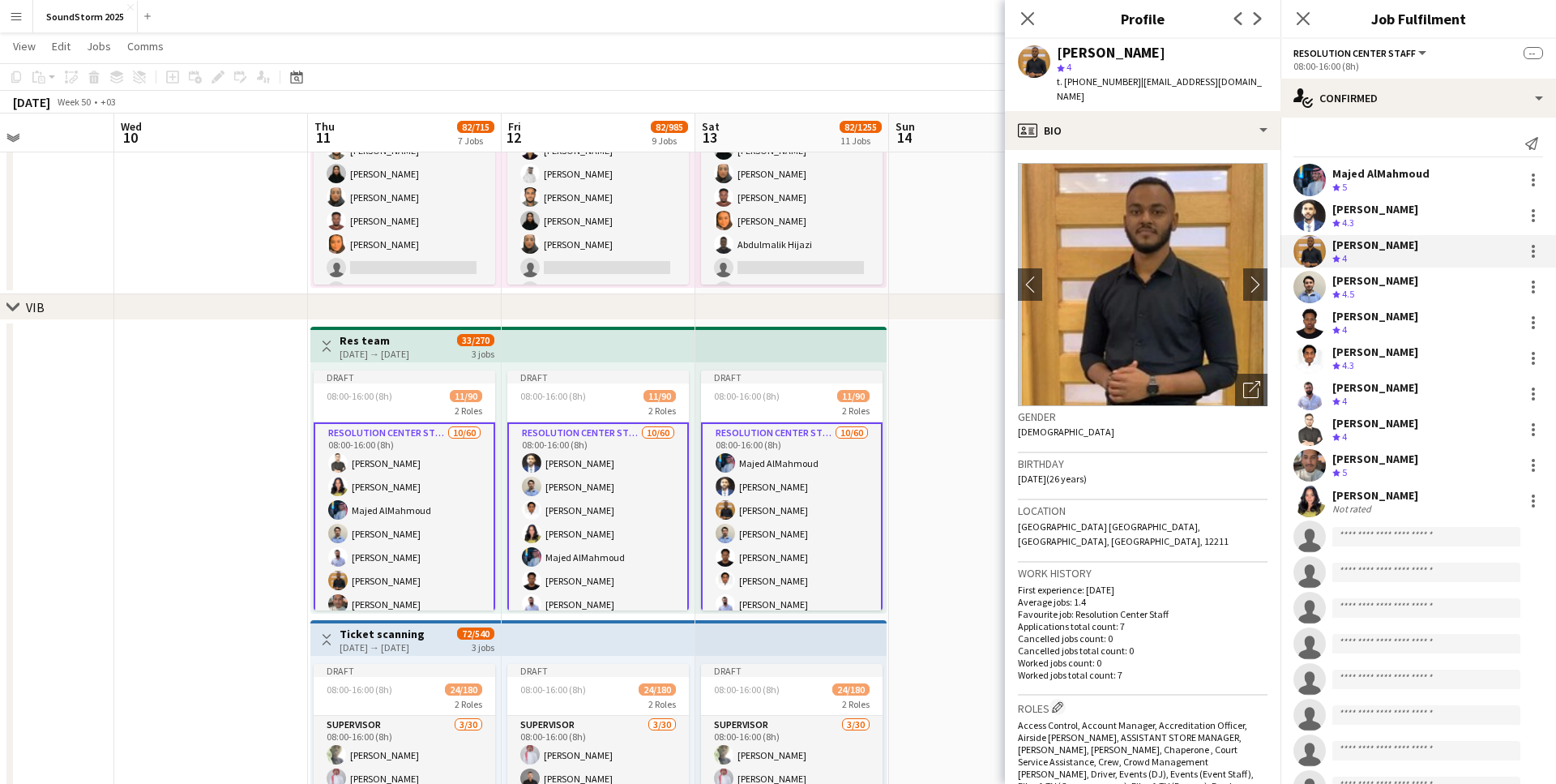
click at [1370, 271] on div "[PERSON_NAME] Crew rating 4.5" at bounding box center [1418, 287] width 276 height 32
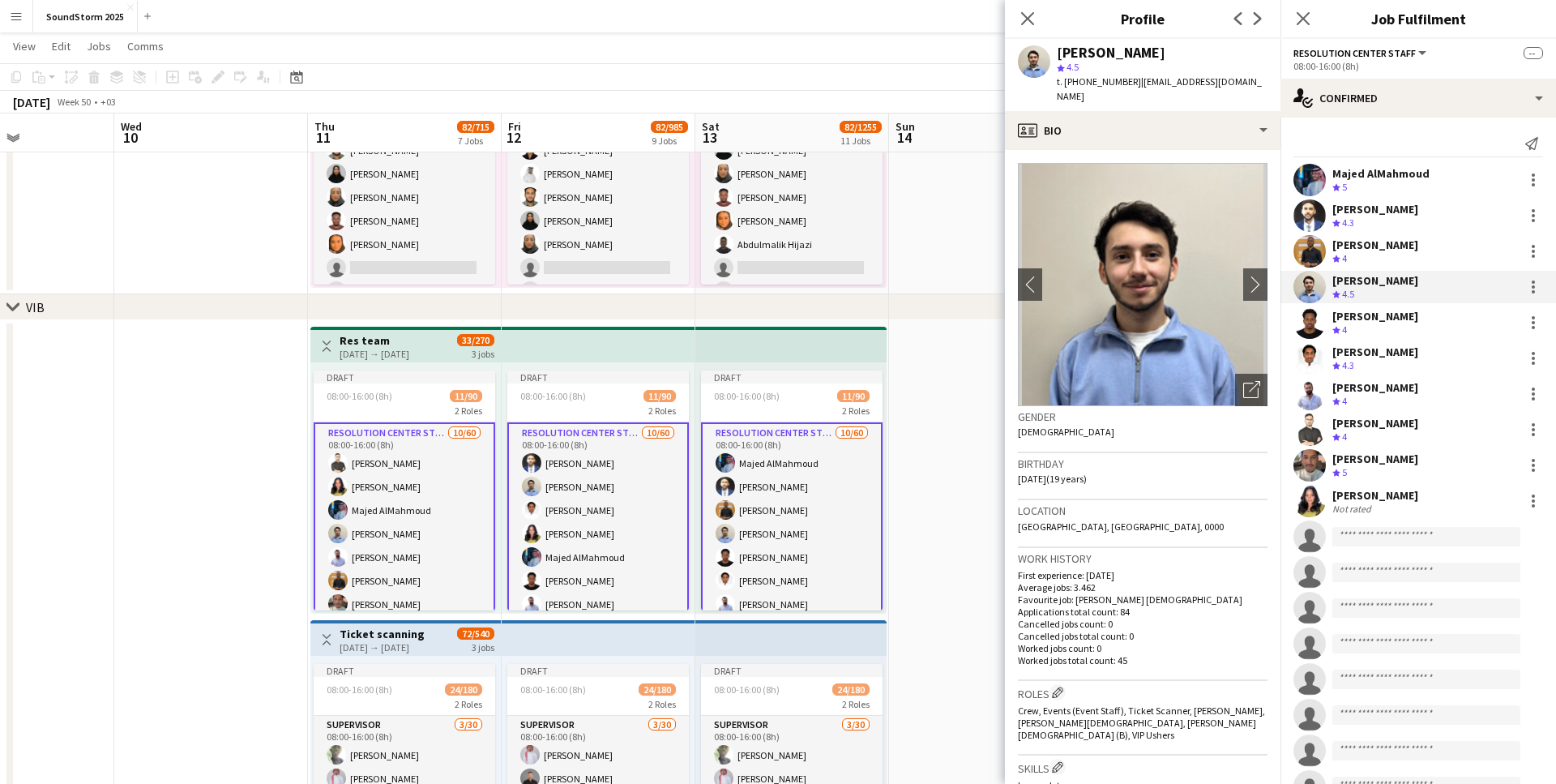
click at [1358, 326] on div "Crew rating 4" at bounding box center [1376, 329] width 86 height 13
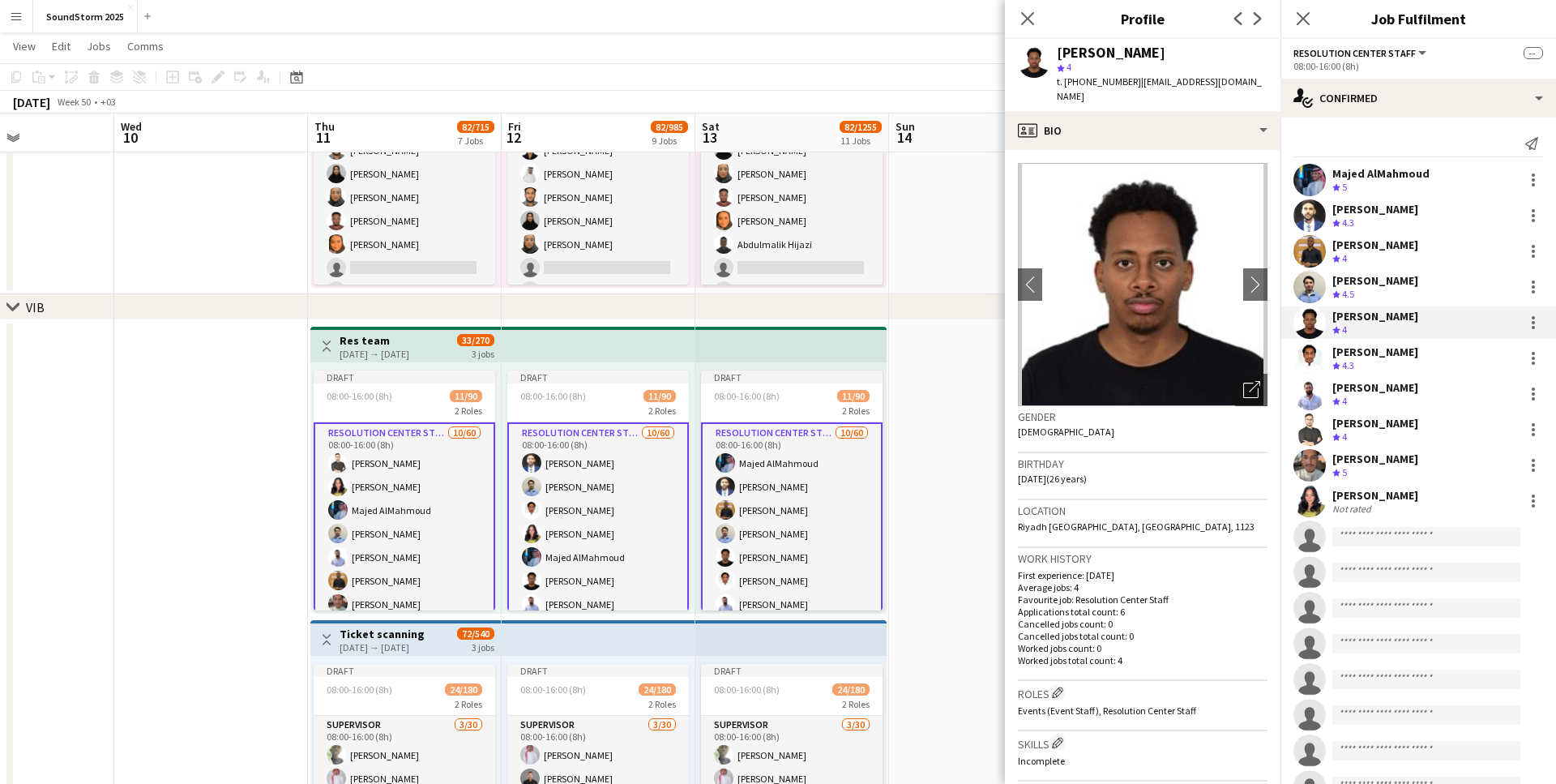
drag, startPoint x: 1350, startPoint y: 347, endPoint x: 1348, endPoint y: 363, distance: 16.1
click at [1350, 347] on div "[PERSON_NAME]" at bounding box center [1376, 352] width 86 height 14
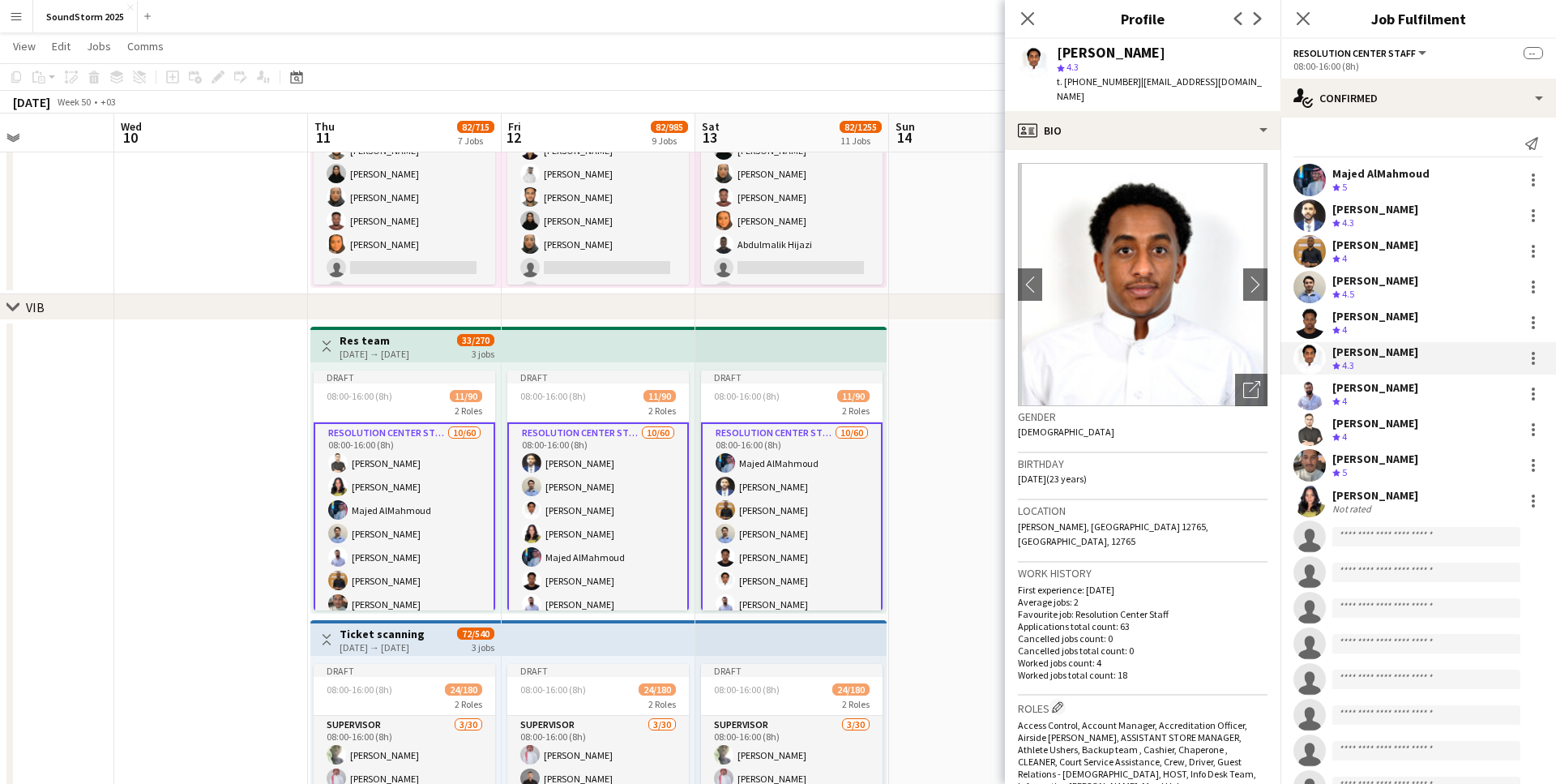
click at [1338, 390] on div "[PERSON_NAME]" at bounding box center [1376, 388] width 86 height 14
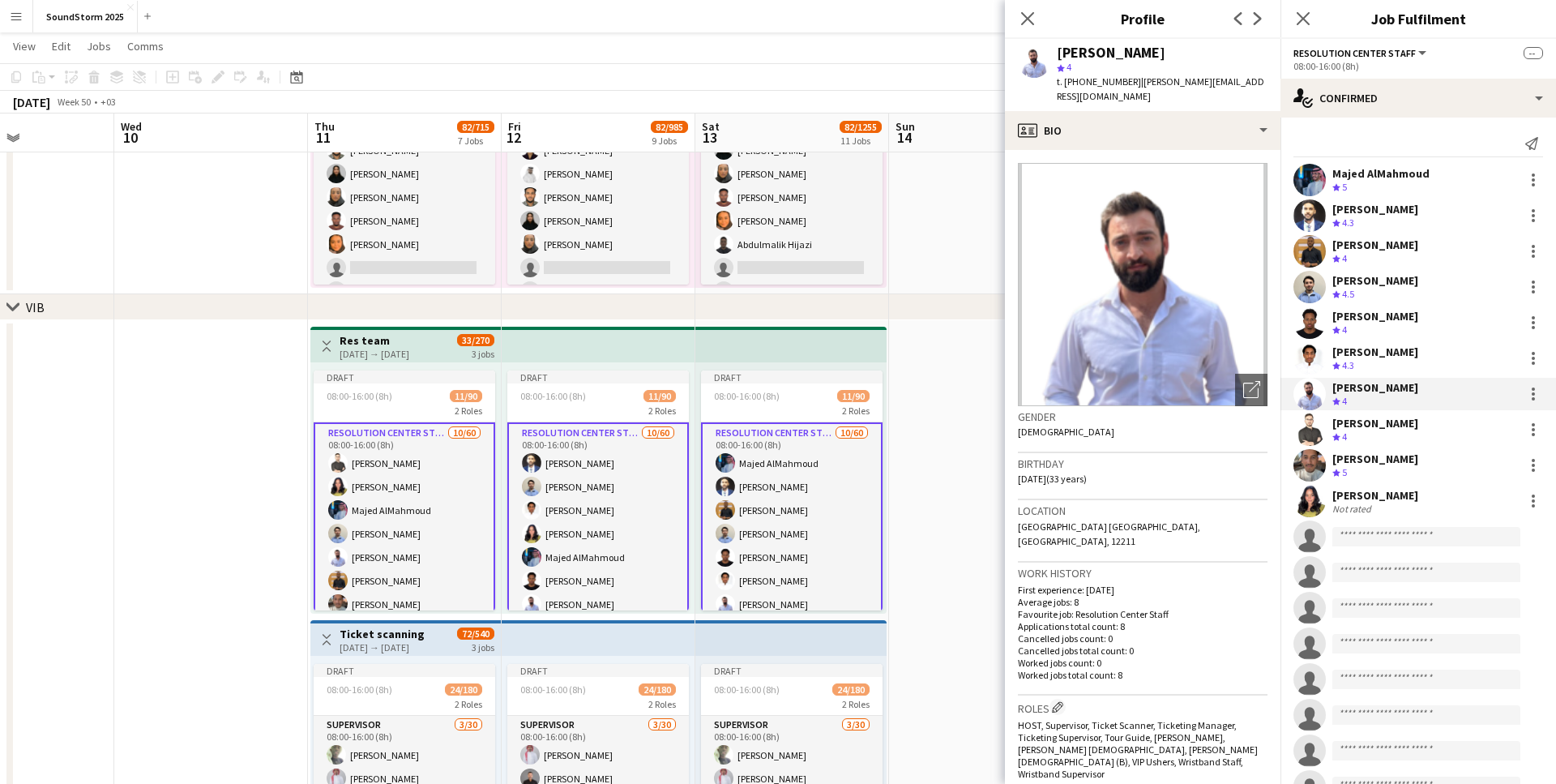
click at [1342, 424] on div "[PERSON_NAME]" at bounding box center [1376, 423] width 86 height 14
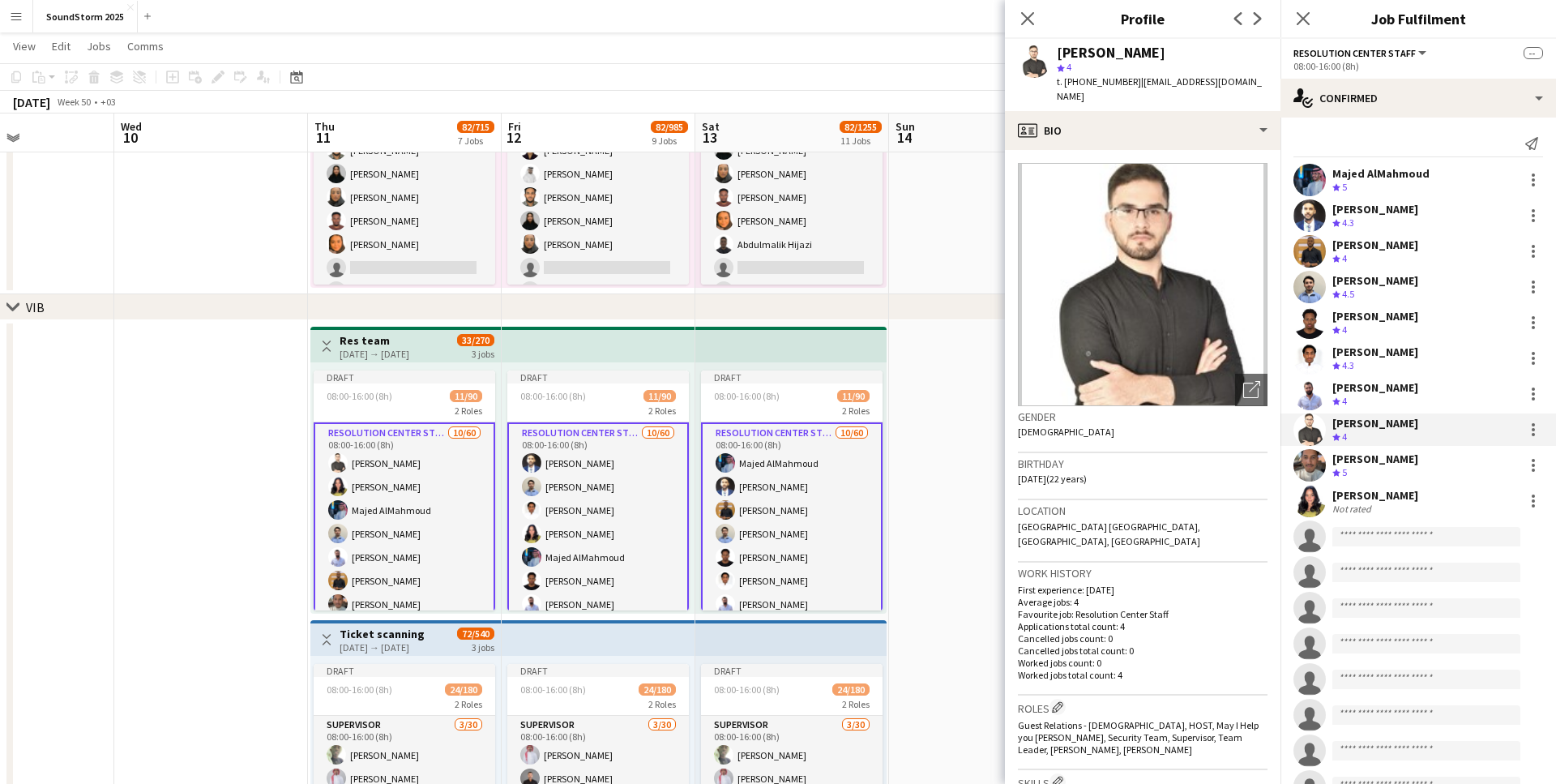
click at [1341, 469] on div "Crew rating 5" at bounding box center [1342, 472] width 18 height 13
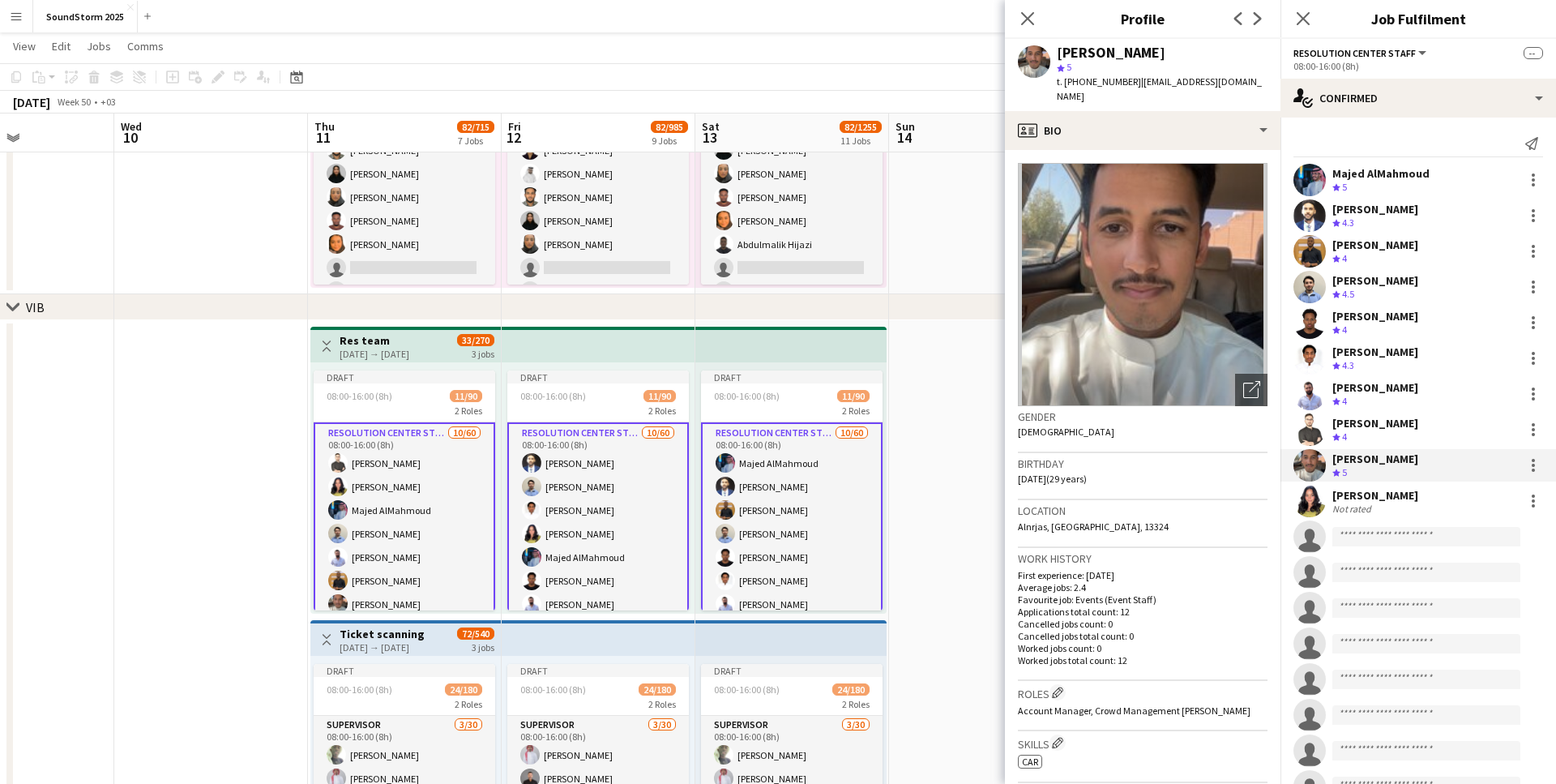
click at [1345, 496] on div "[PERSON_NAME]" at bounding box center [1376, 495] width 86 height 14
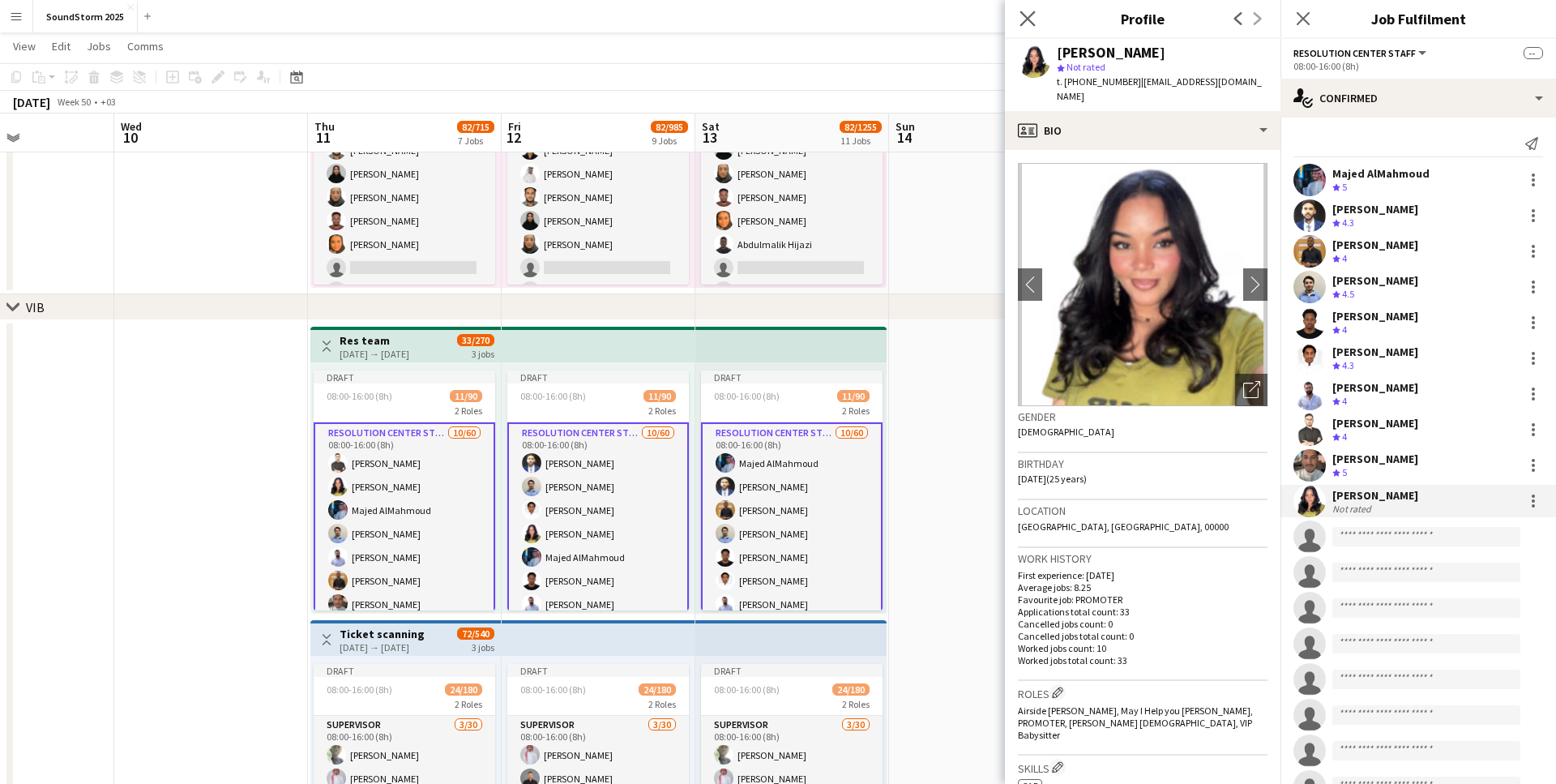
click at [1038, 22] on app-icon "Close pop-in" at bounding box center [1028, 19] width 23 height 23
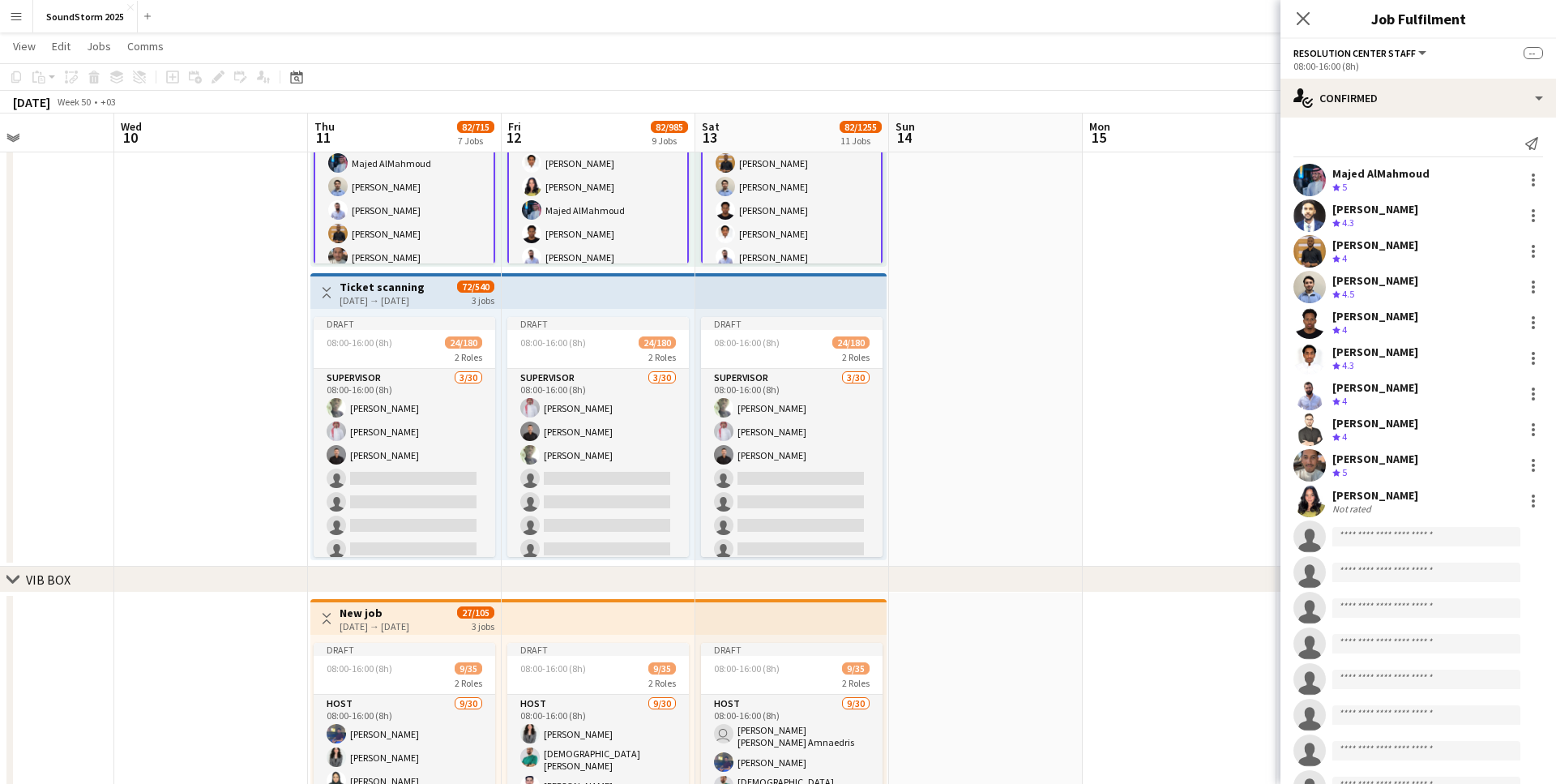
scroll to position [902, 0]
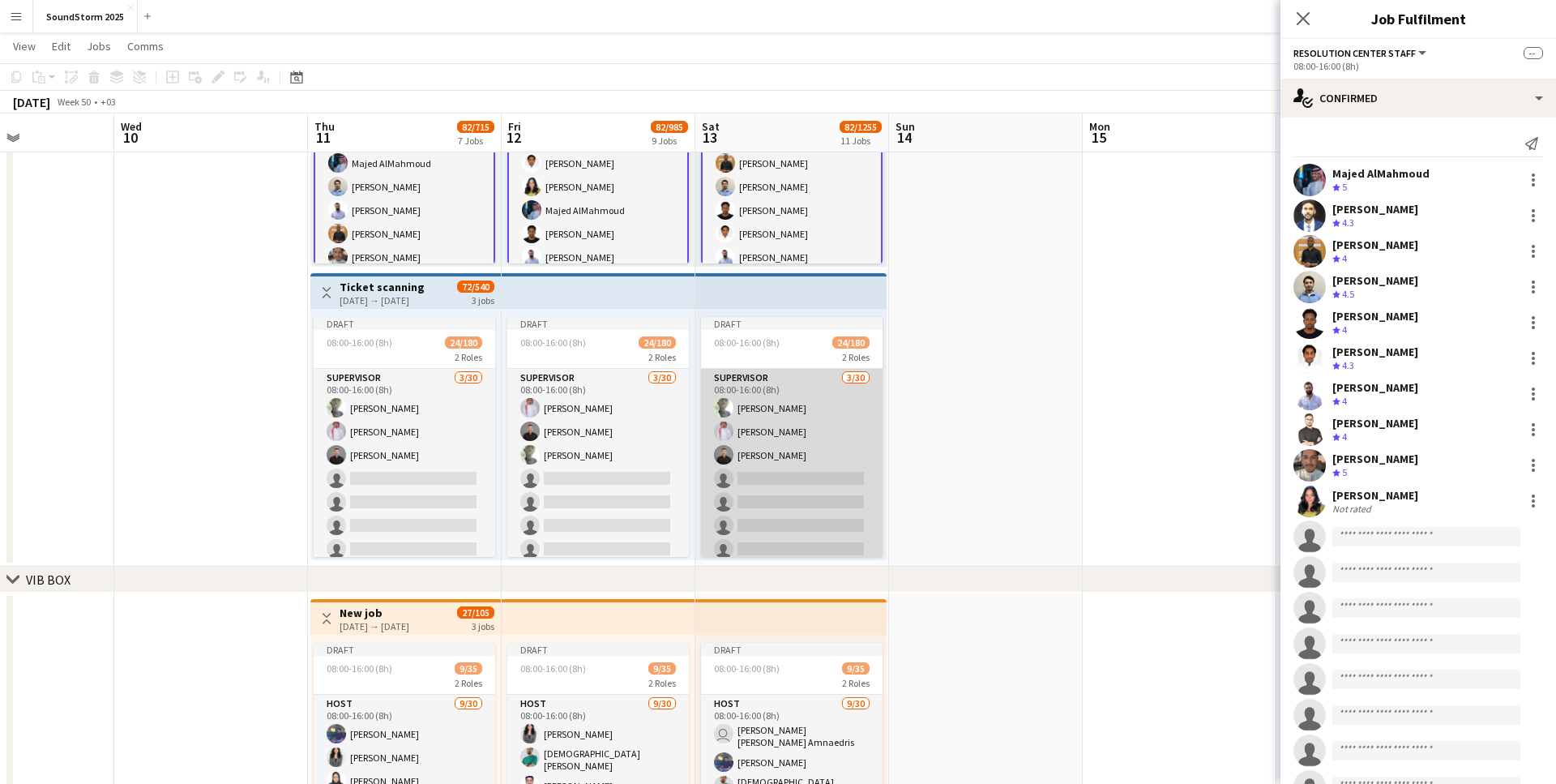
click at [810, 420] on app-card-role "Supervisor [DATE] 08:00-16:00 (8h) [PERSON_NAME] Alqubbi Khaled El [PERSON_NAME…" at bounding box center [791, 737] width 181 height 737
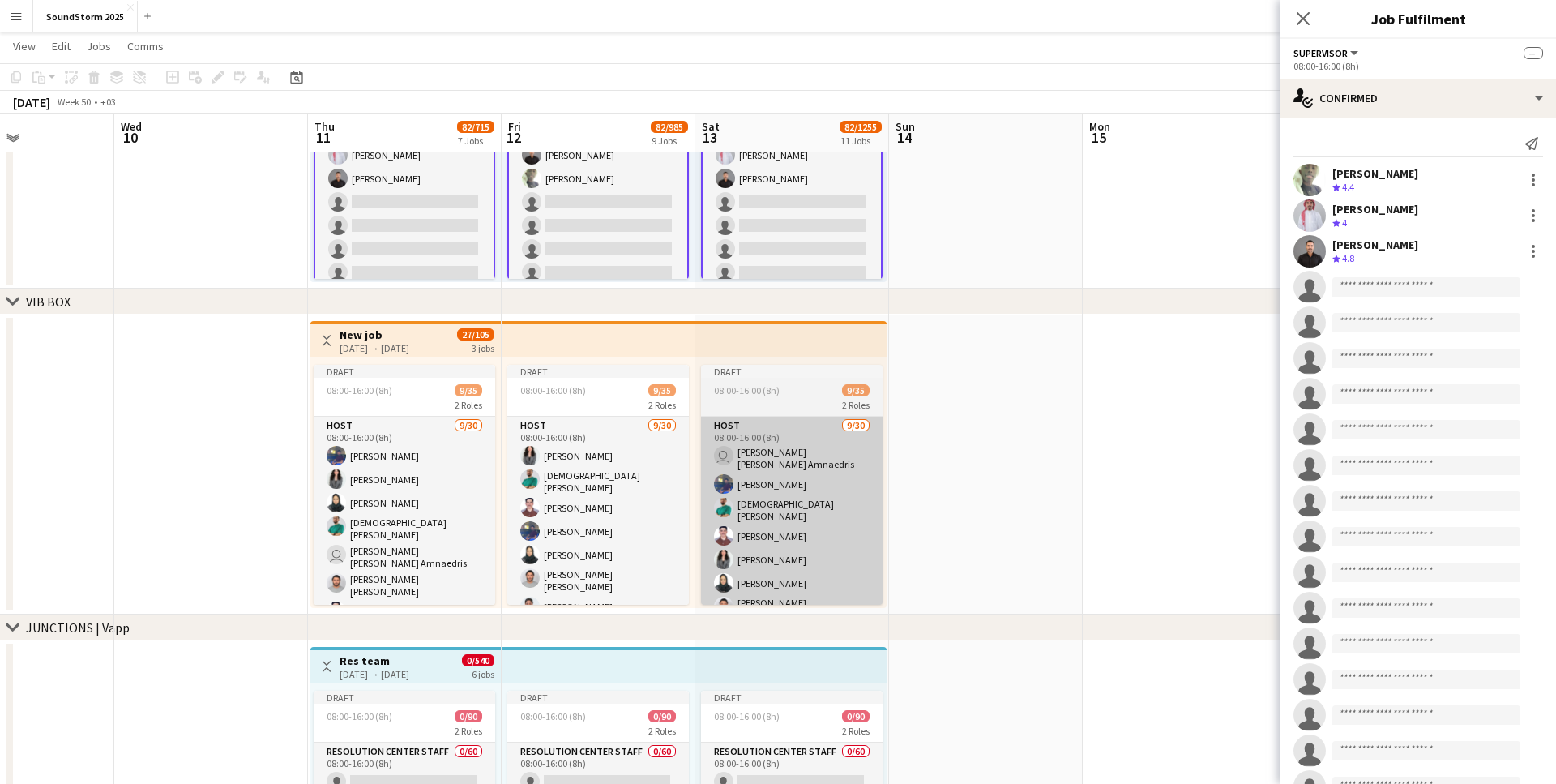
scroll to position [1180, 0]
click at [802, 492] on app-card-role "HOST [DATE] 08:00-16:00 (8h) user [PERSON_NAME] [PERSON_NAME] Amnaedris [PERSON…" at bounding box center [791, 791] width 181 height 751
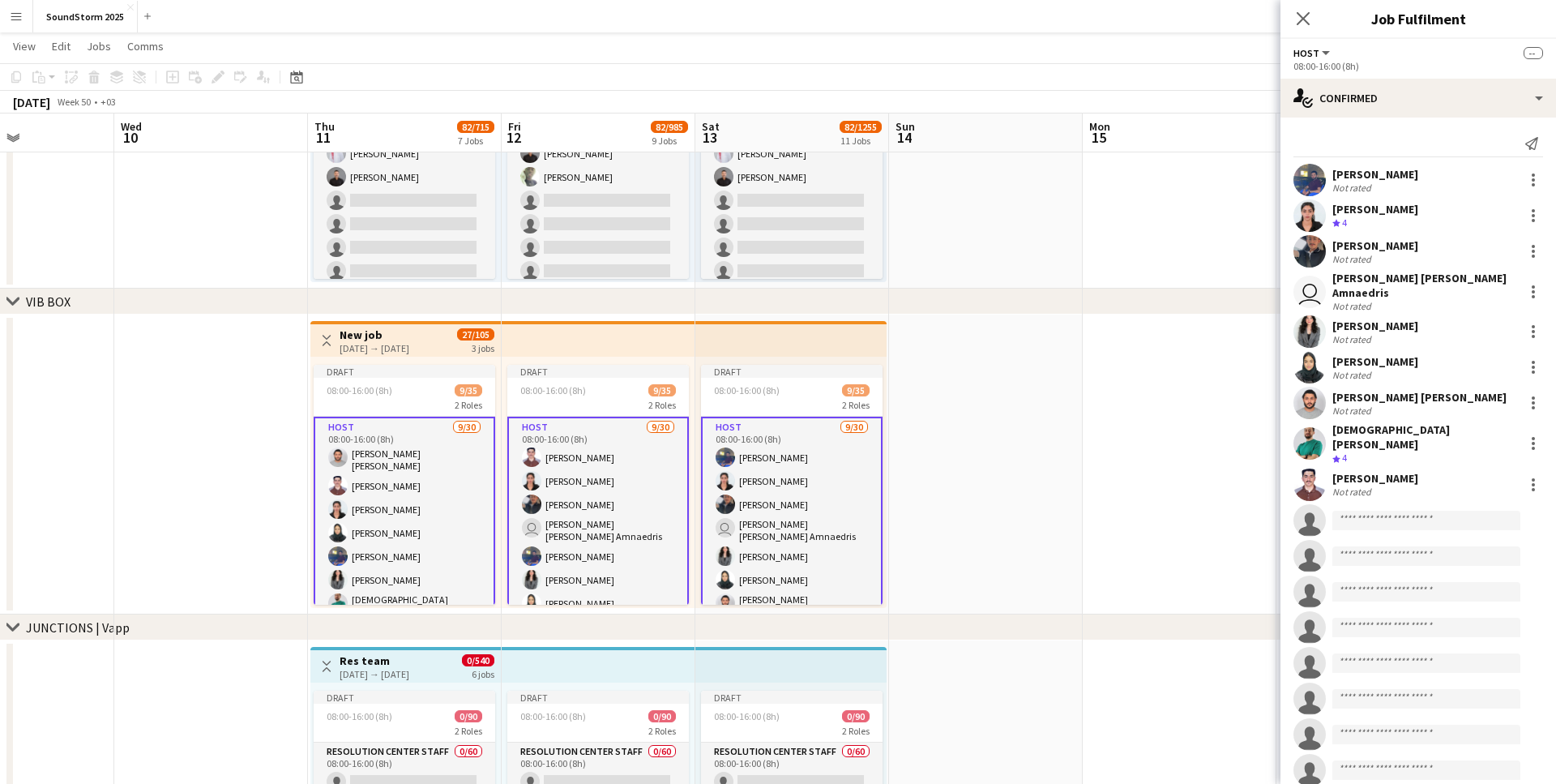
click at [1389, 187] on div "Not rated" at bounding box center [1376, 188] width 86 height 13
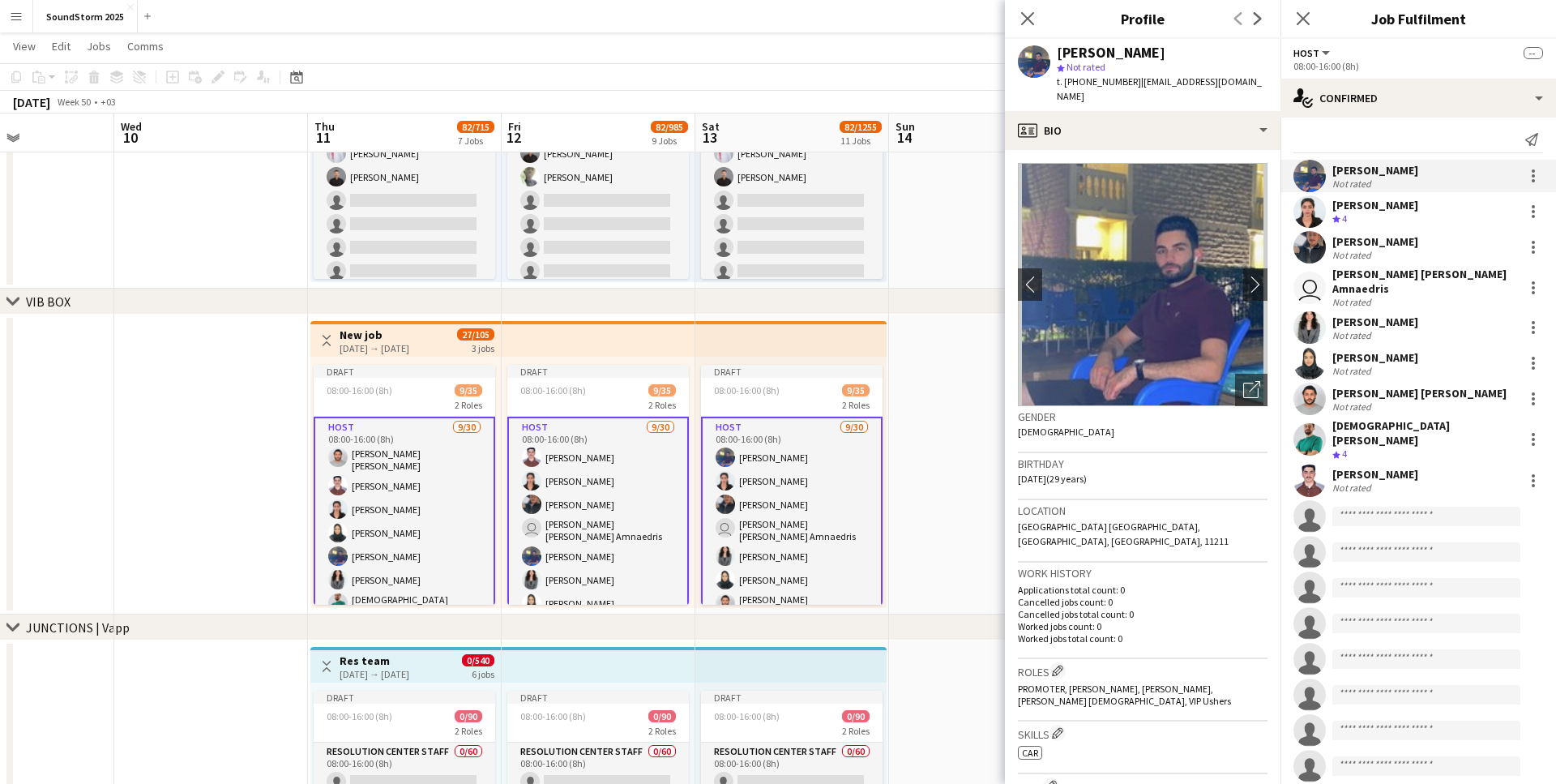
click at [1369, 213] on div "Crew rating 4" at bounding box center [1376, 219] width 86 height 13
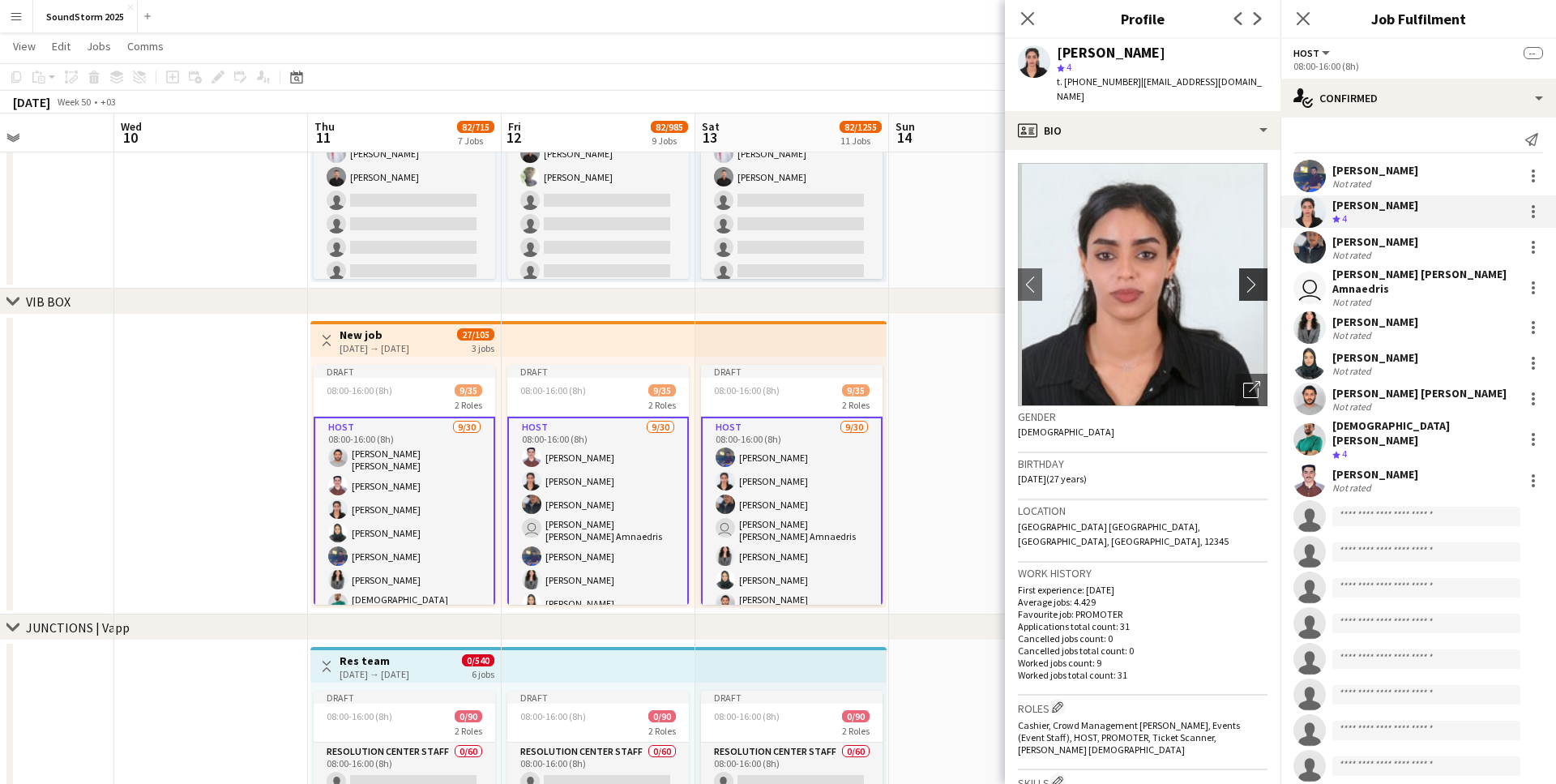
click at [1259, 276] on app-icon "chevron-right" at bounding box center [1256, 284] width 25 height 17
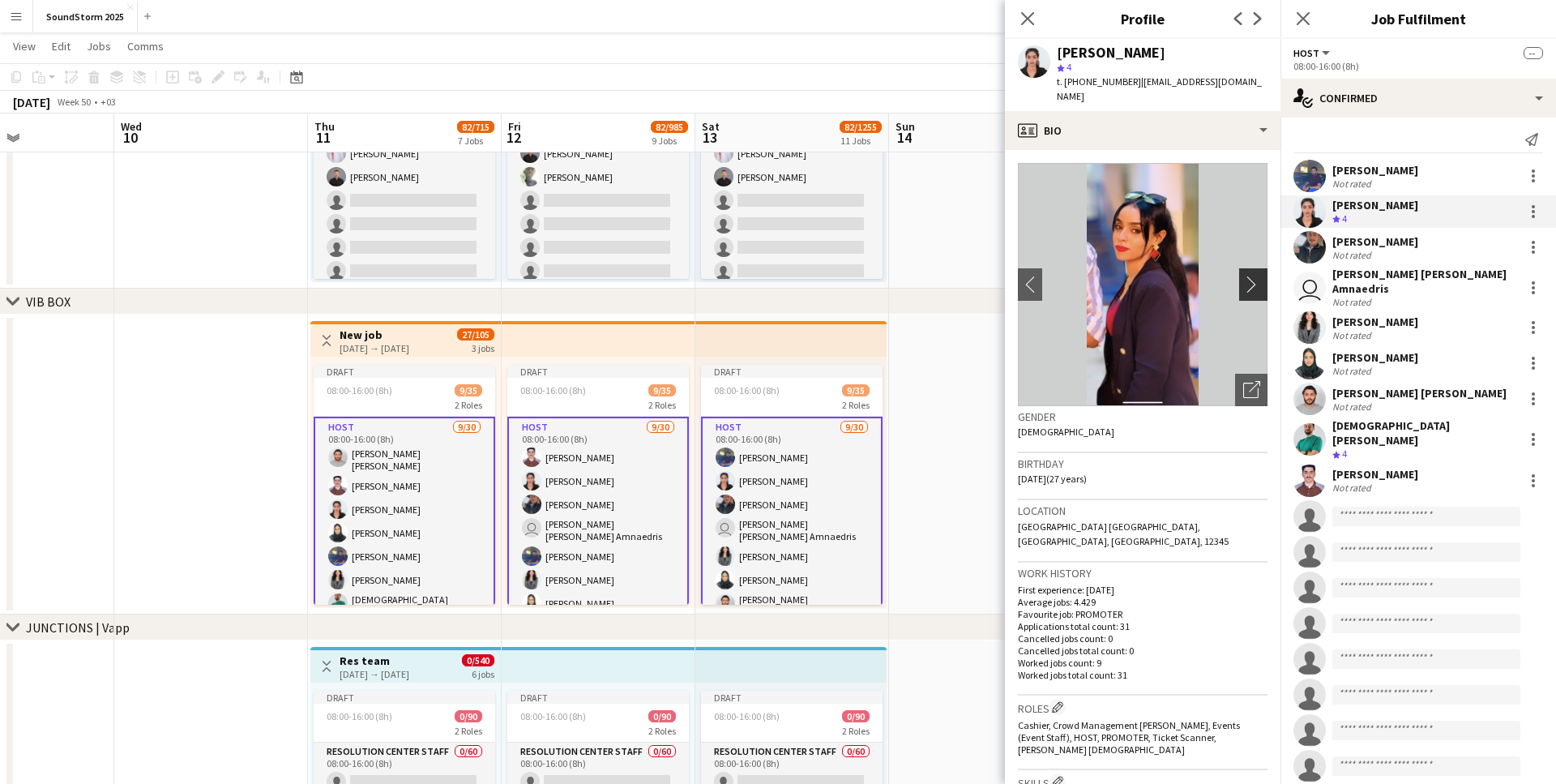
click at [1259, 276] on app-icon "chevron-right" at bounding box center [1256, 284] width 25 height 17
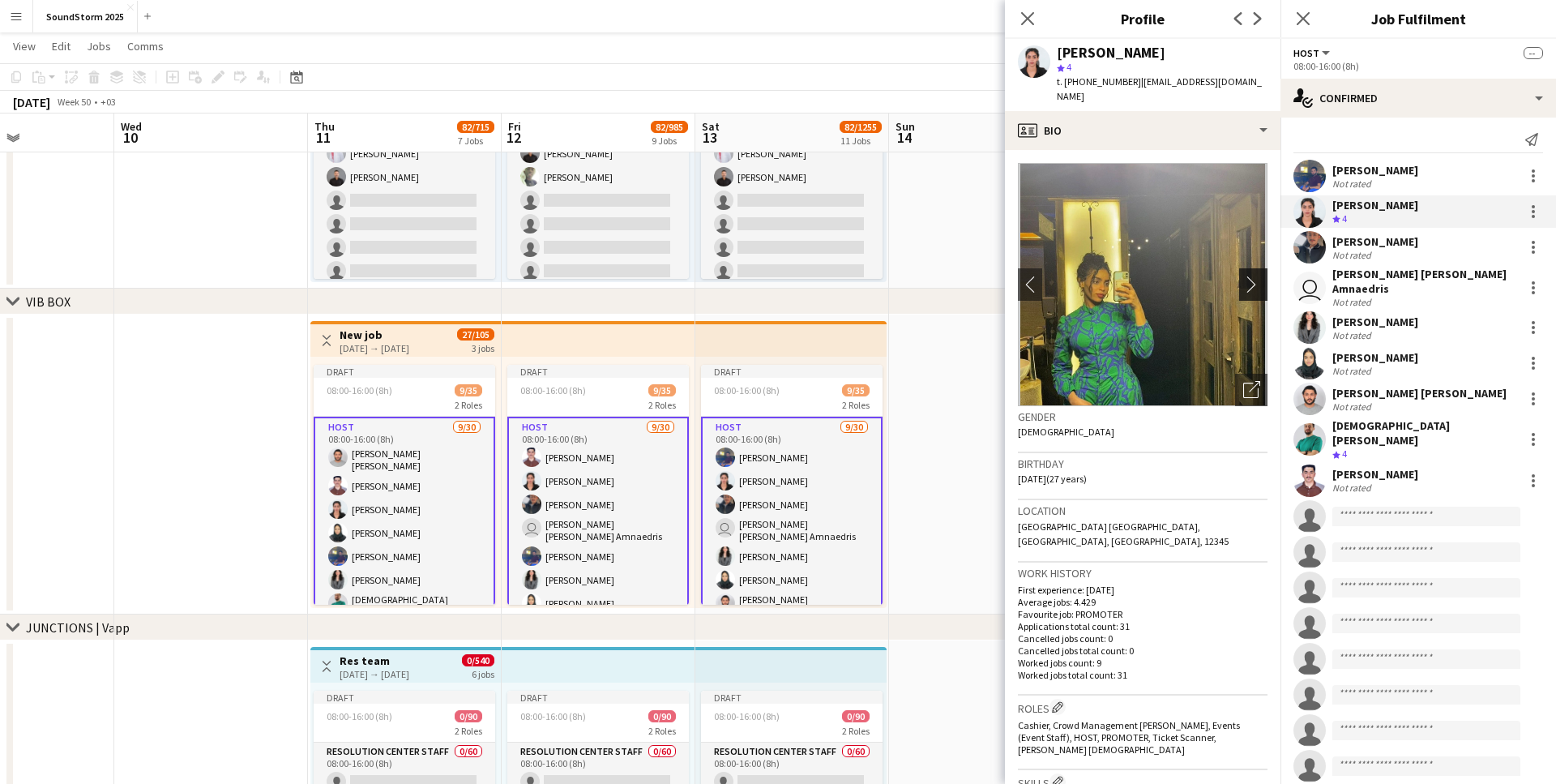
click at [1259, 276] on app-icon "chevron-right" at bounding box center [1256, 284] width 25 height 17
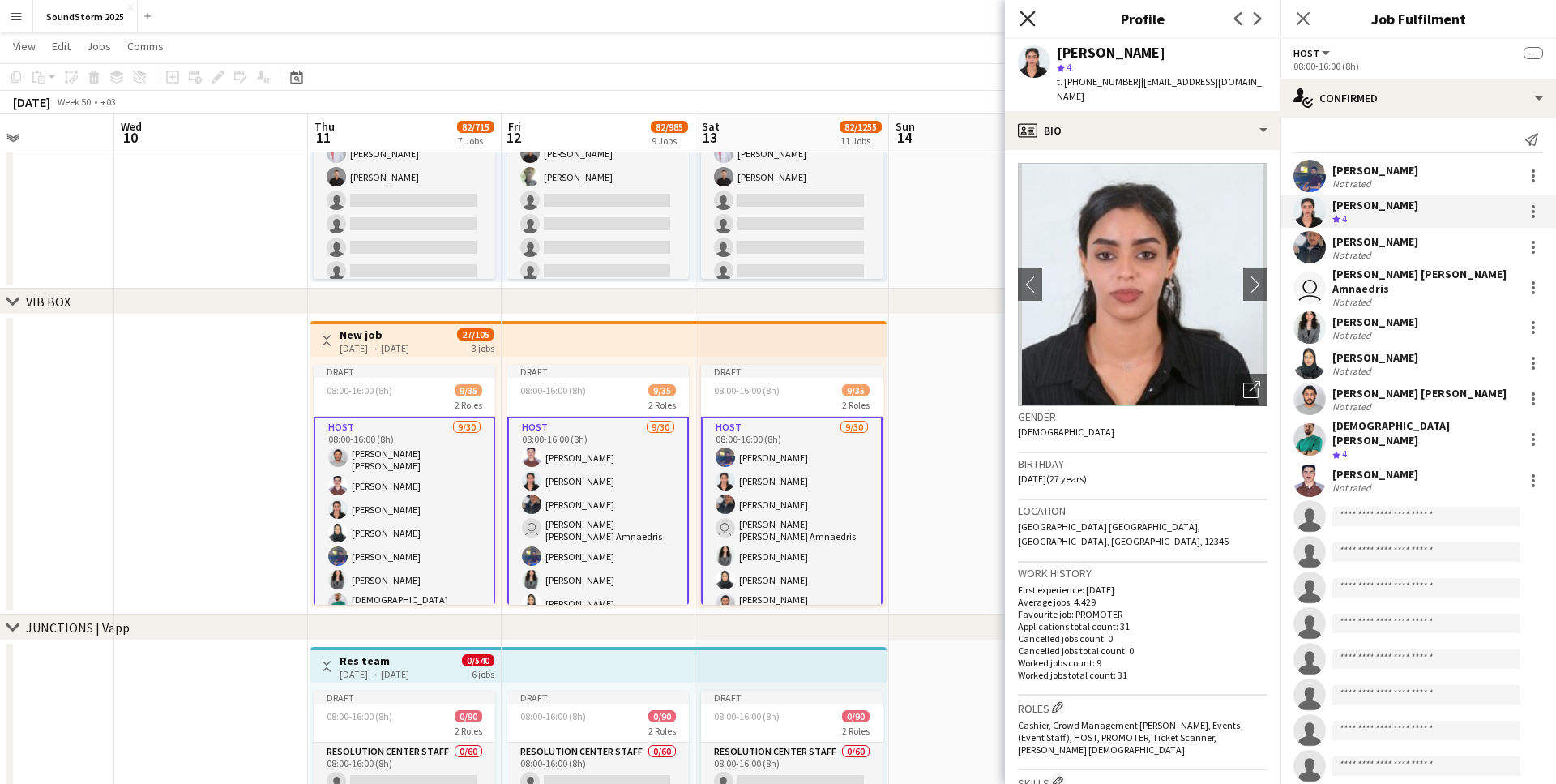
click at [1032, 21] on icon "Close pop-in" at bounding box center [1027, 18] width 15 height 15
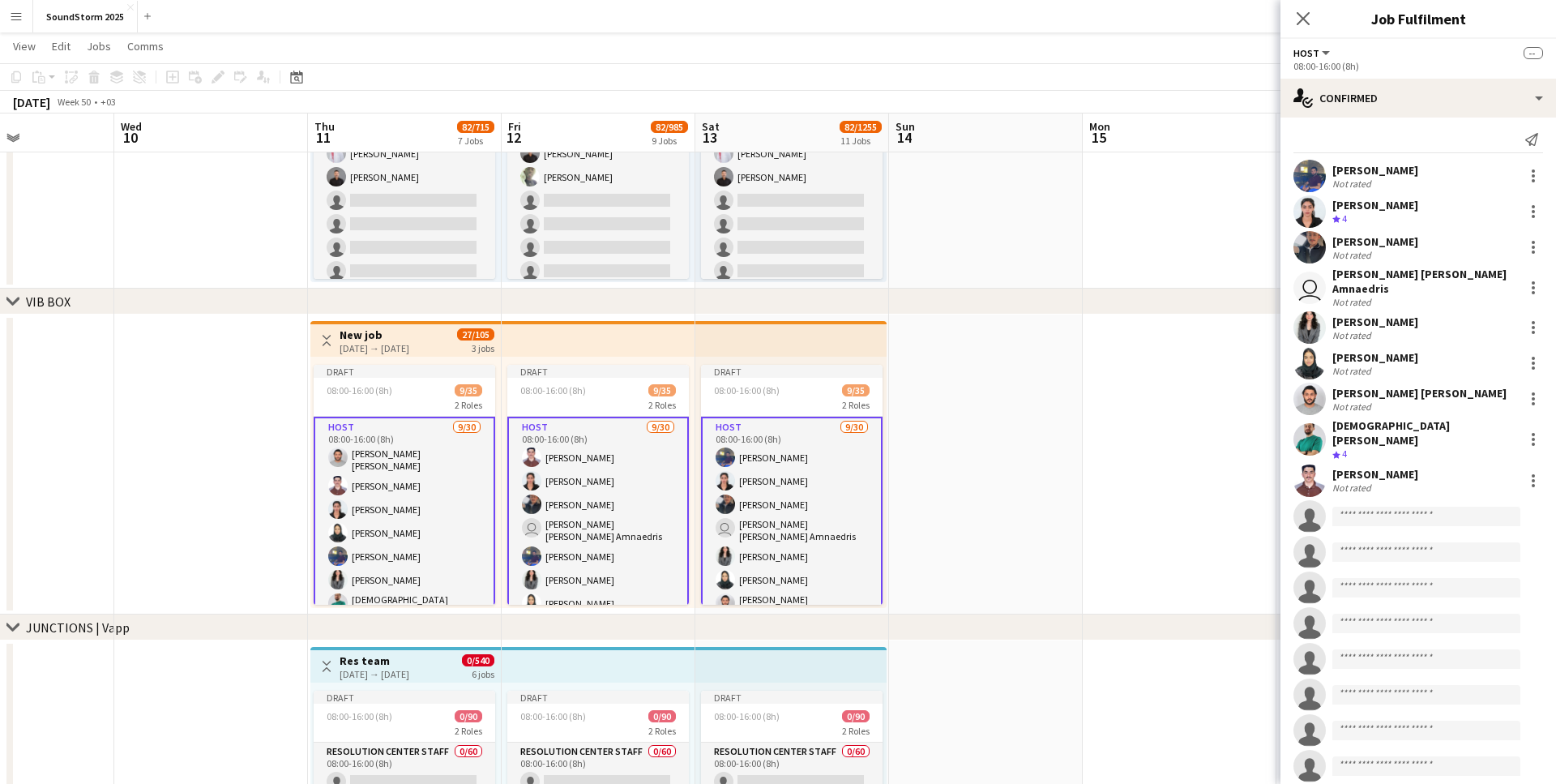
click at [1368, 329] on div "Not rated" at bounding box center [1353, 335] width 42 height 13
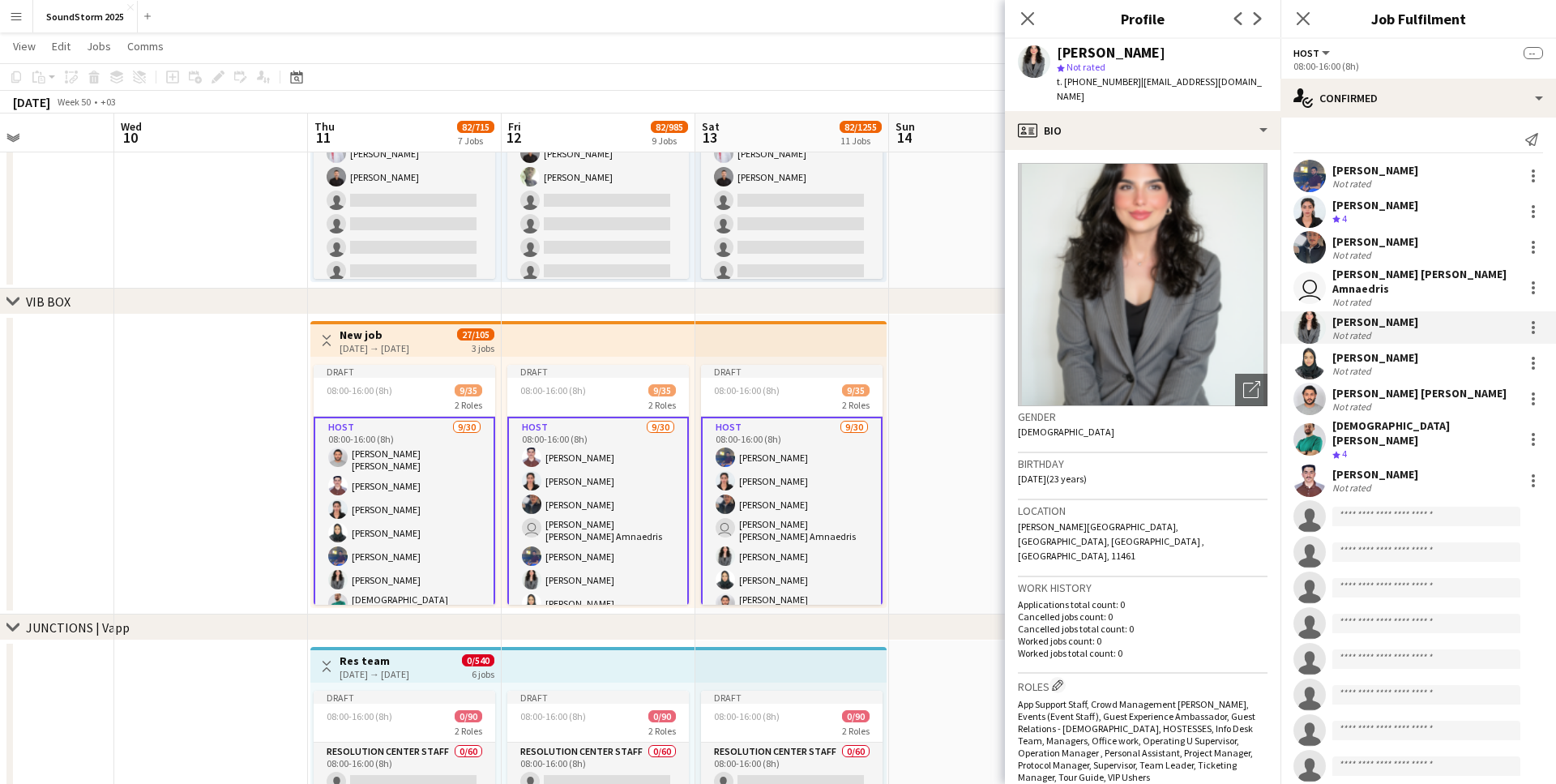
click at [1390, 372] on div "Not rated" at bounding box center [1376, 371] width 86 height 13
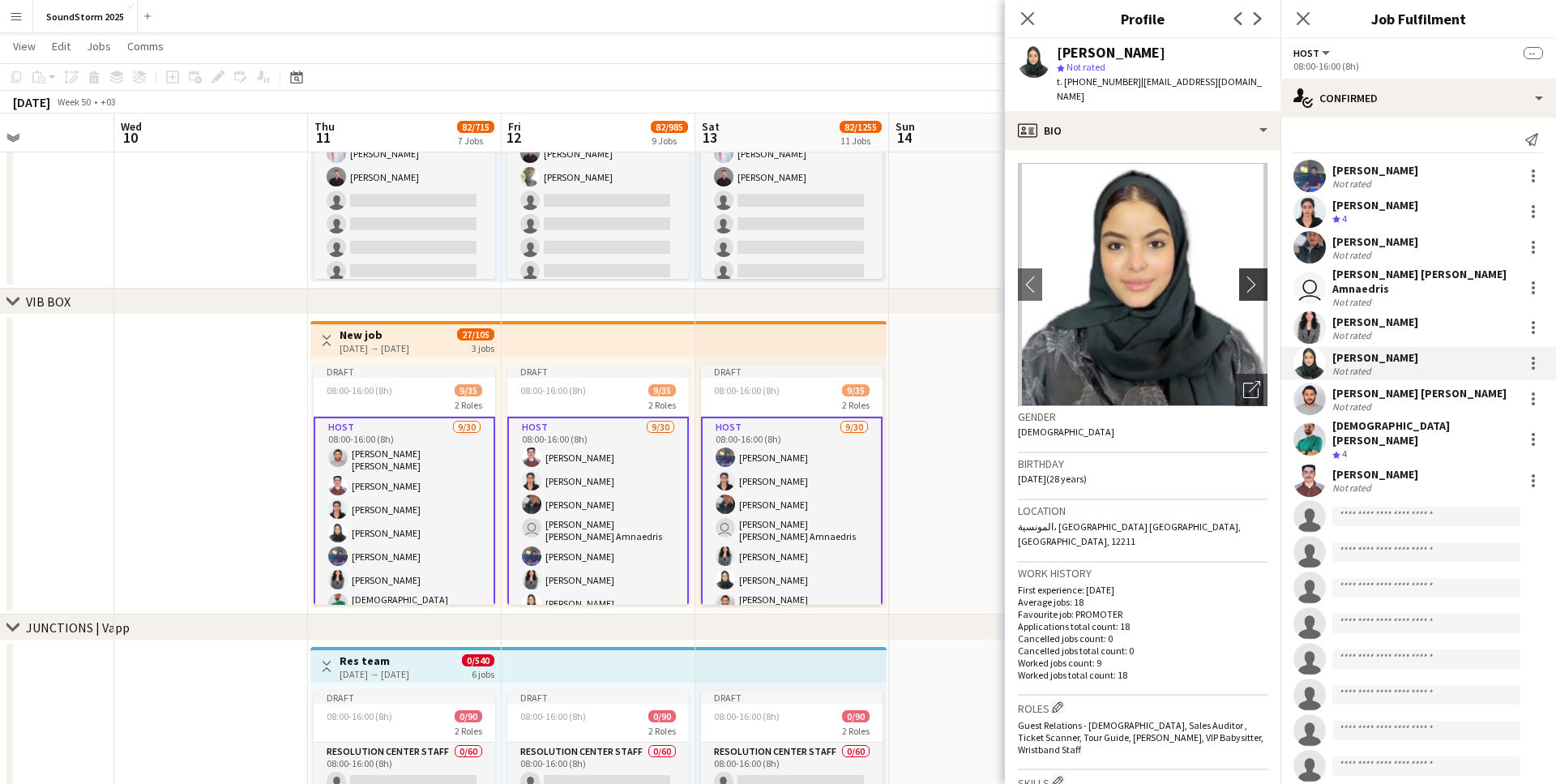
click at [1250, 268] on button "chevron-right" at bounding box center [1256, 284] width 32 height 32
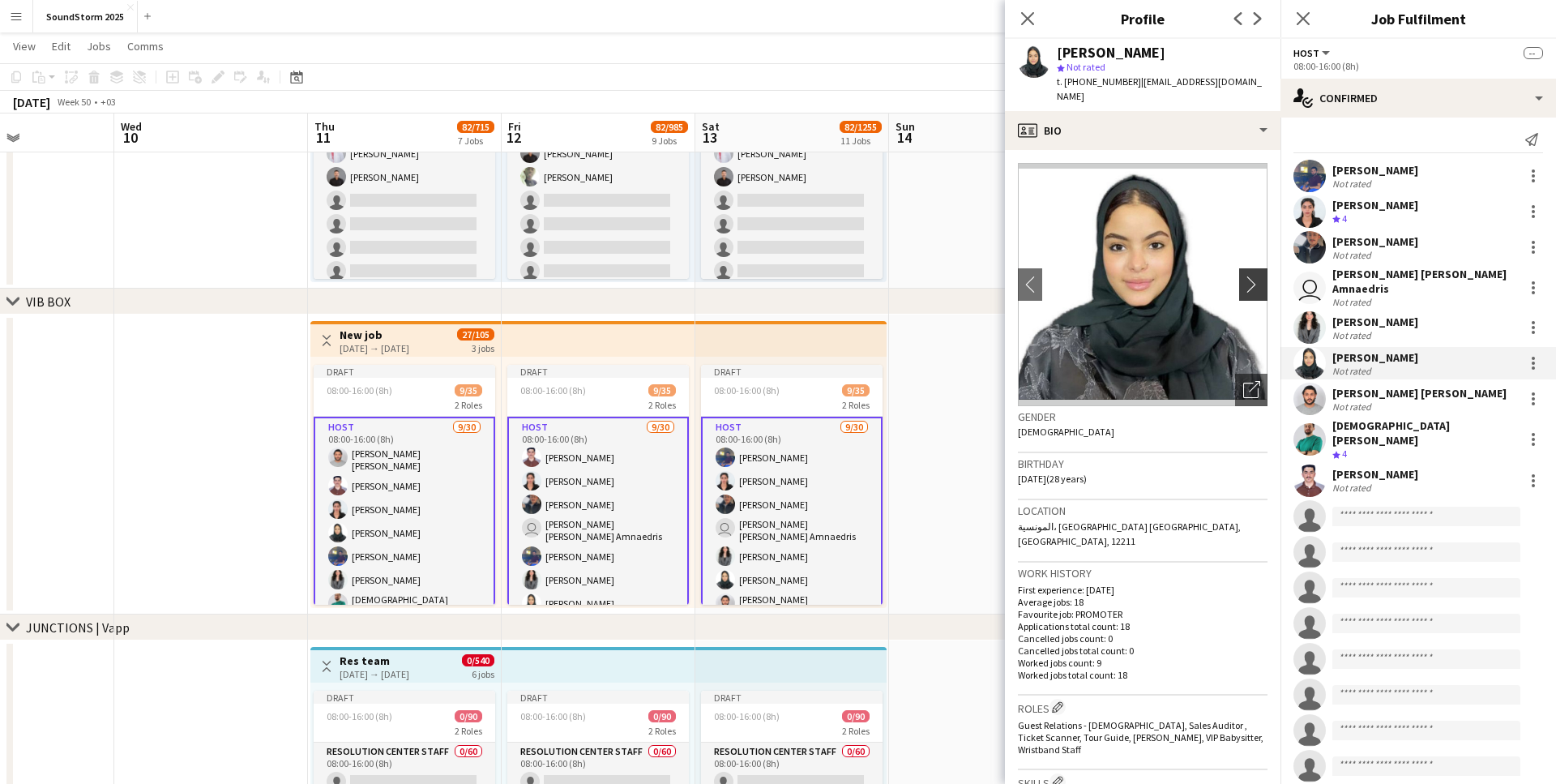
click at [1250, 268] on button "chevron-right" at bounding box center [1256, 284] width 32 height 32
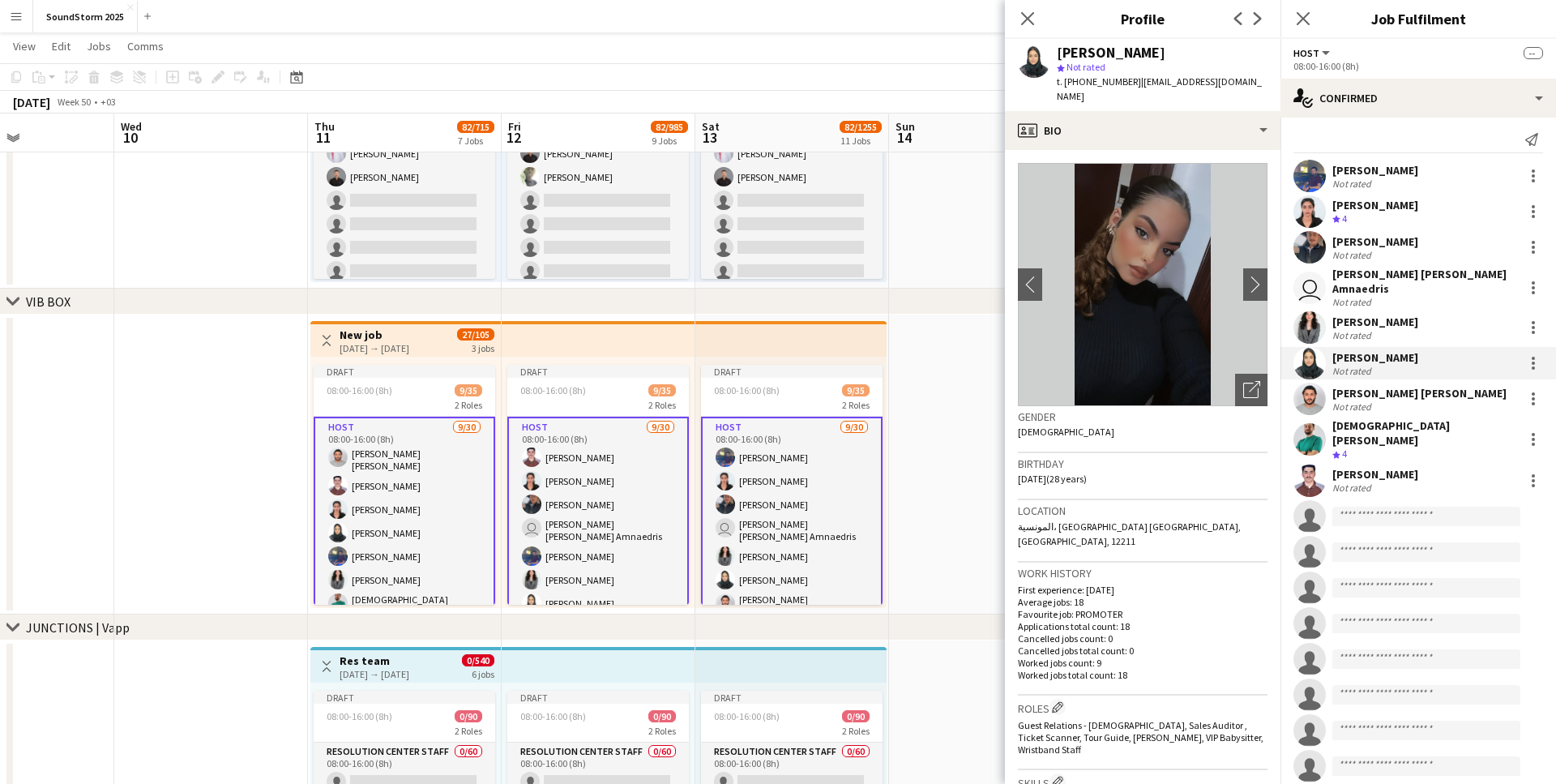
click at [1376, 396] on div "[PERSON_NAME] [PERSON_NAME]" at bounding box center [1419, 393] width 174 height 14
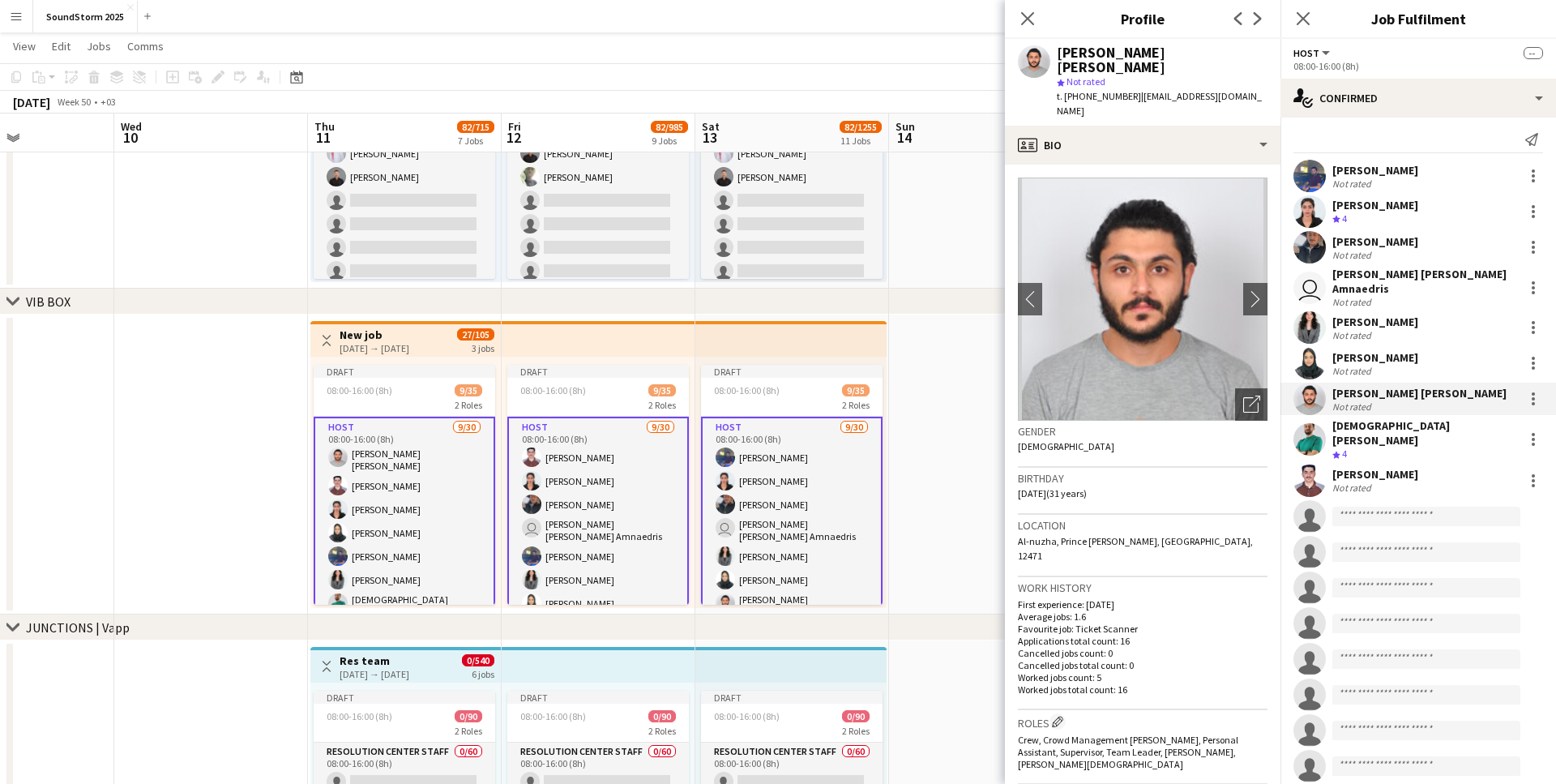
click at [1370, 432] on div "[DEMOGRAPHIC_DATA][PERSON_NAME]" at bounding box center [1425, 432] width 185 height 29
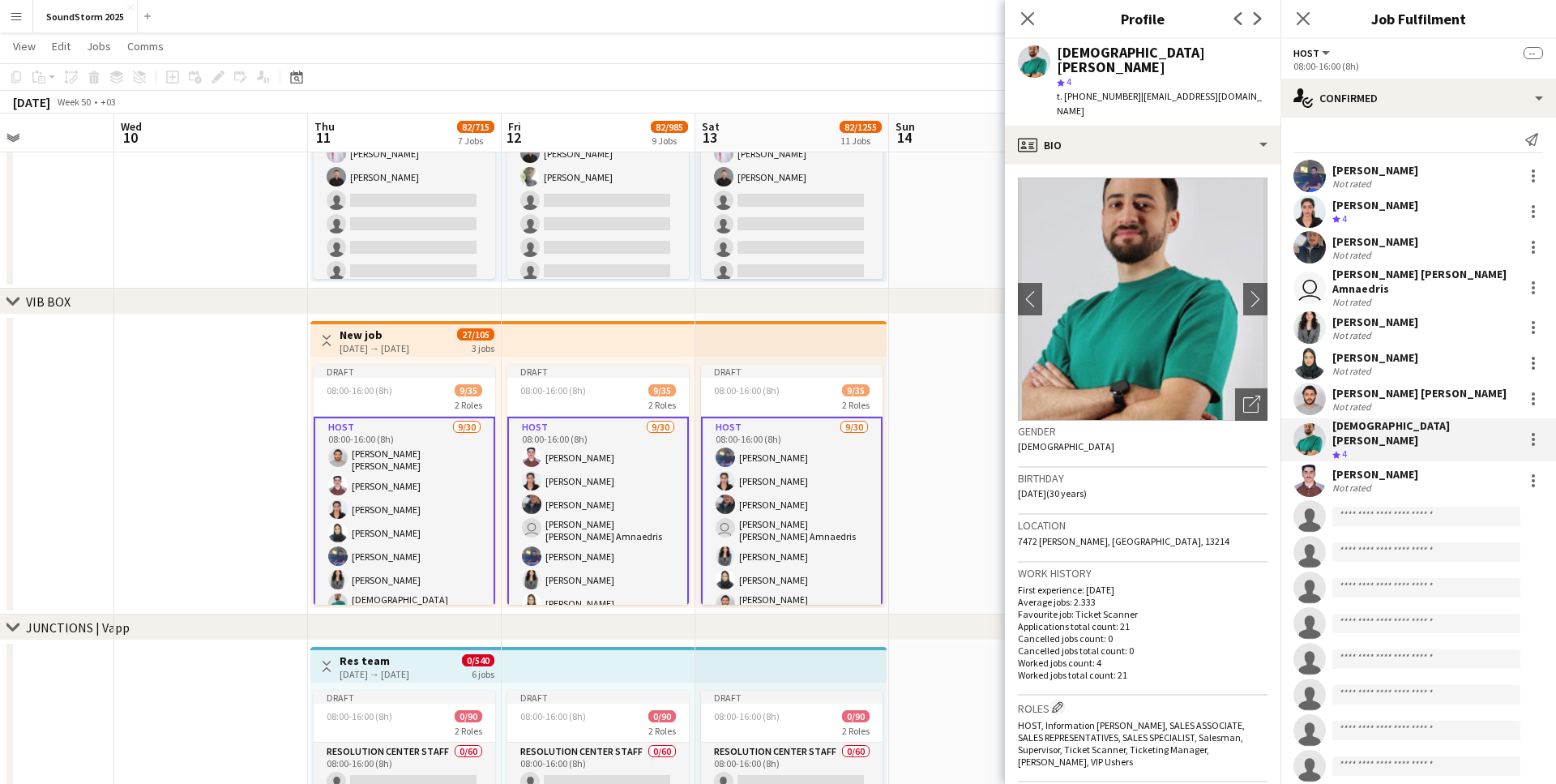
click at [1363, 467] on div "[PERSON_NAME]" at bounding box center [1376, 474] width 86 height 14
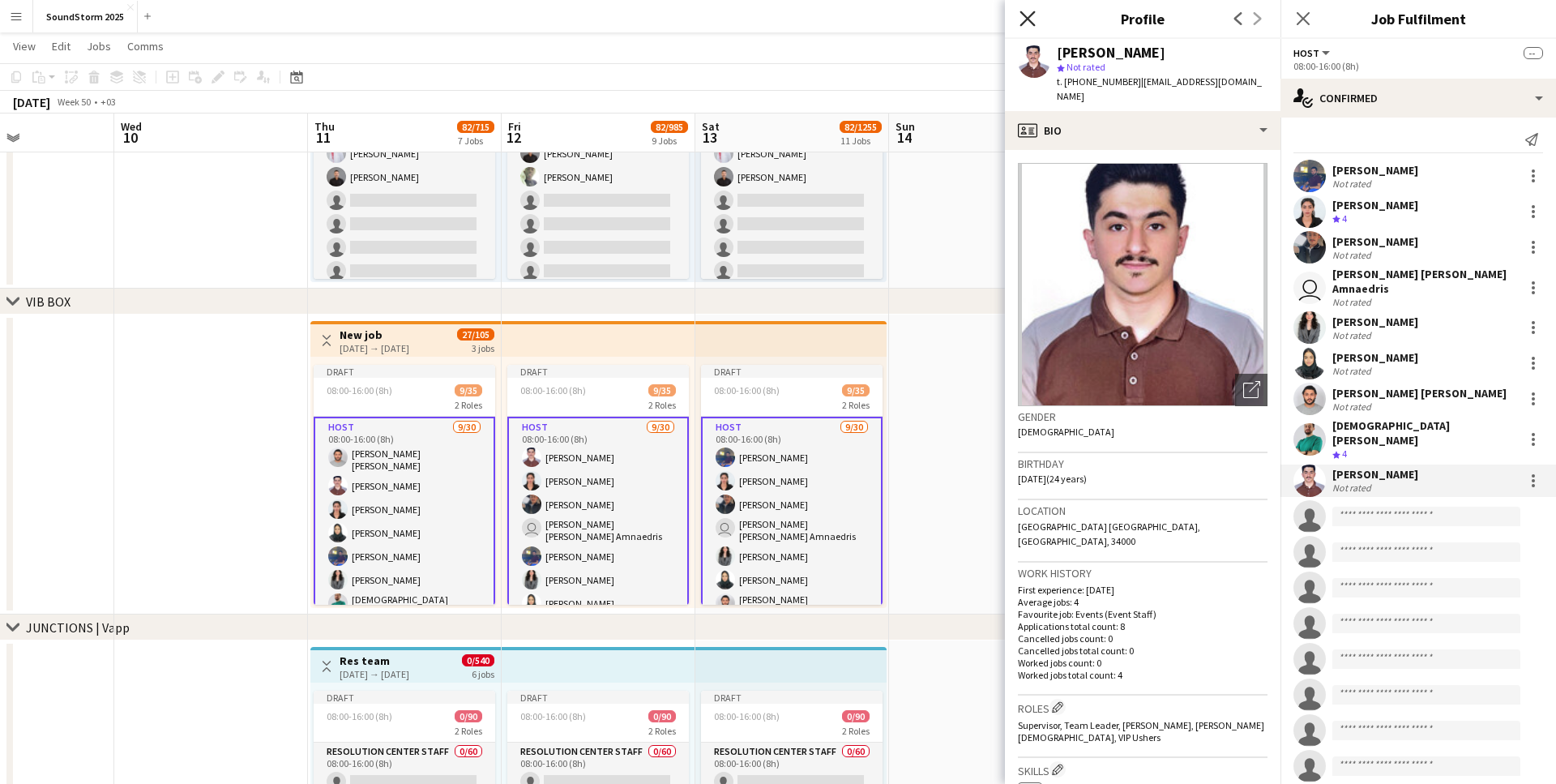
click at [1033, 25] on icon "Close pop-in" at bounding box center [1027, 18] width 15 height 15
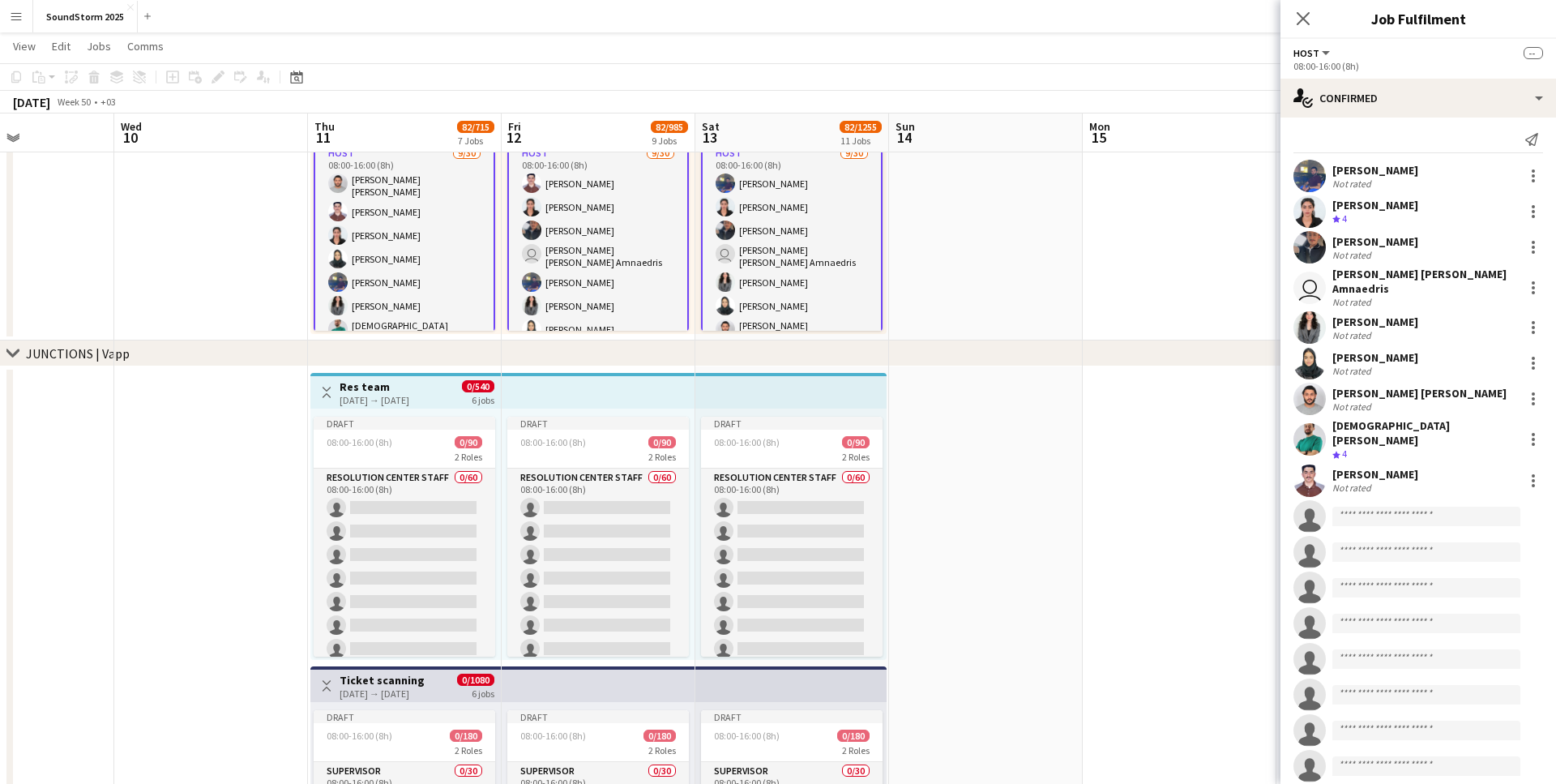
scroll to position [0, 658]
